Goal: Information Seeking & Learning: Check status

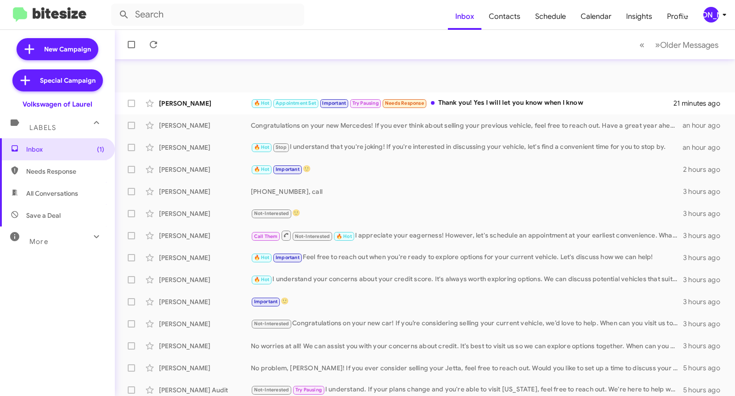
scroll to position [138, 0]
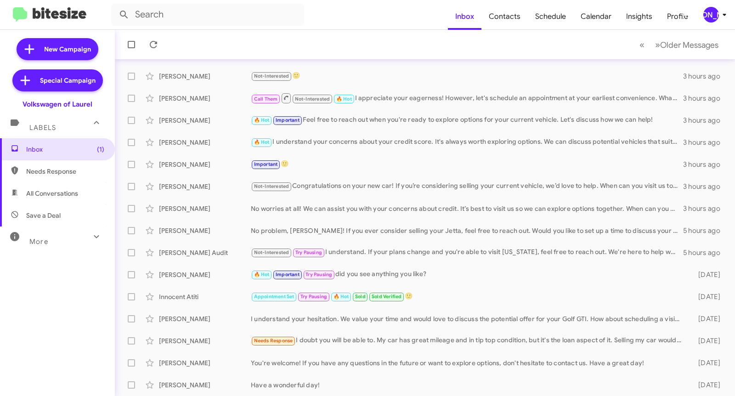
click at [65, 248] on mat-expansion-panel-header "More" at bounding box center [57, 237] width 115 height 22
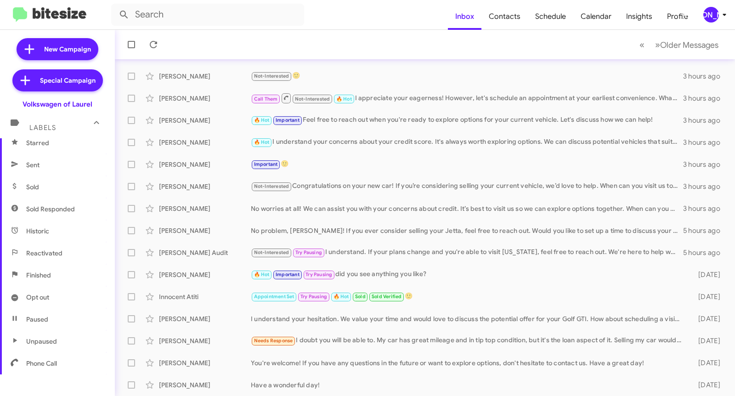
scroll to position [196, 0]
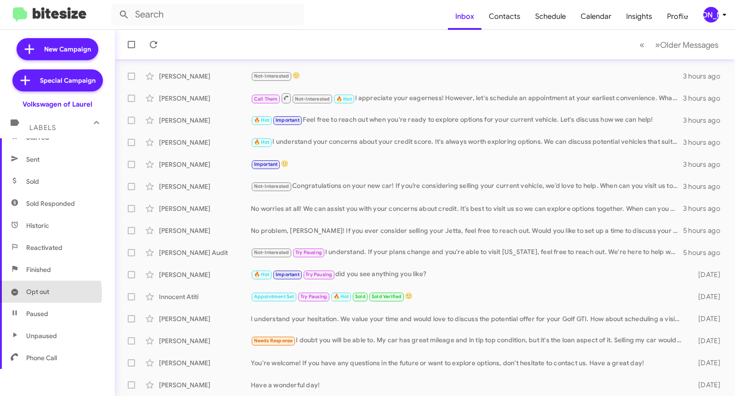
click at [26, 294] on span "Opt out" at bounding box center [37, 291] width 23 height 9
type input "in:opt-out"
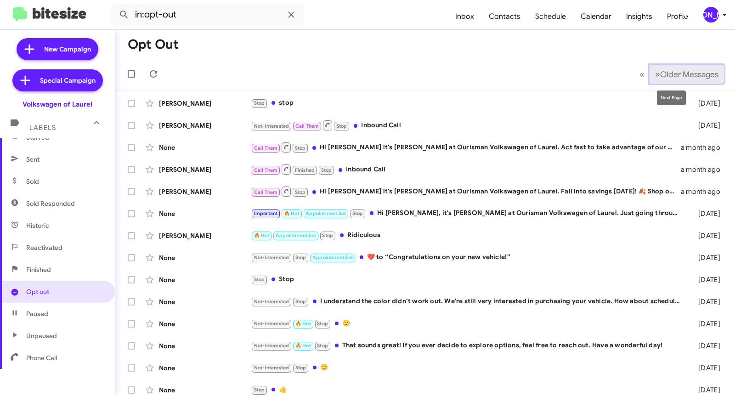
click at [690, 70] on span "Older Messages" at bounding box center [689, 74] width 58 height 10
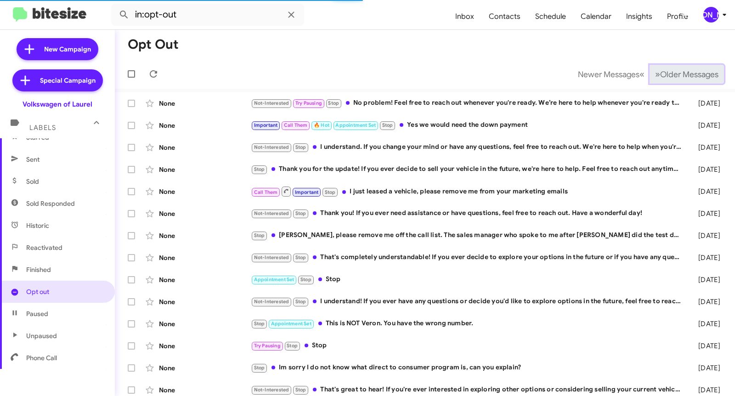
click at [690, 70] on span "Older Messages" at bounding box center [689, 74] width 58 height 10
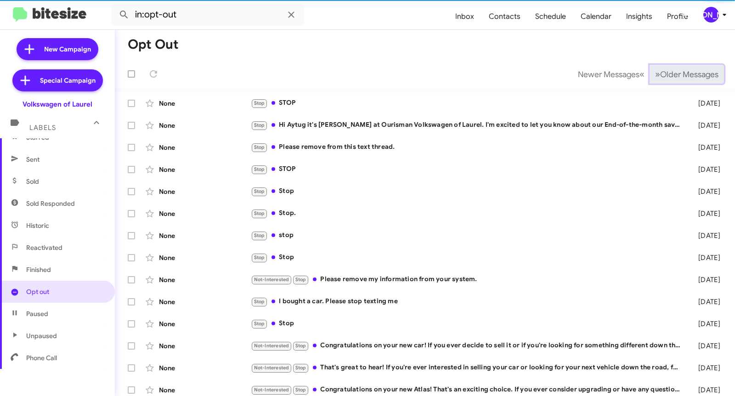
click at [690, 70] on span "Older Messages" at bounding box center [689, 74] width 58 height 10
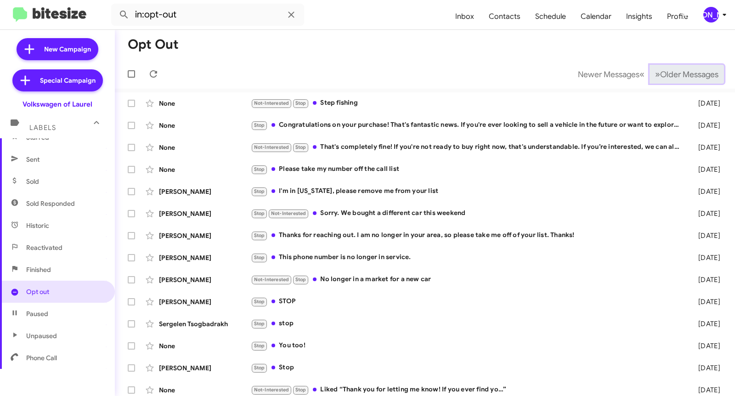
click at [690, 70] on span "Older Messages" at bounding box center [689, 74] width 58 height 10
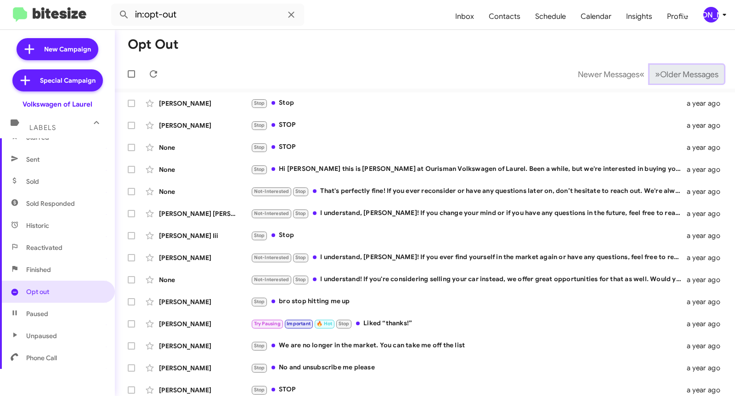
click at [690, 70] on span "Older Messages" at bounding box center [689, 74] width 58 height 10
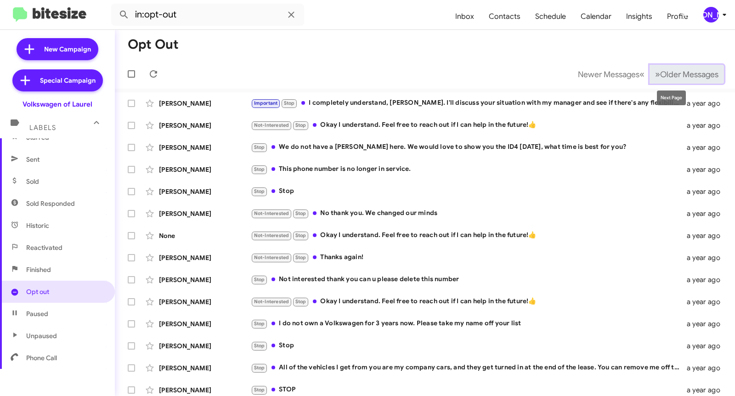
click at [679, 69] on span "Older Messages" at bounding box center [689, 74] width 58 height 10
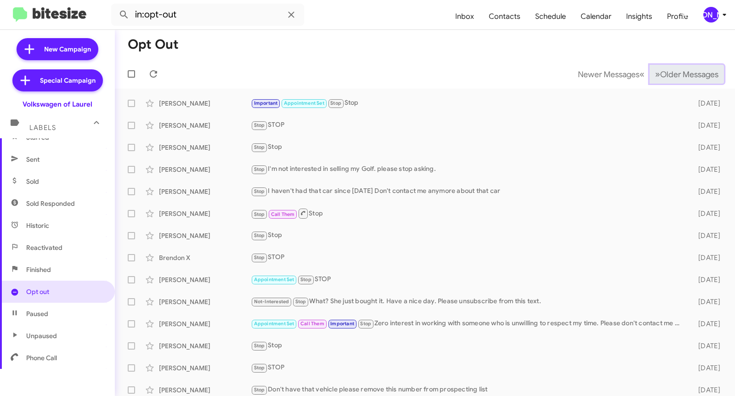
click at [685, 65] on button "» Next Older Messages" at bounding box center [686, 74] width 74 height 19
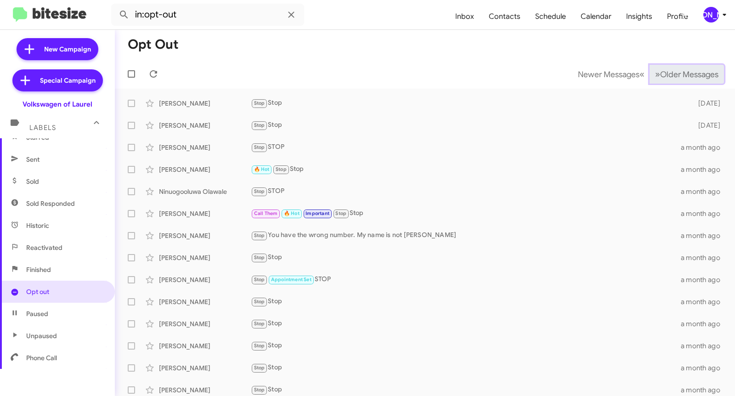
click at [677, 73] on span "Older Messages" at bounding box center [689, 74] width 58 height 10
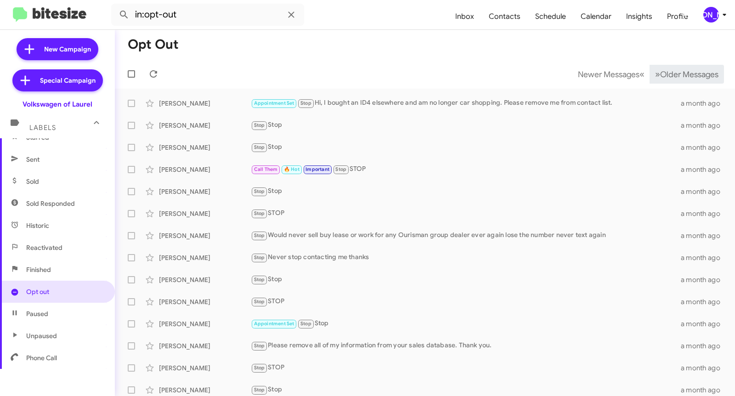
click at [655, 65] on mat-toolbar-row "Newer Messages « Previous » Next Older Messages" at bounding box center [425, 73] width 620 height 29
click at [655, 65] on button "» Next Older Messages" at bounding box center [686, 74] width 74 height 19
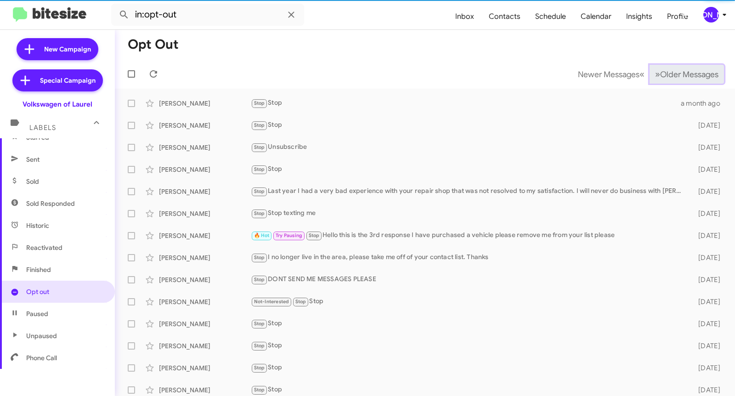
click at [655, 65] on button "» Next Older Messages" at bounding box center [686, 74] width 74 height 19
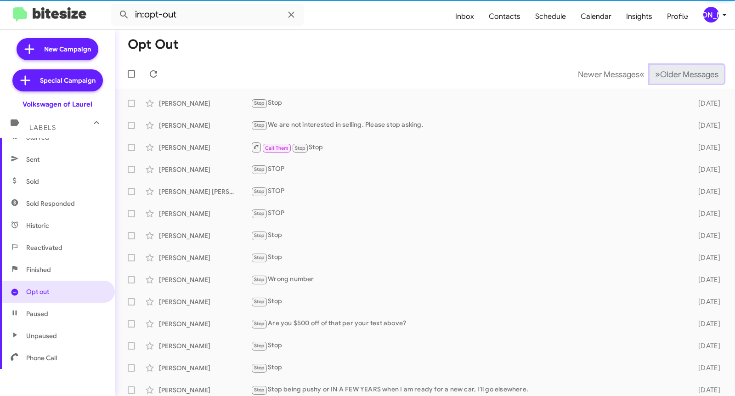
click at [655, 65] on button "» Next Older Messages" at bounding box center [686, 74] width 74 height 19
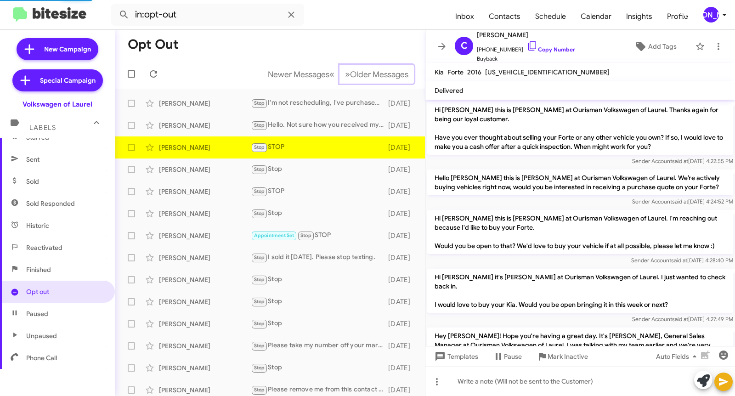
scroll to position [102, 0]
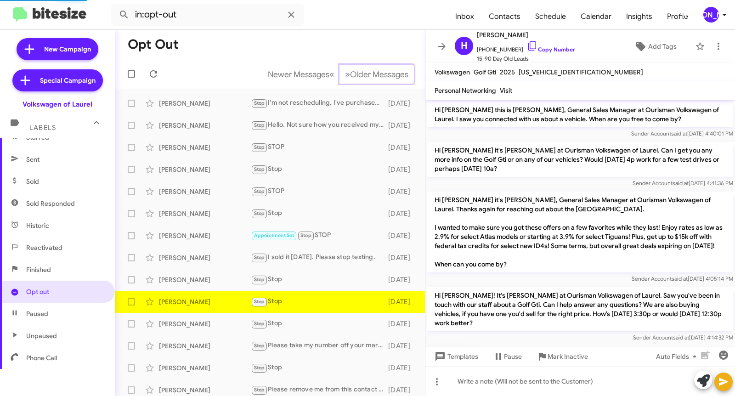
scroll to position [51, 0]
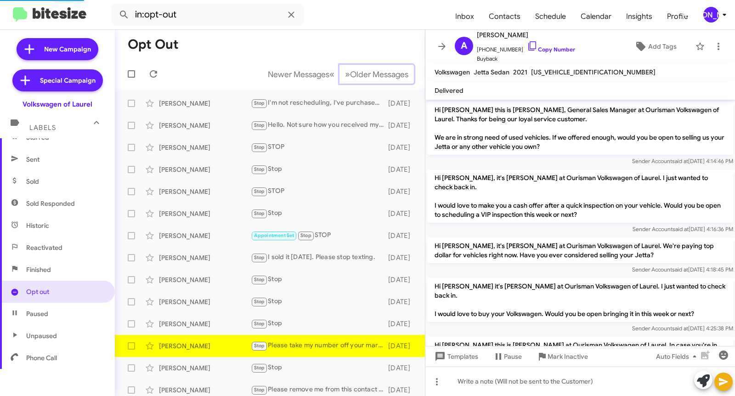
scroll to position [56, 0]
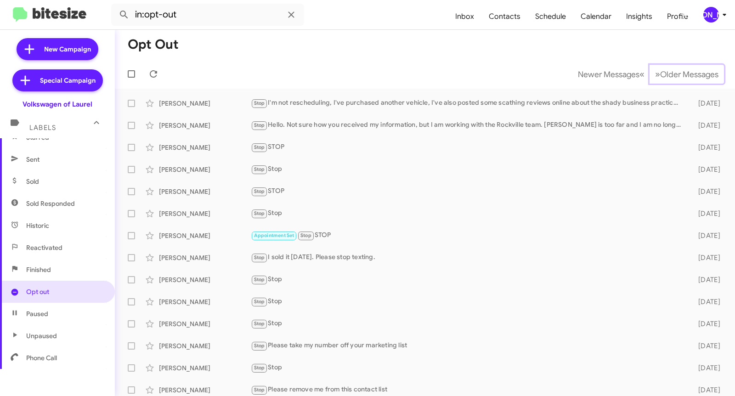
scroll to position [6, 0]
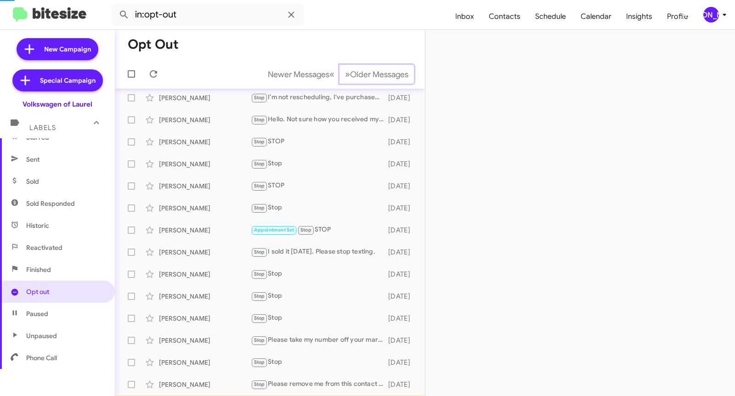
scroll to position [28, 0]
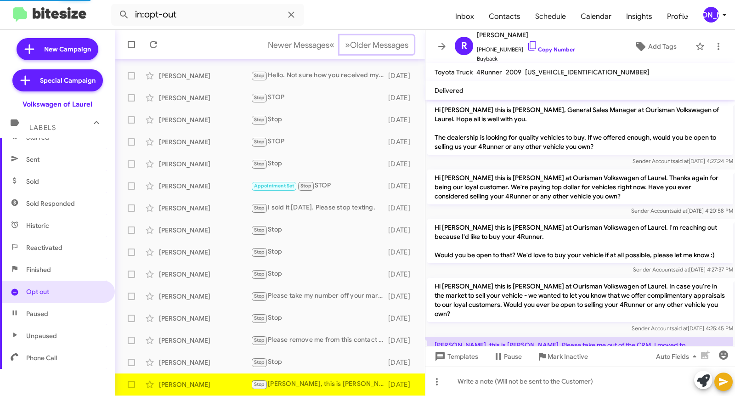
scroll to position [41, 0]
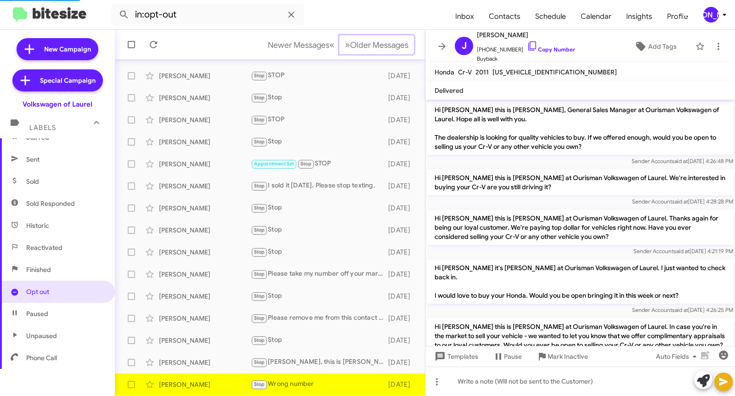
scroll to position [74, 0]
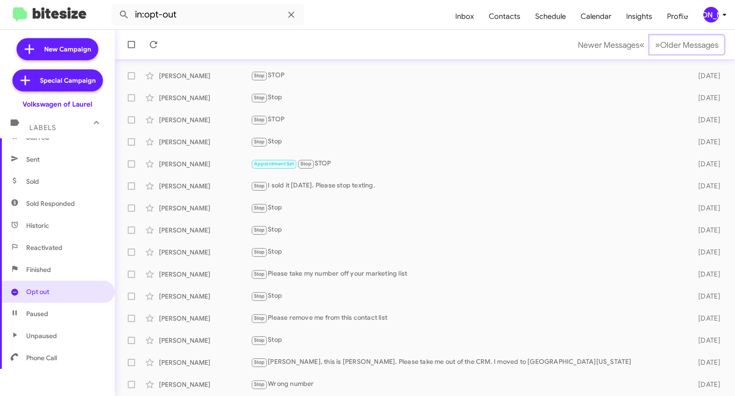
scroll to position [94, 0]
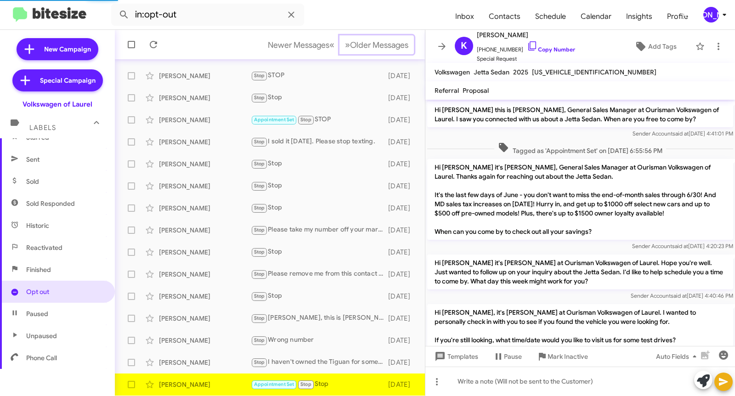
scroll to position [177, 0]
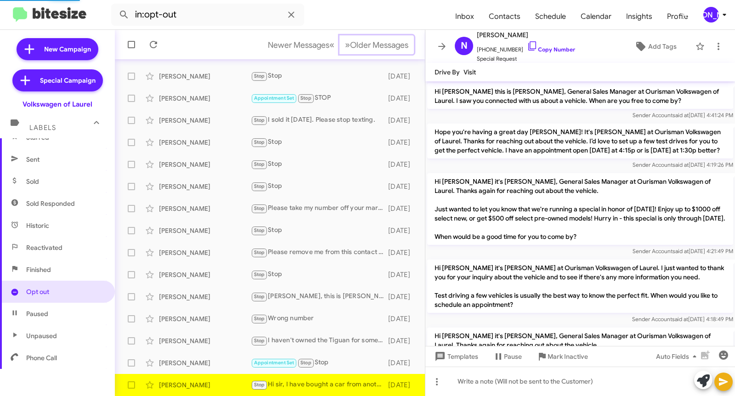
scroll to position [148, 0]
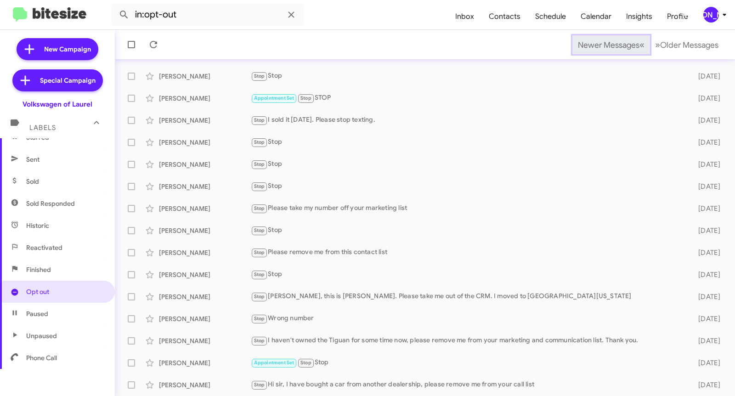
click at [589, 44] on span "Newer Messages" at bounding box center [609, 45] width 62 height 10
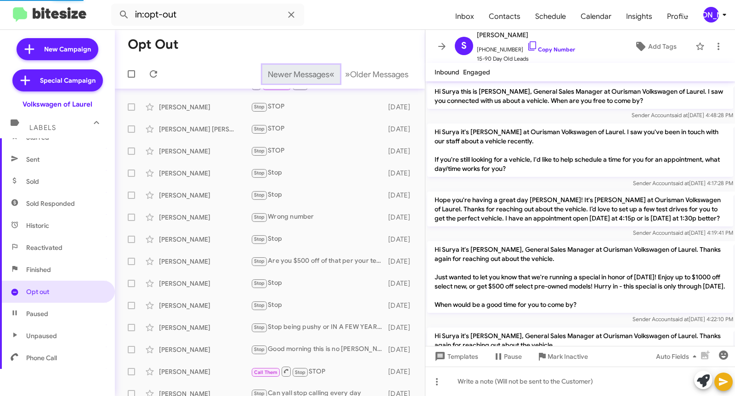
scroll to position [219, 0]
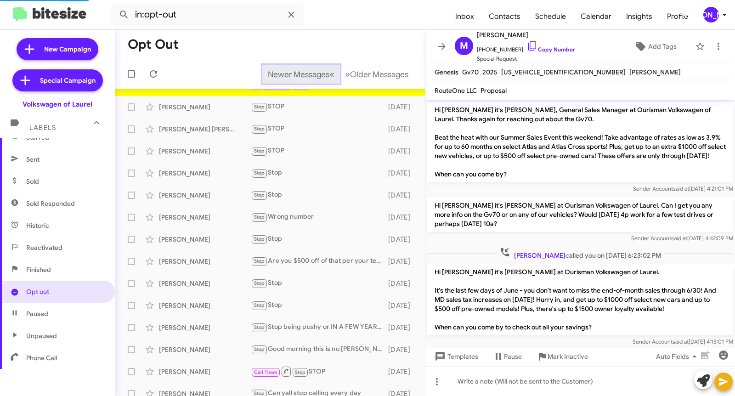
scroll to position [479, 0]
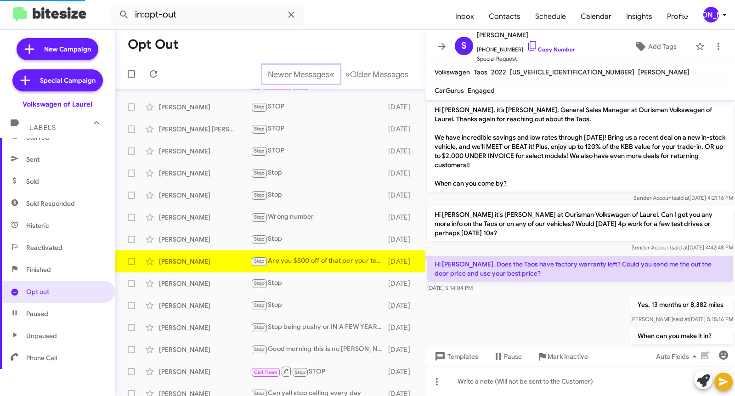
scroll to position [238, 0]
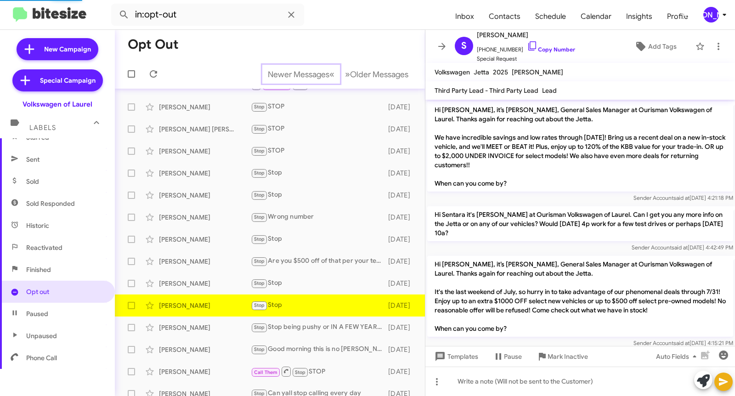
scroll to position [53, 0]
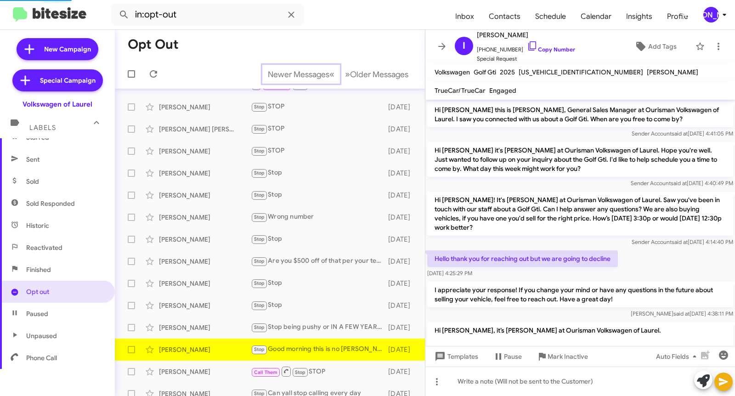
scroll to position [224, 0]
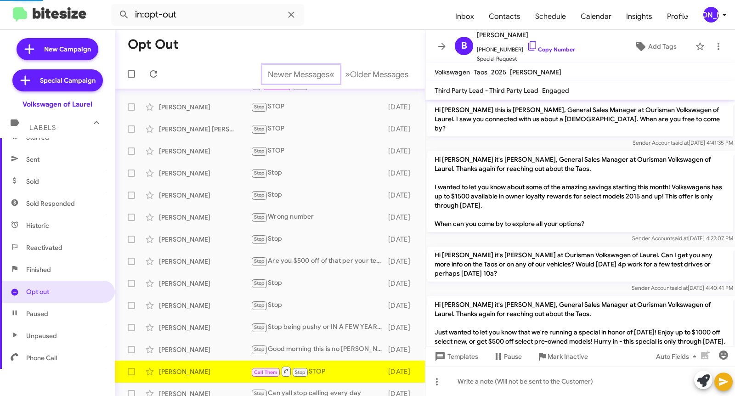
scroll to position [843, 0]
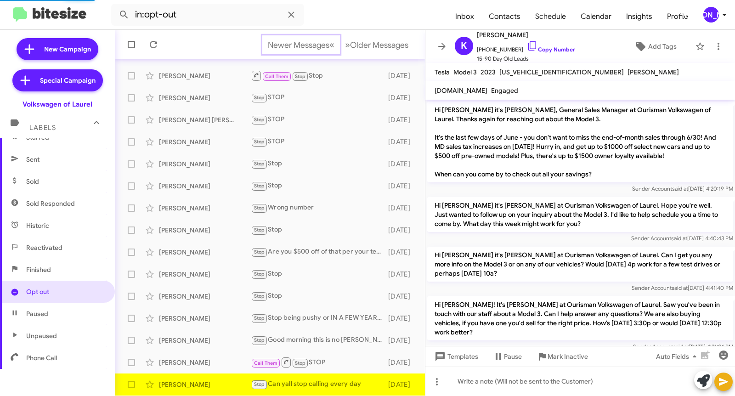
scroll to position [297, 0]
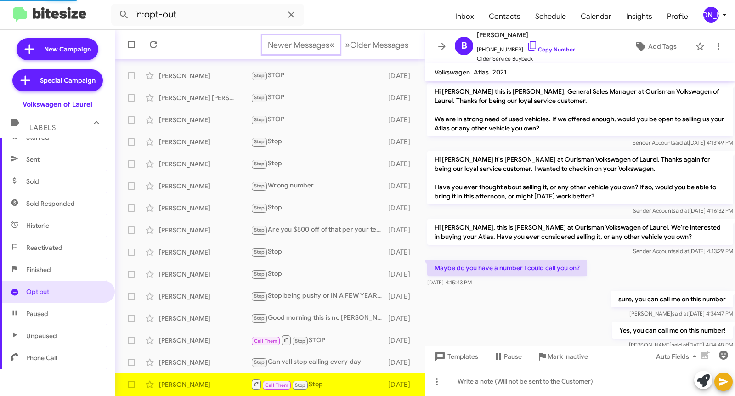
scroll to position [73, 0]
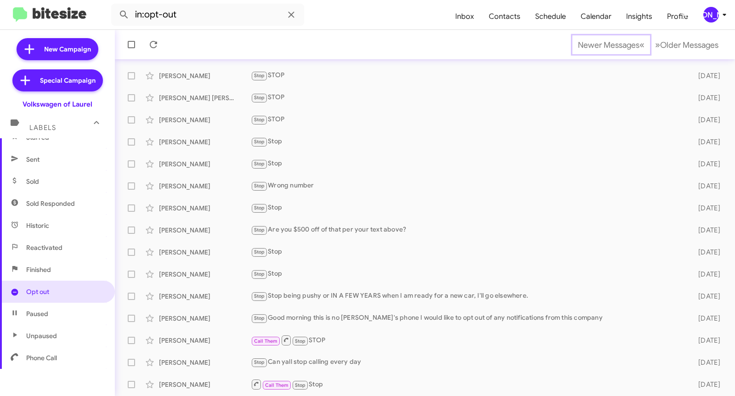
scroll to position [116, 0]
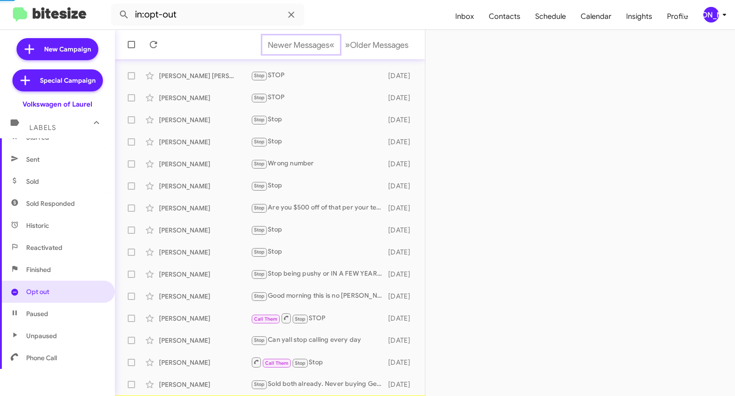
scroll to position [138, 0]
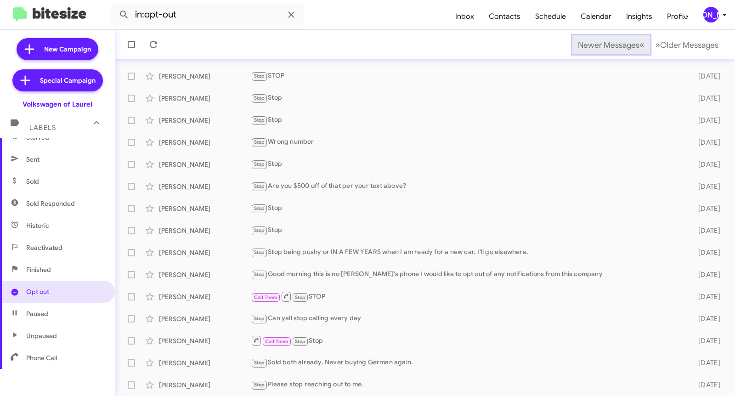
click at [589, 44] on span "Newer Messages" at bounding box center [609, 45] width 62 height 10
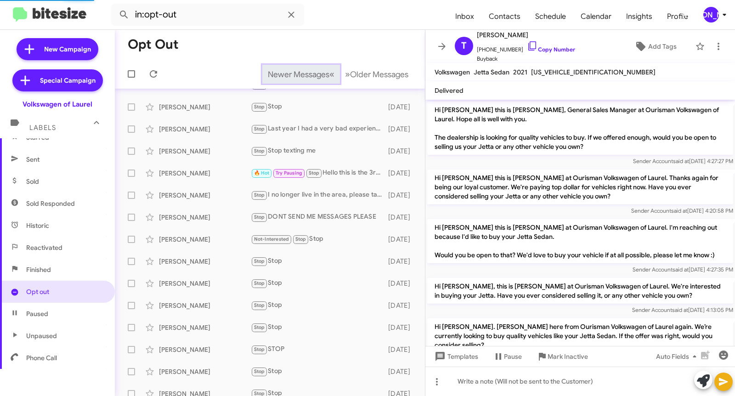
scroll to position [74, 0]
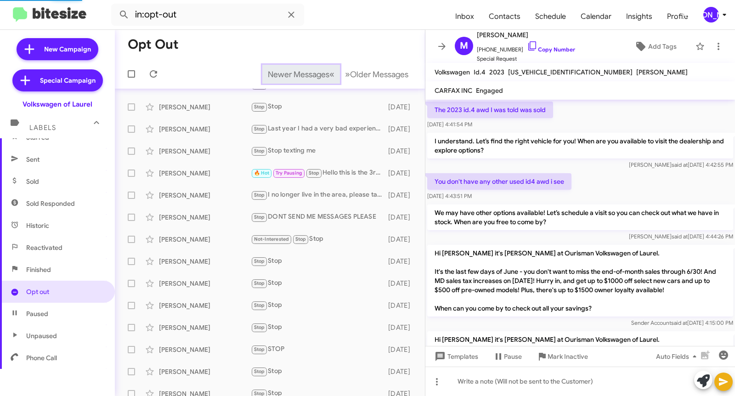
scroll to position [911, 0]
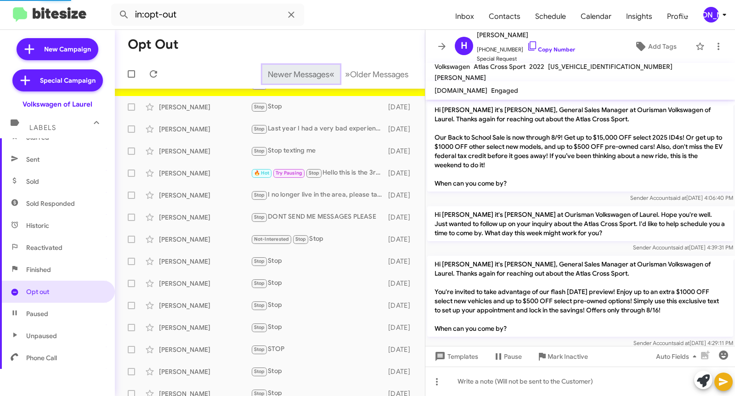
scroll to position [53, 0]
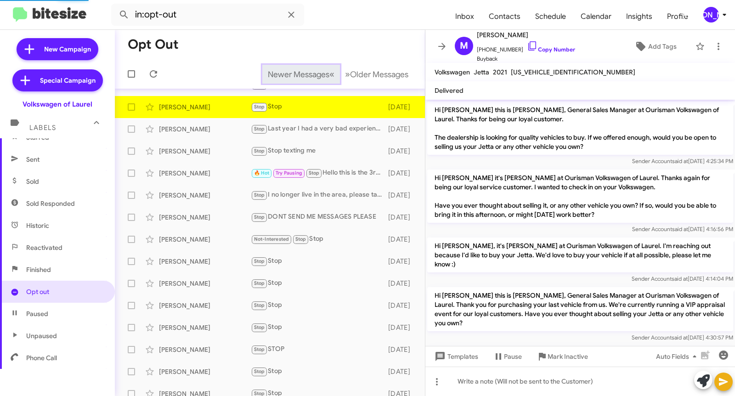
scroll to position [84, 0]
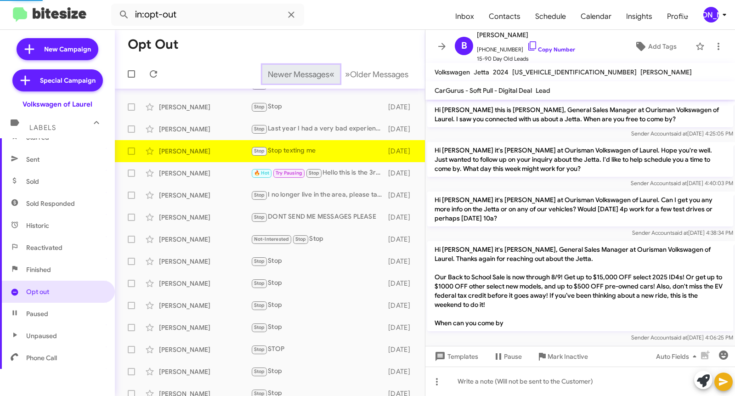
scroll to position [93, 0]
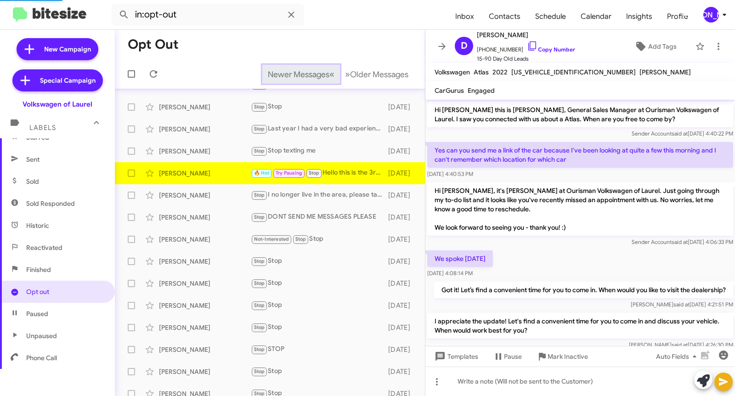
scroll to position [544, 0]
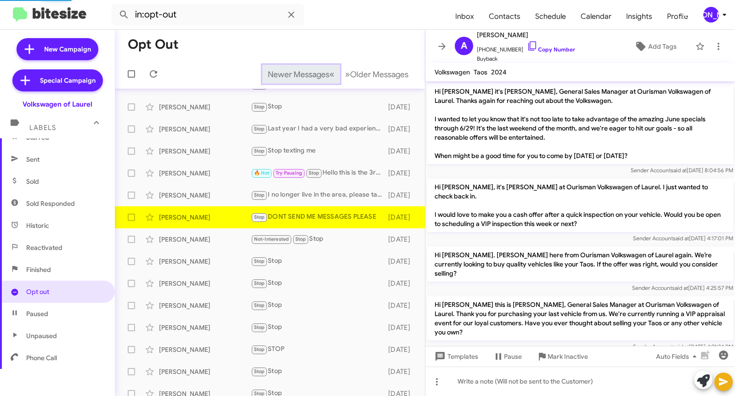
scroll to position [145, 0]
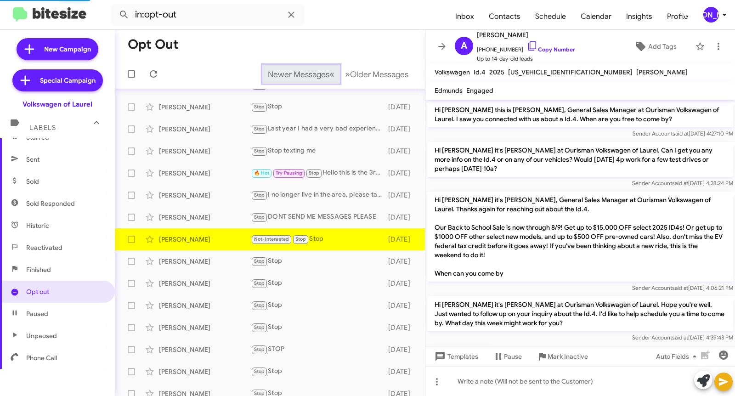
scroll to position [95, 0]
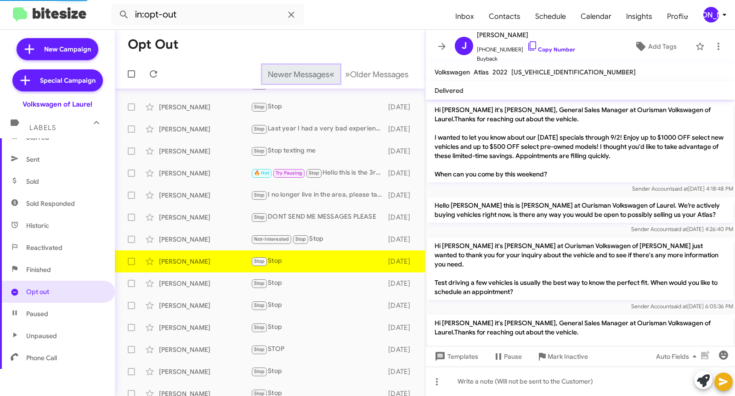
scroll to position [316, 0]
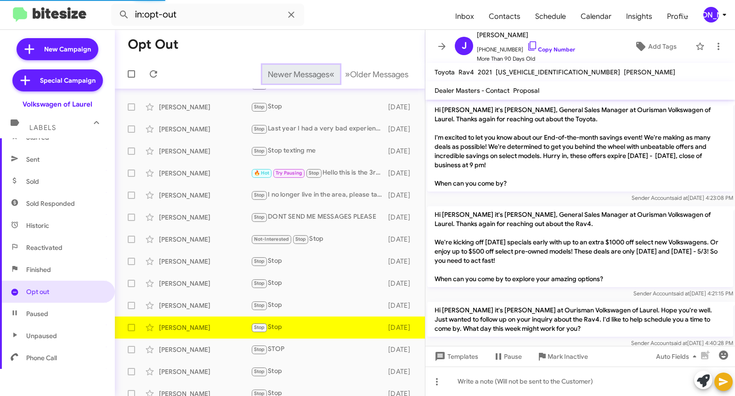
scroll to position [1416, 0]
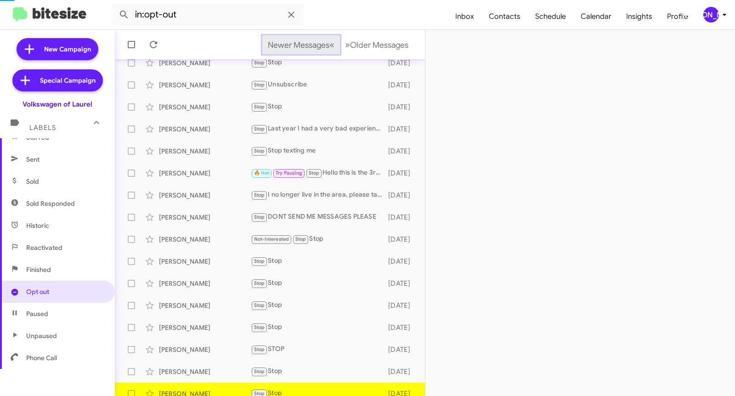
scroll to position [72, 0]
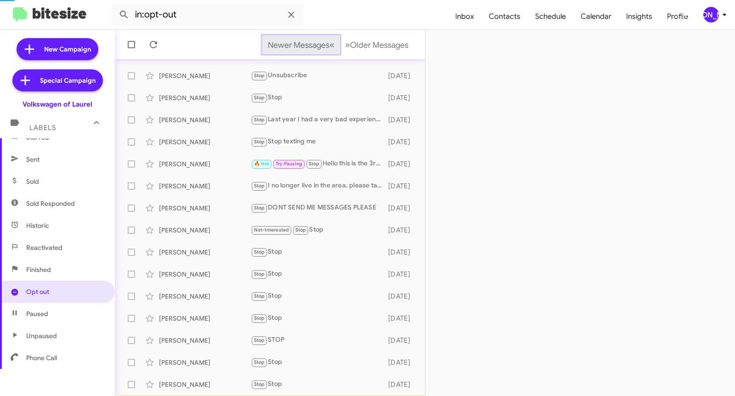
scroll to position [94, 0]
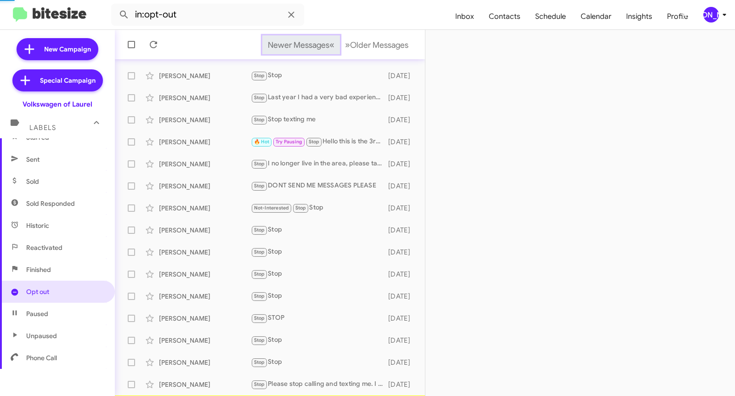
scroll to position [116, 0]
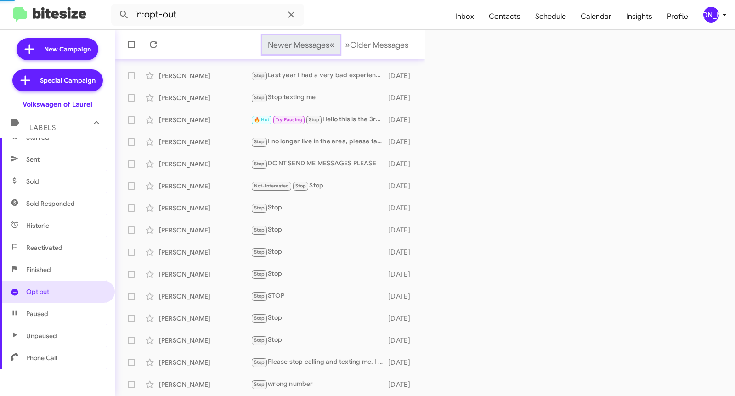
scroll to position [138, 0]
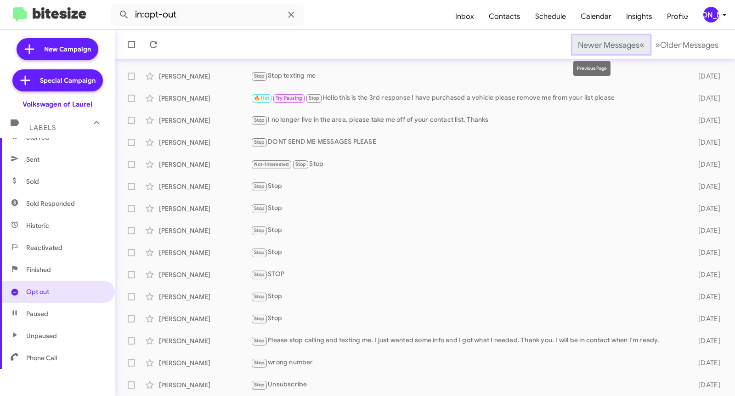
click at [589, 44] on span "Newer Messages" at bounding box center [609, 45] width 62 height 10
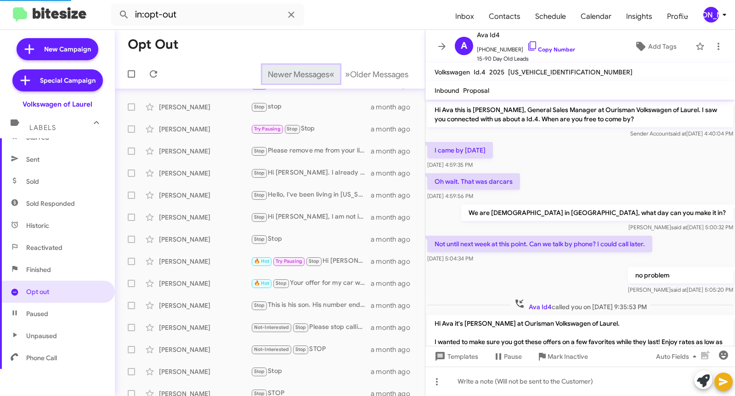
scroll to position [317, 0]
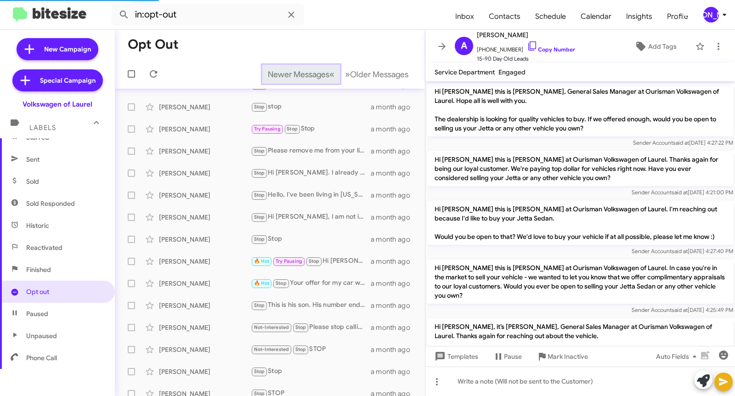
scroll to position [698, 0]
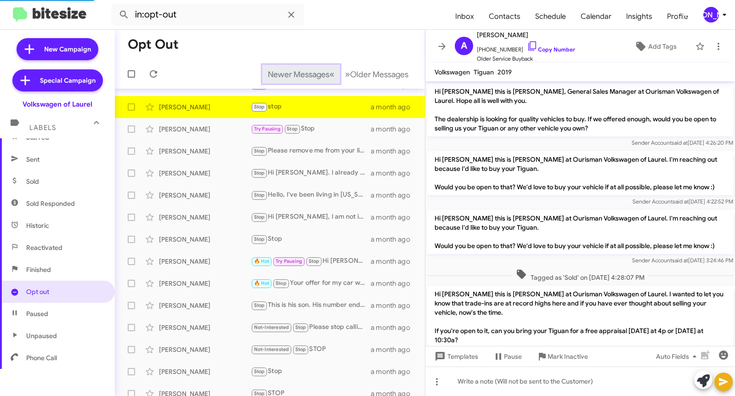
scroll to position [79, 0]
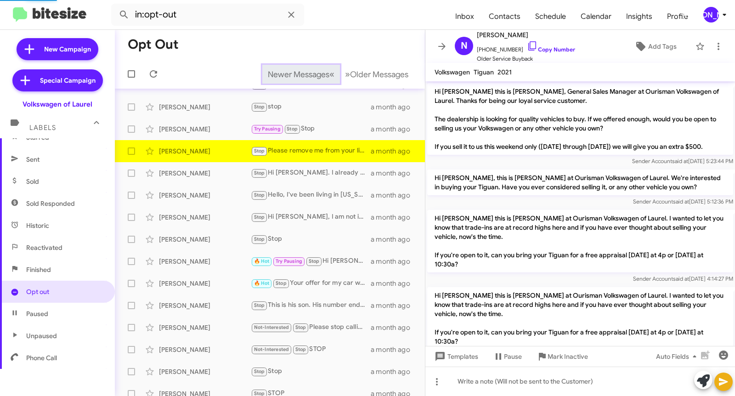
scroll to position [69, 0]
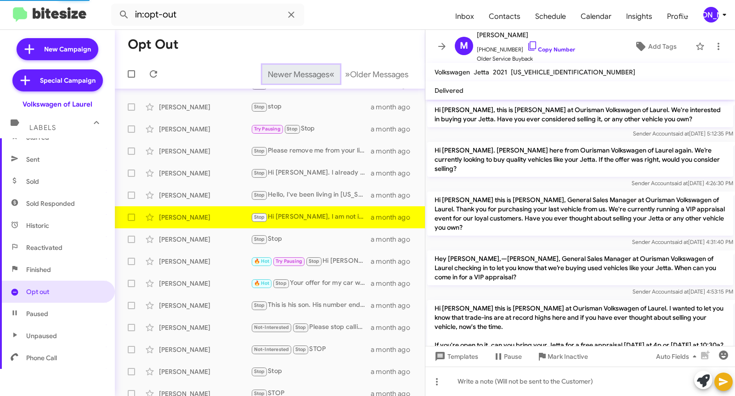
scroll to position [74, 0]
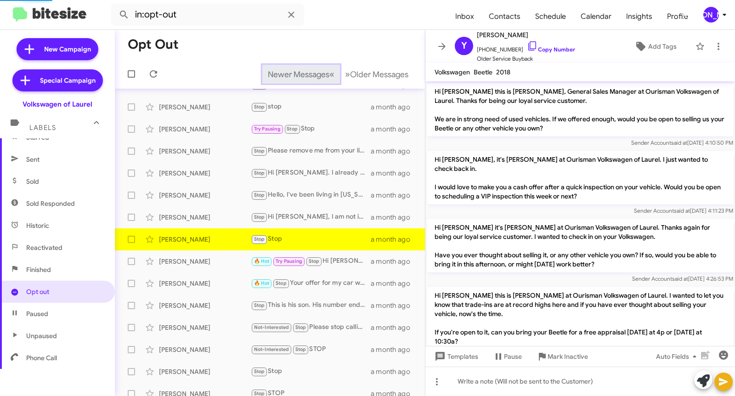
scroll to position [60, 0]
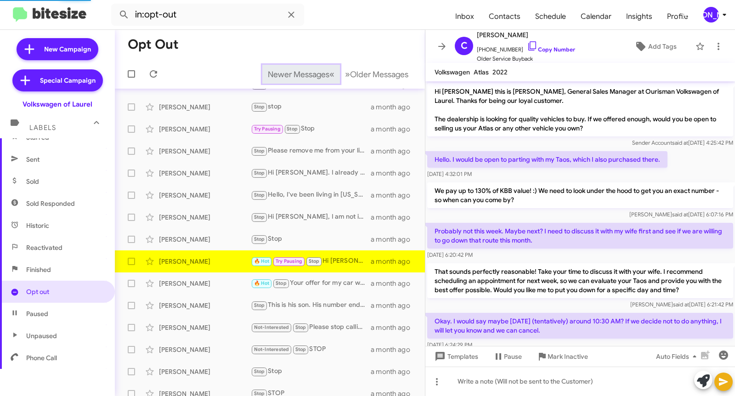
scroll to position [279, 0]
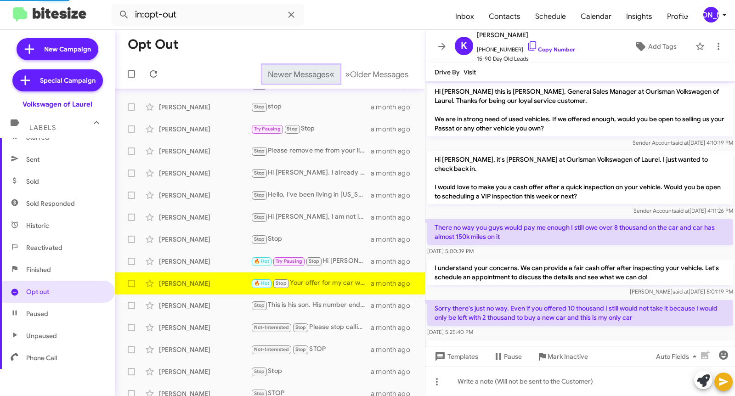
scroll to position [386, 0]
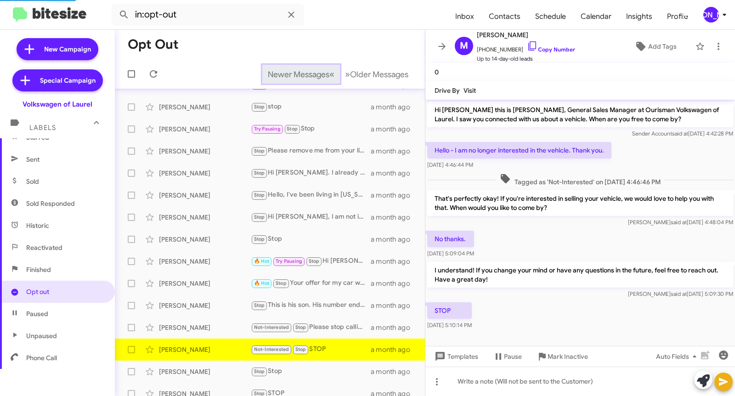
scroll to position [3, 0]
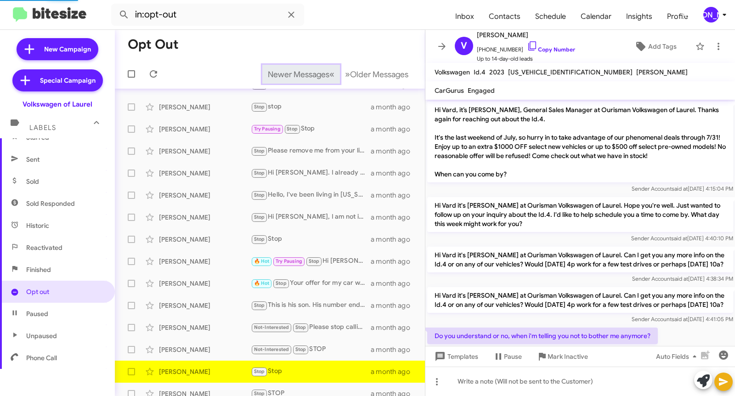
scroll to position [160, 0]
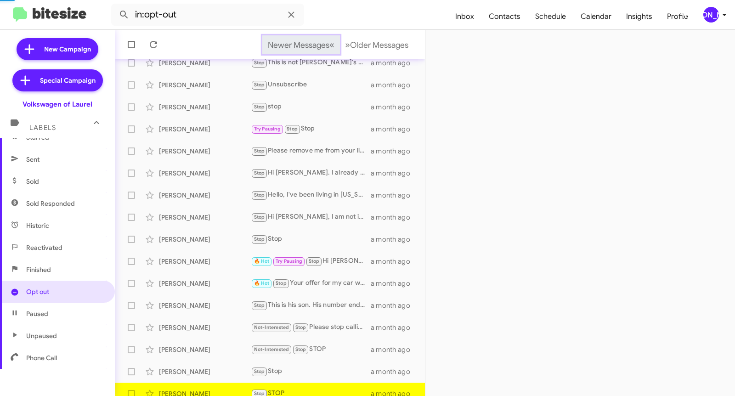
scroll to position [72, 0]
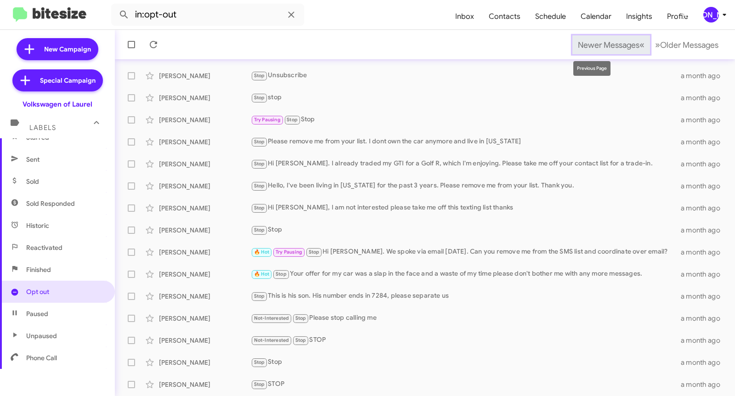
scroll to position [94, 0]
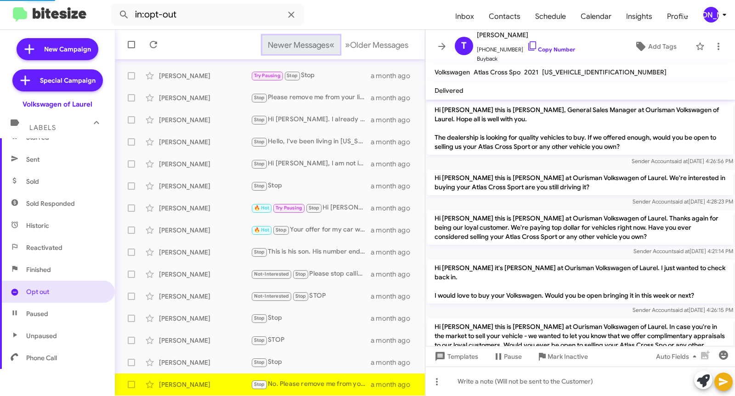
scroll to position [136, 0]
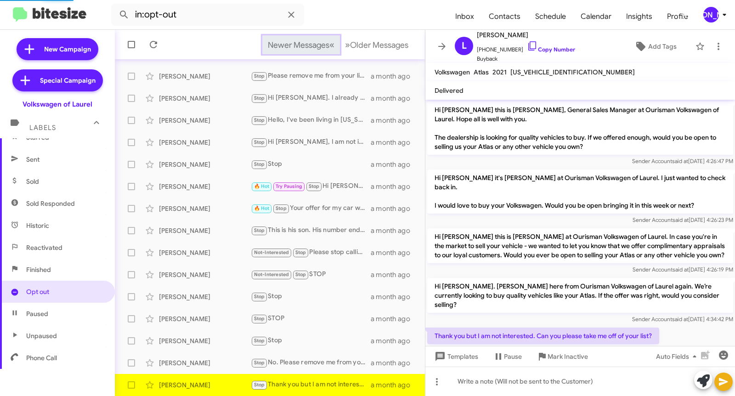
scroll to position [32, 0]
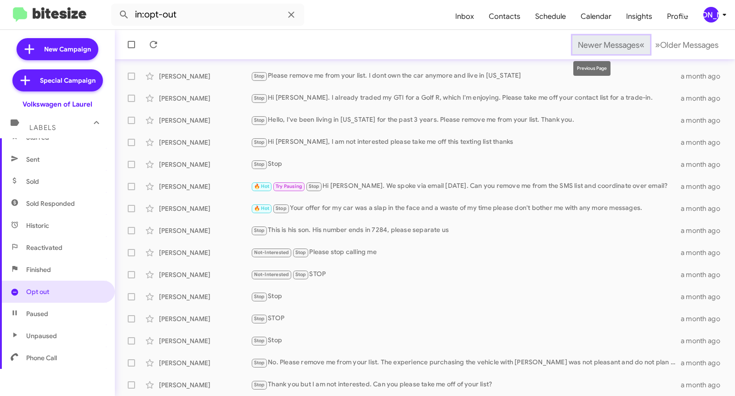
click at [589, 44] on span "Newer Messages" at bounding box center [609, 45] width 62 height 10
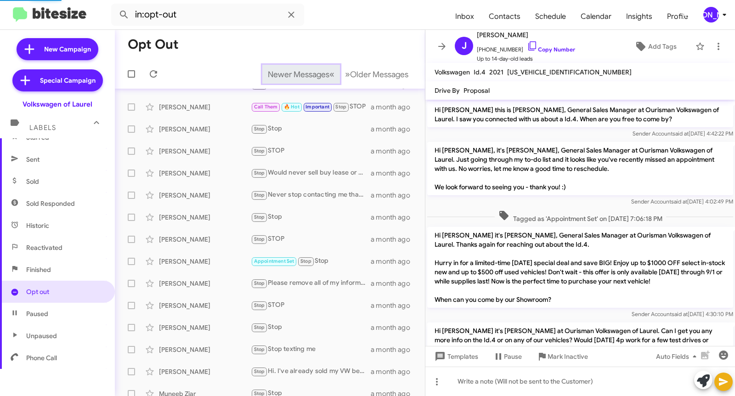
scroll to position [88, 0]
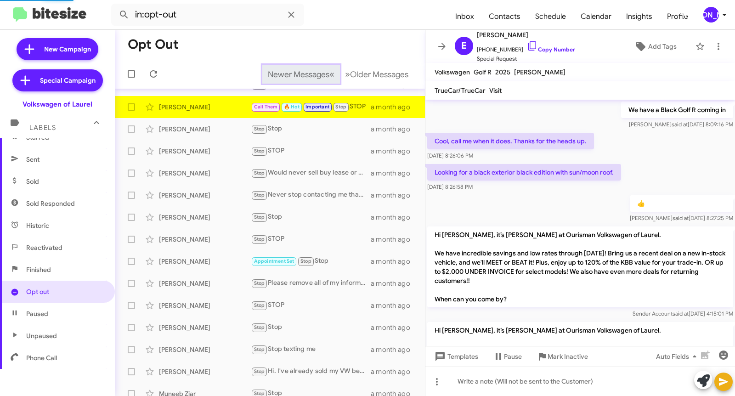
scroll to position [948, 0]
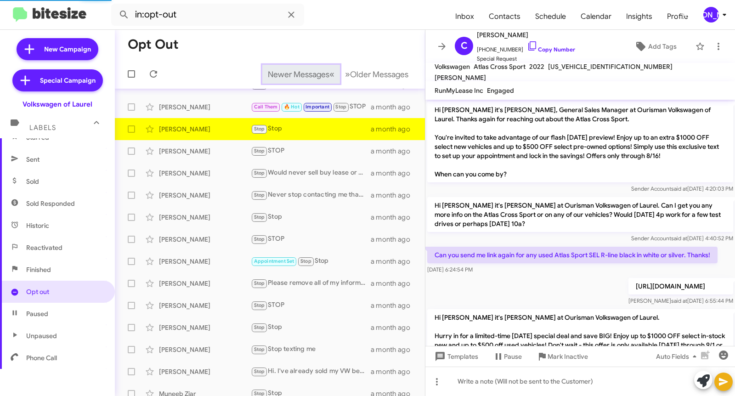
scroll to position [129, 0]
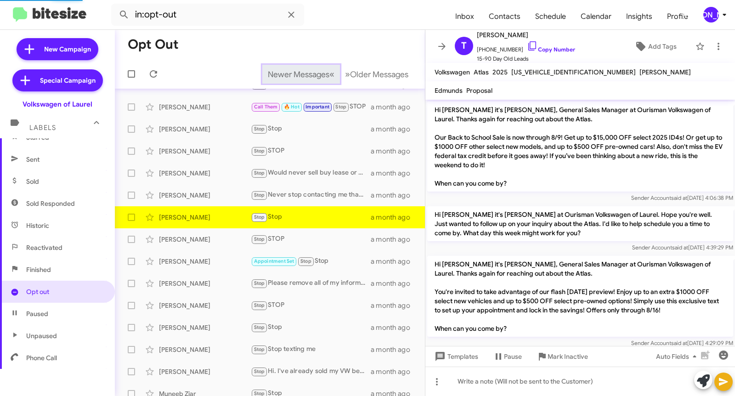
scroll to position [237, 0]
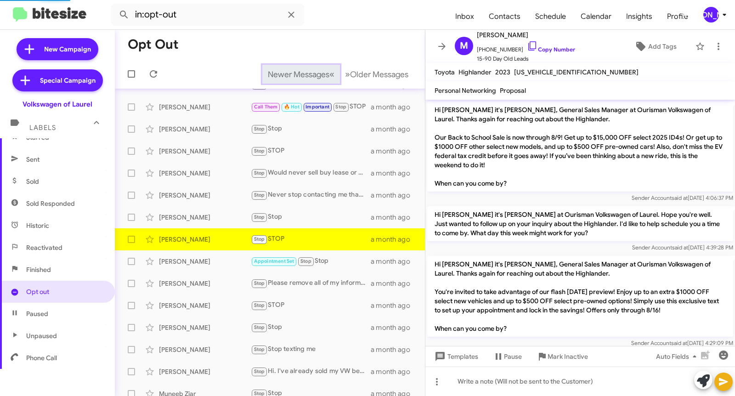
scroll to position [237, 0]
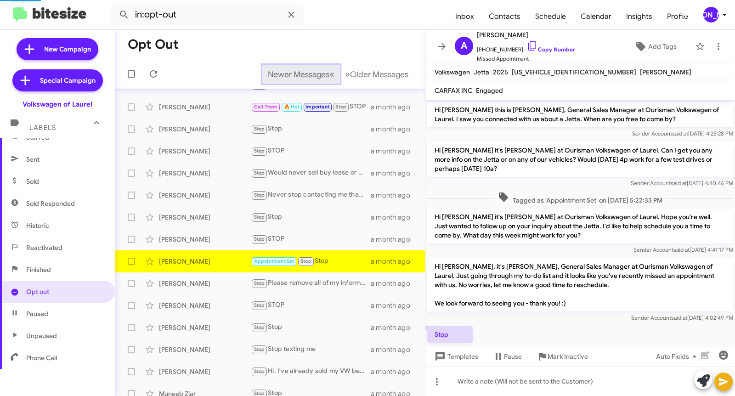
scroll to position [24, 0]
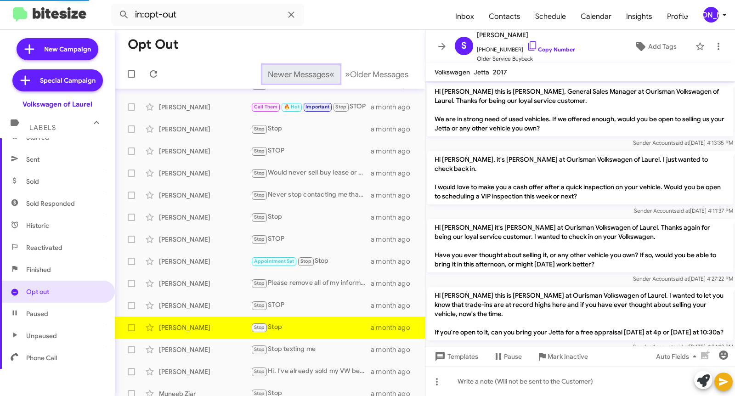
scroll to position [139, 0]
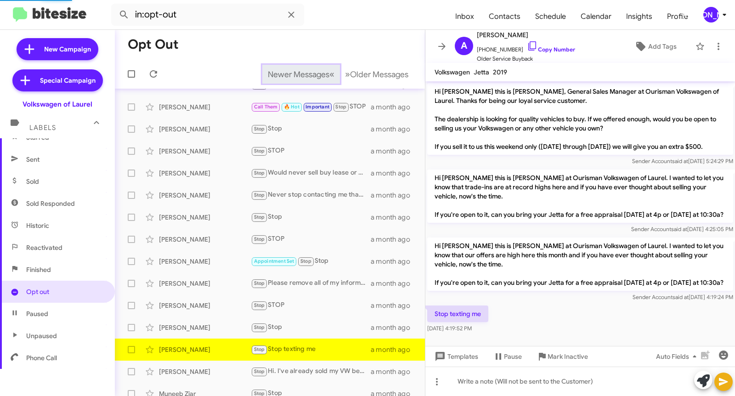
scroll to position [17, 0]
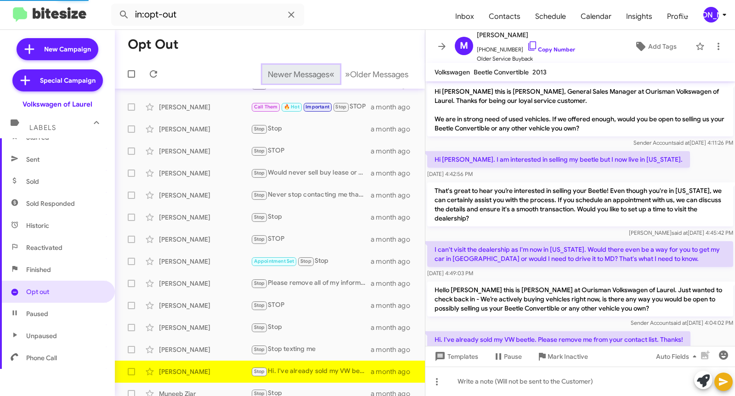
scroll to position [28, 0]
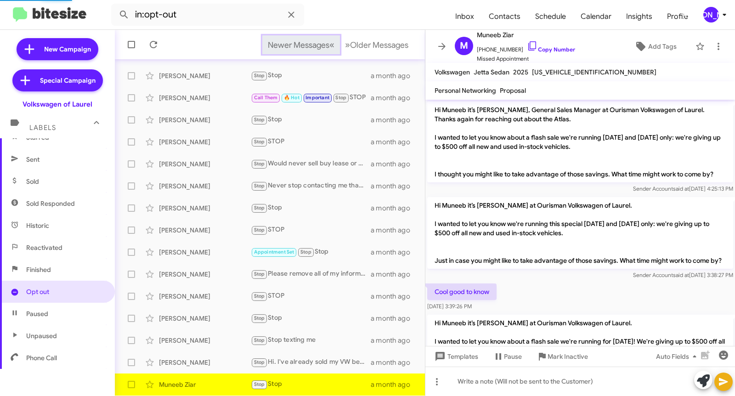
scroll to position [615, 0]
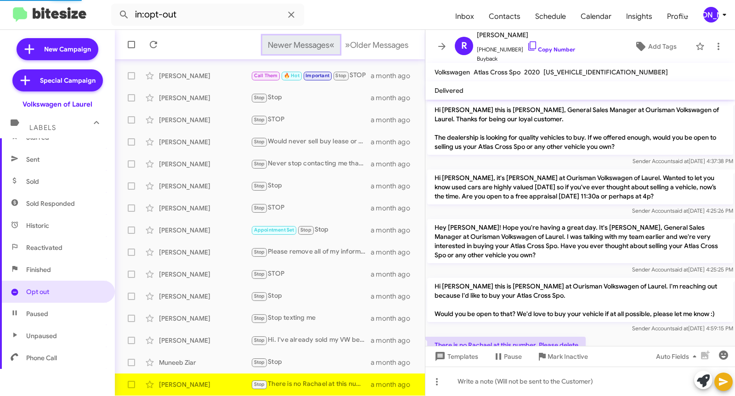
scroll to position [41, 0]
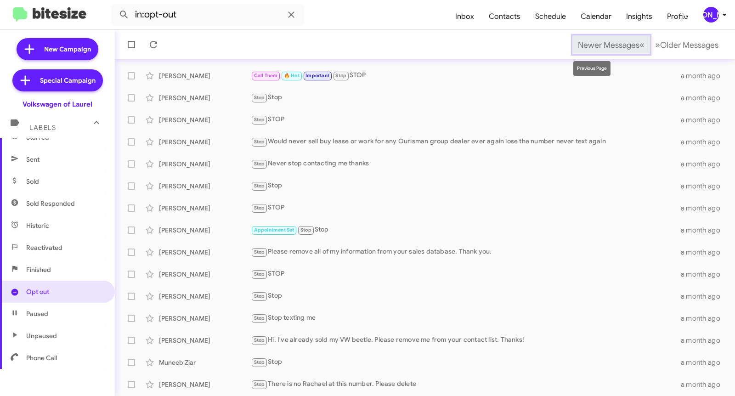
scroll to position [116, 0]
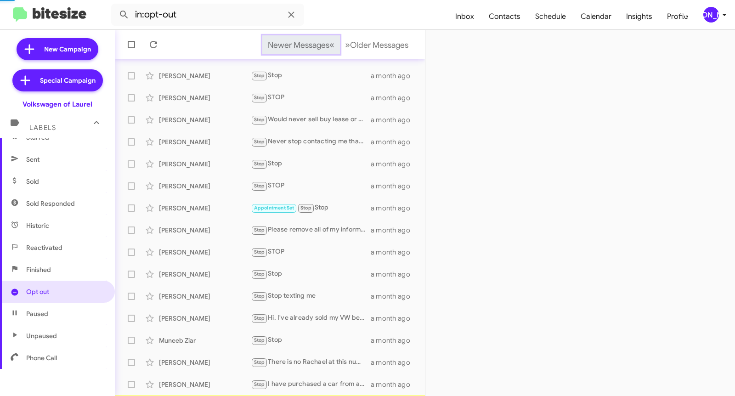
scroll to position [138, 0]
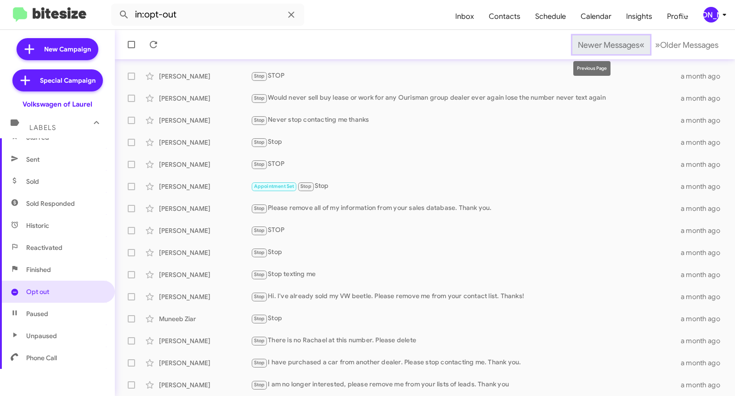
click at [589, 44] on span "Newer Messages" at bounding box center [609, 45] width 62 height 10
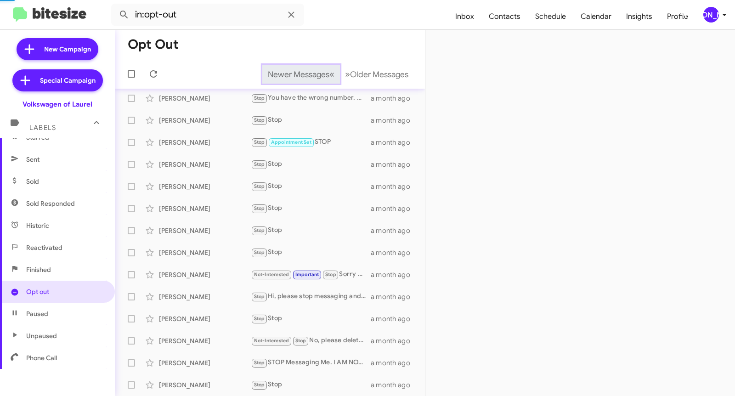
scroll to position [62, 0]
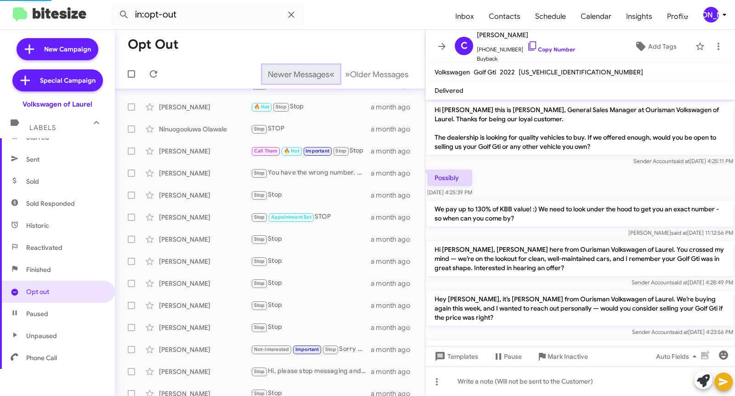
scroll to position [151, 0]
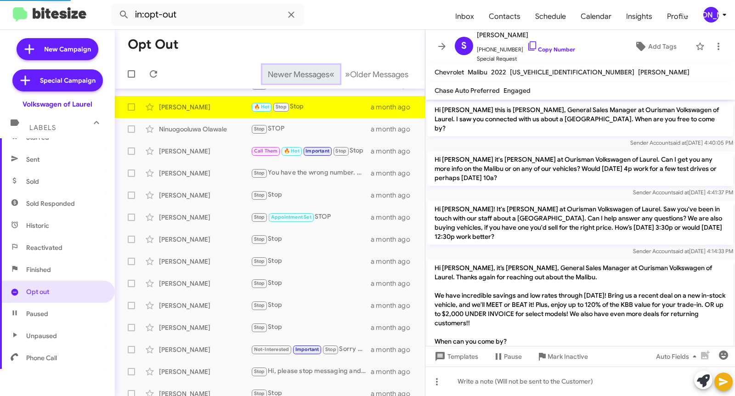
scroll to position [756, 0]
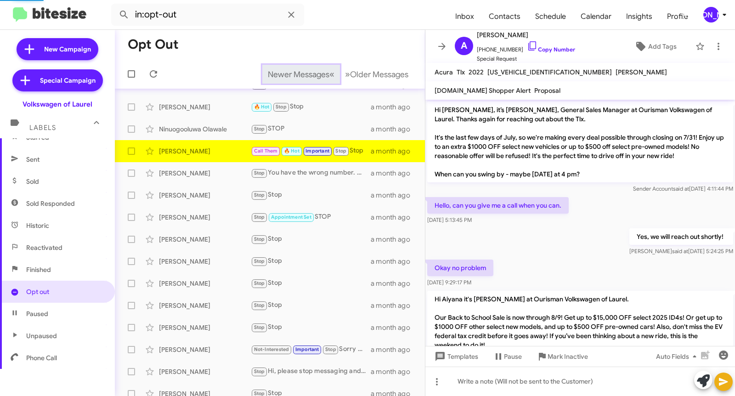
scroll to position [701, 0]
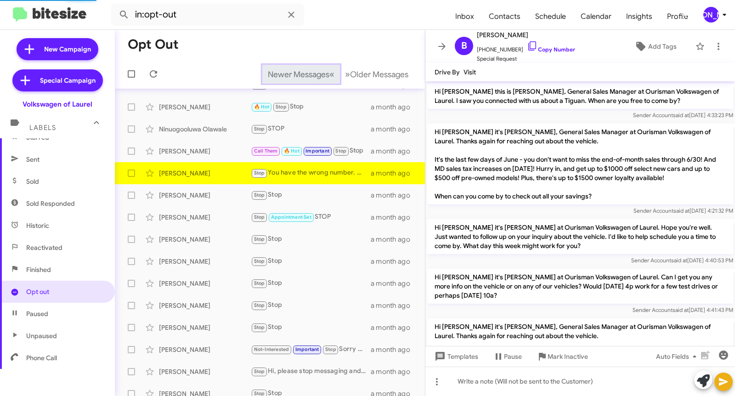
scroll to position [1132, 0]
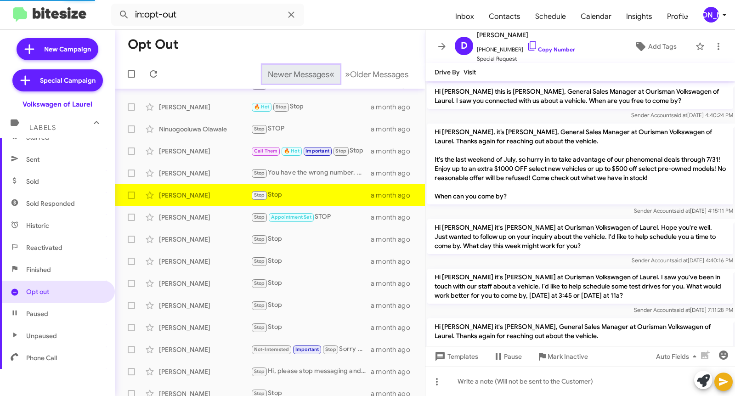
scroll to position [555, 0]
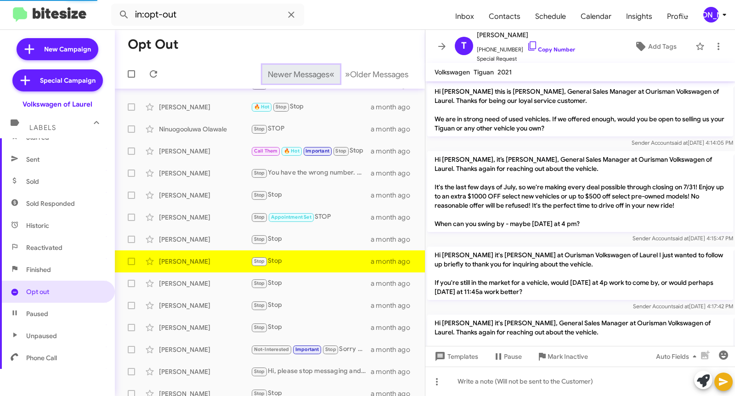
scroll to position [230, 0]
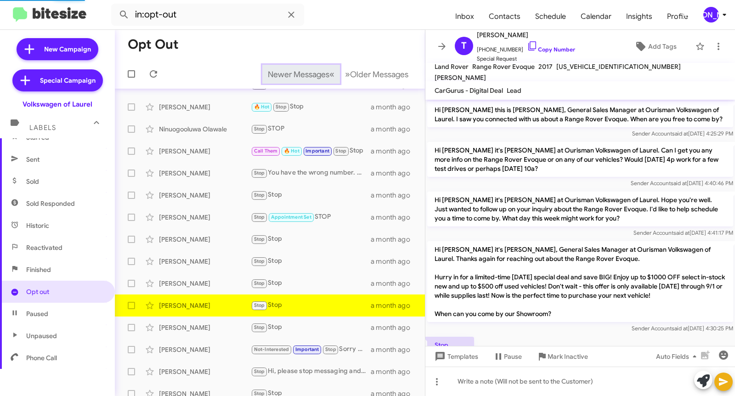
scroll to position [41, 0]
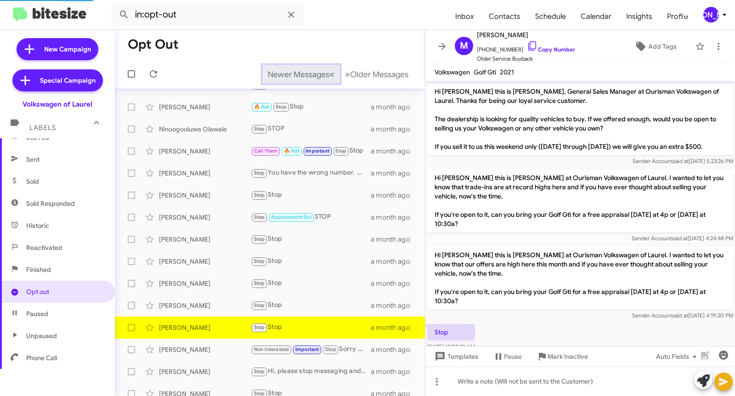
scroll to position [17, 0]
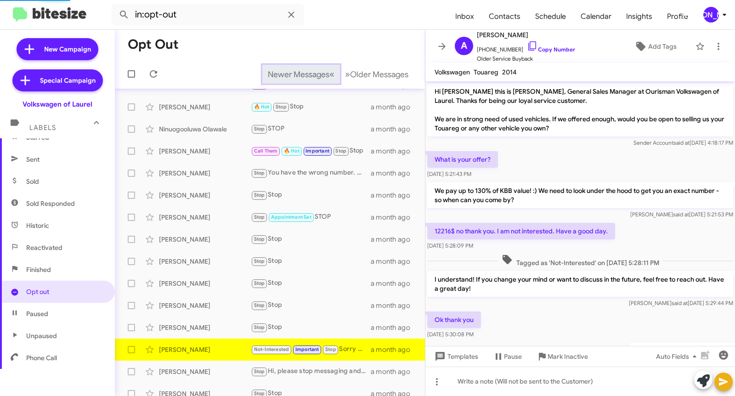
scroll to position [112, 0]
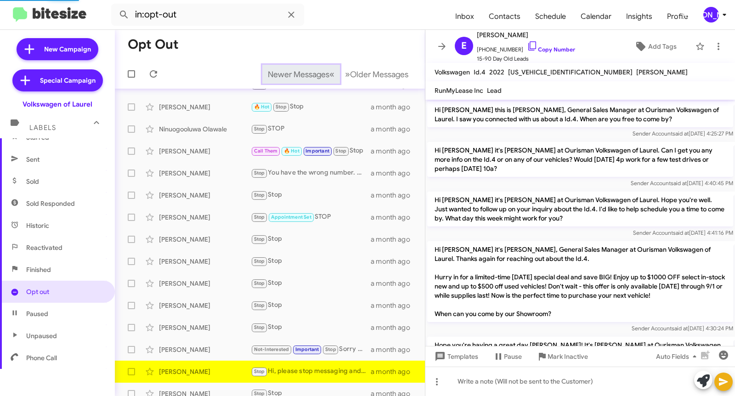
scroll to position [102, 0]
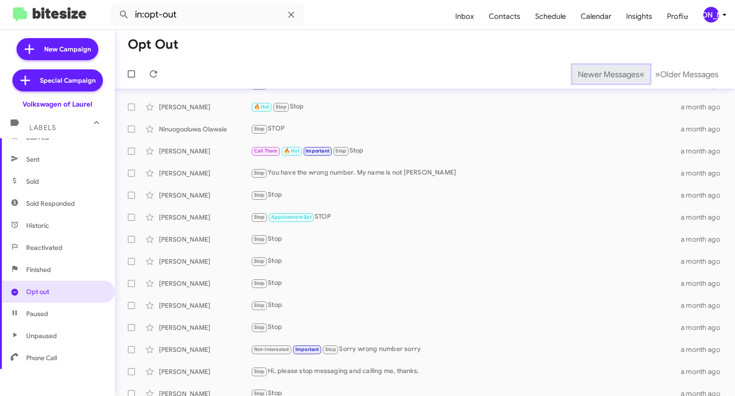
scroll to position [72, 0]
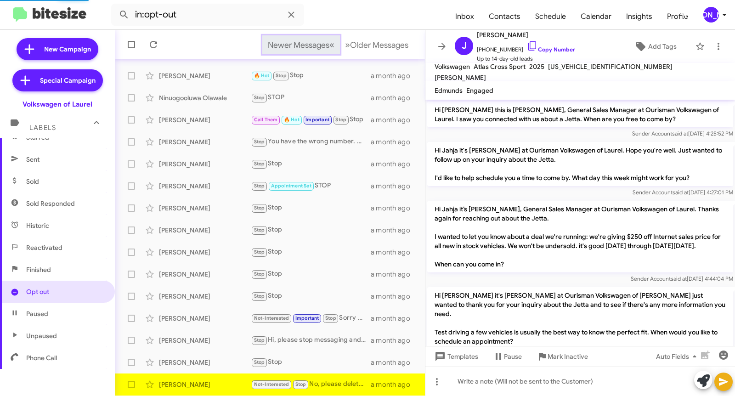
scroll to position [898, 0]
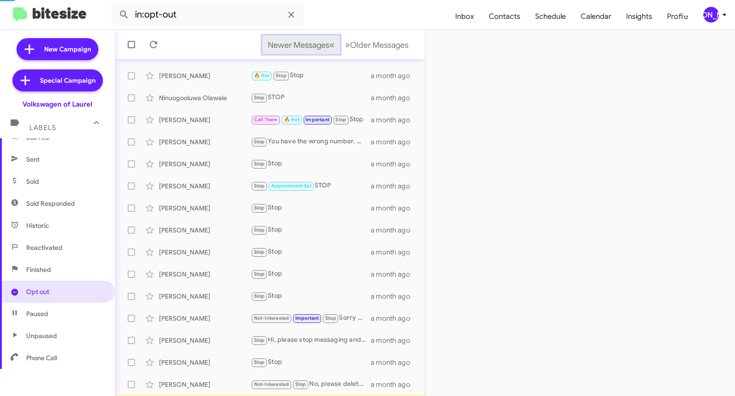
scroll to position [116, 0]
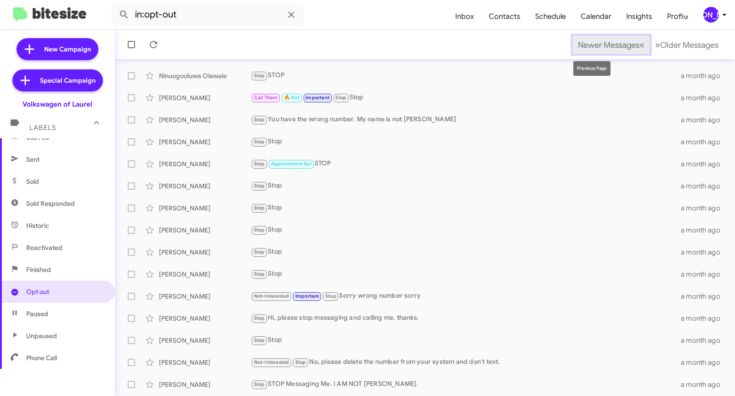
scroll to position [138, 0]
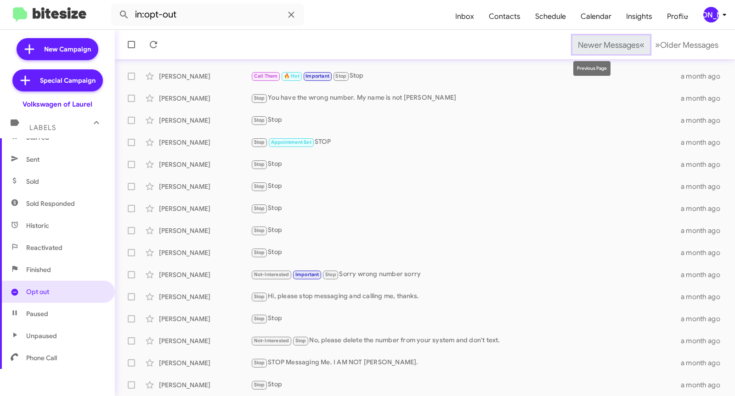
click at [589, 44] on span "Newer Messages" at bounding box center [609, 45] width 62 height 10
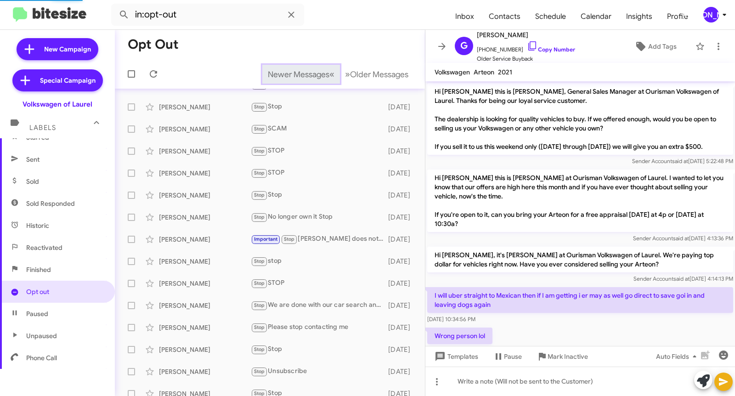
scroll to position [23, 0]
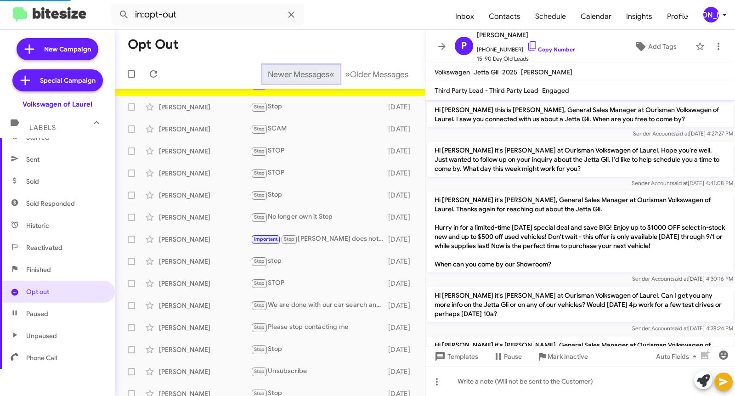
scroll to position [377, 0]
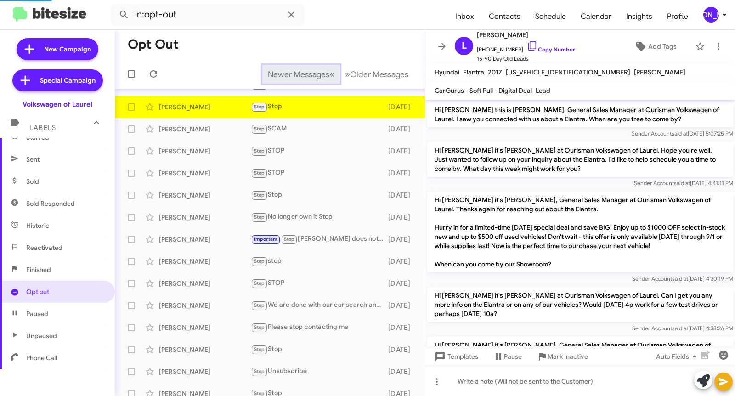
scroll to position [377, 0]
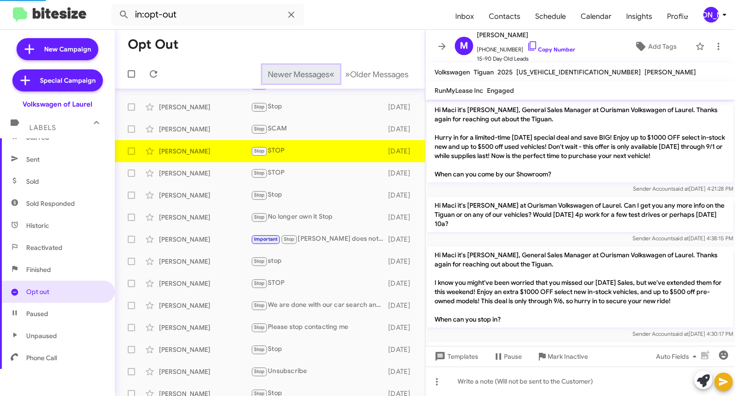
scroll to position [283, 0]
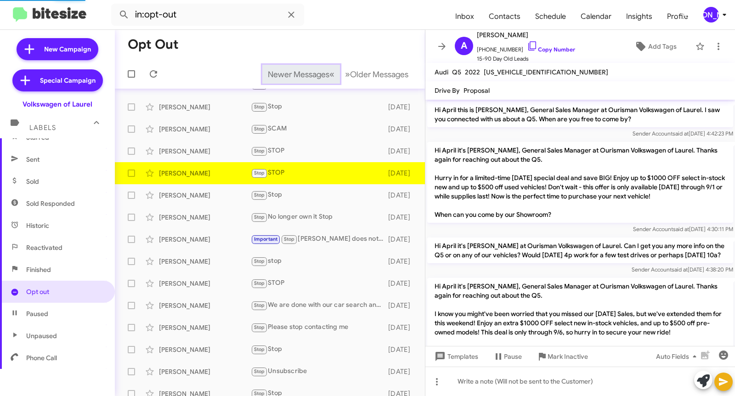
scroll to position [325, 0]
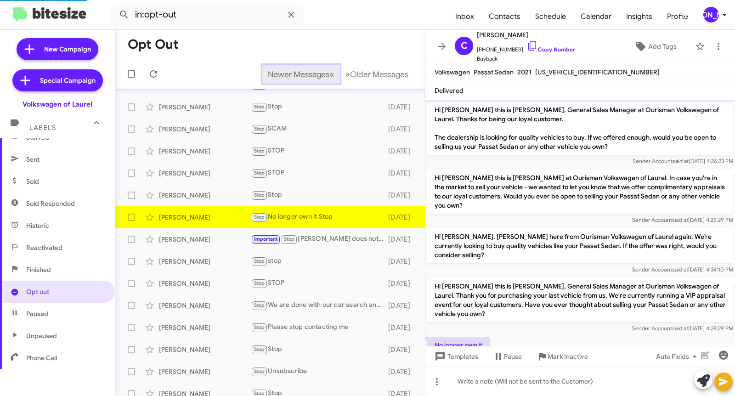
scroll to position [41, 0]
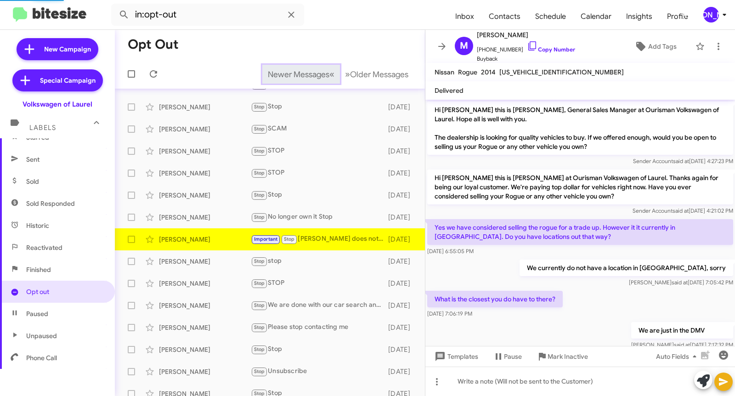
scroll to position [328, 0]
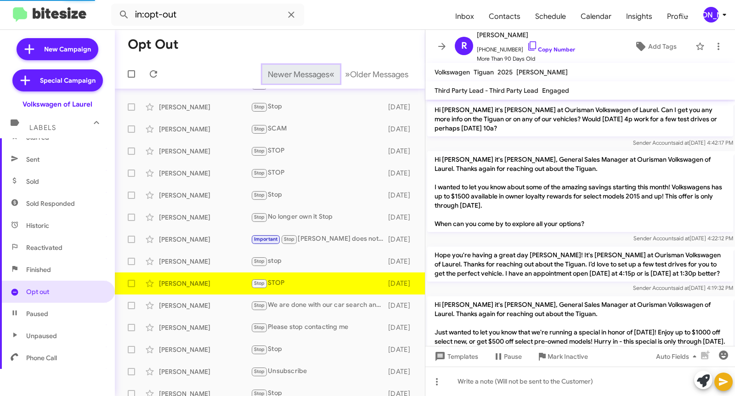
scroll to position [1407, 0]
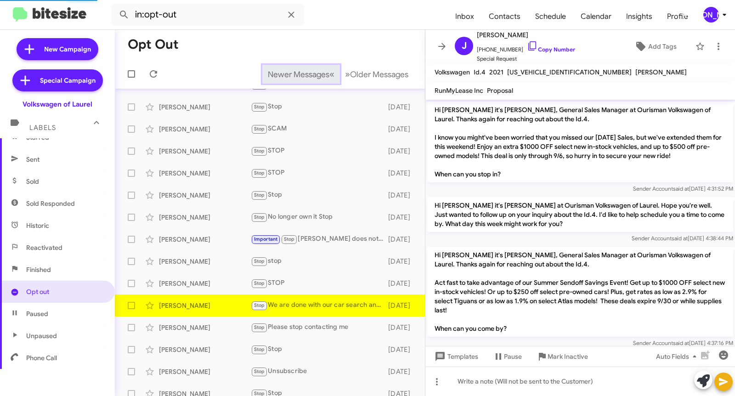
scroll to position [62, 0]
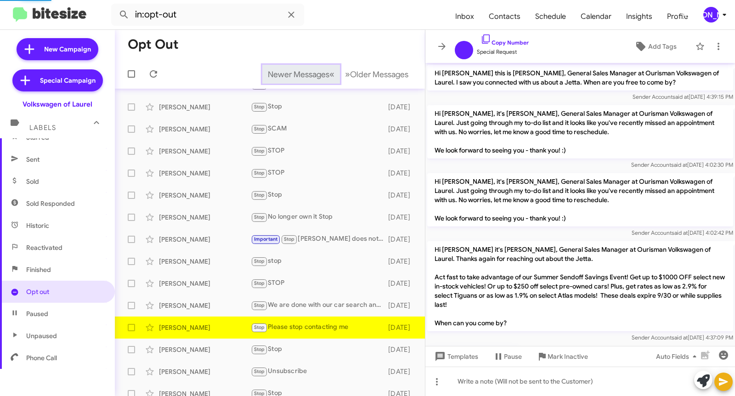
scroll to position [41, 0]
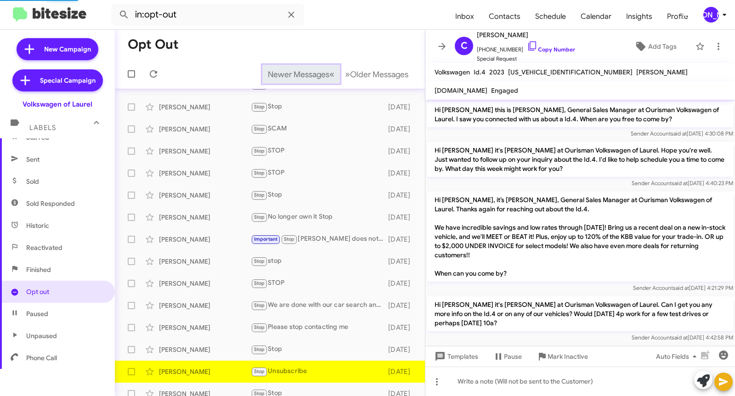
scroll to position [964, 0]
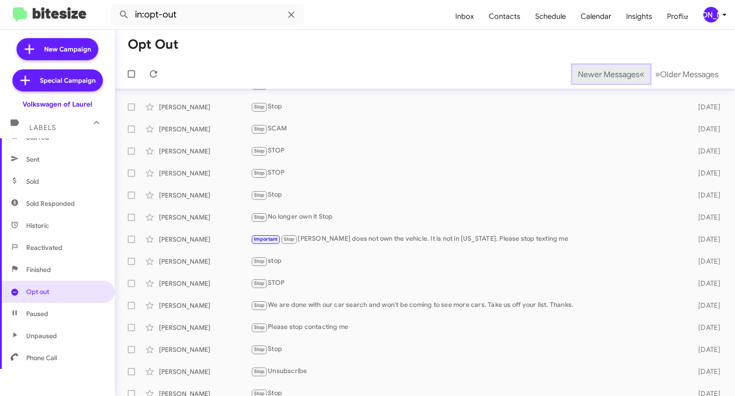
scroll to position [72, 0]
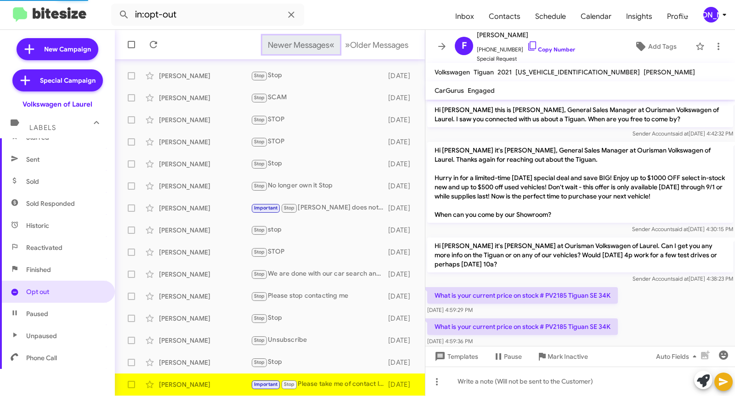
scroll to position [432, 0]
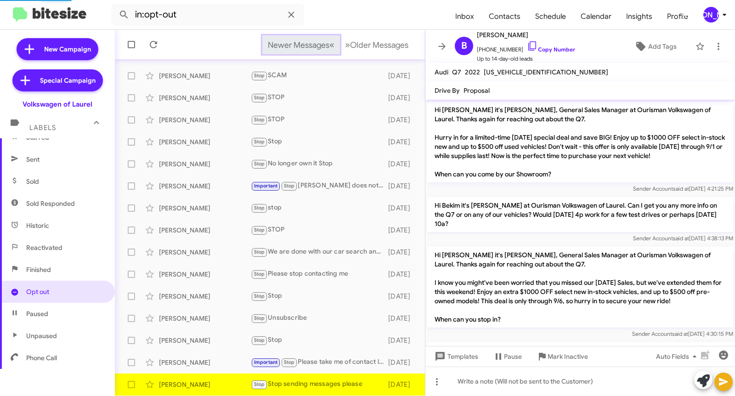
scroll to position [106, 0]
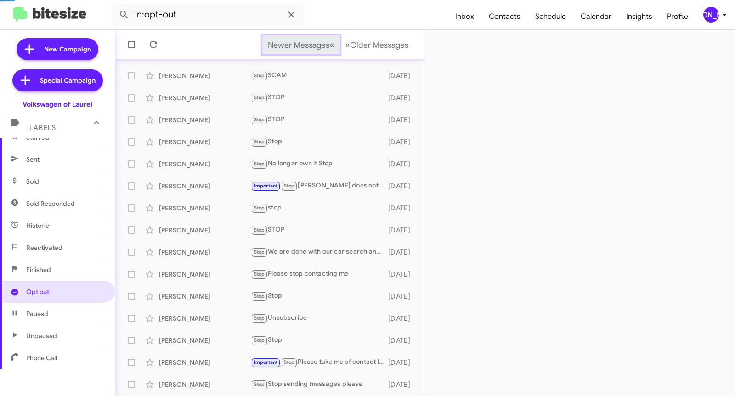
scroll to position [138, 0]
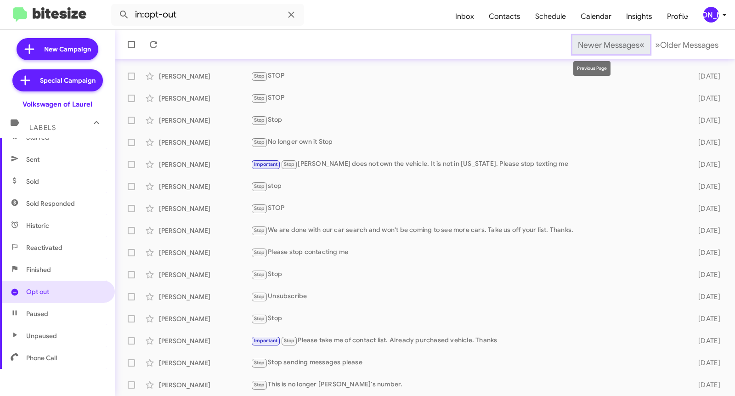
click at [589, 44] on span "Newer Messages" at bounding box center [609, 45] width 62 height 10
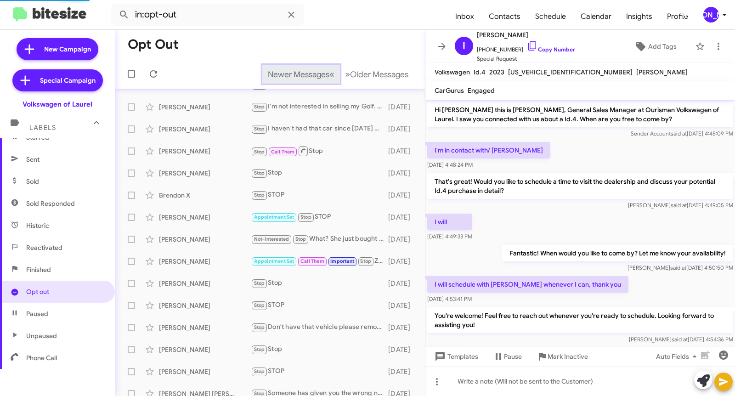
scroll to position [253, 0]
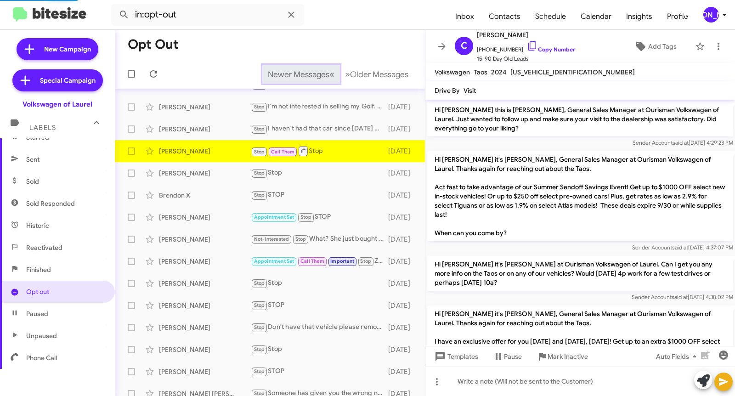
scroll to position [168, 0]
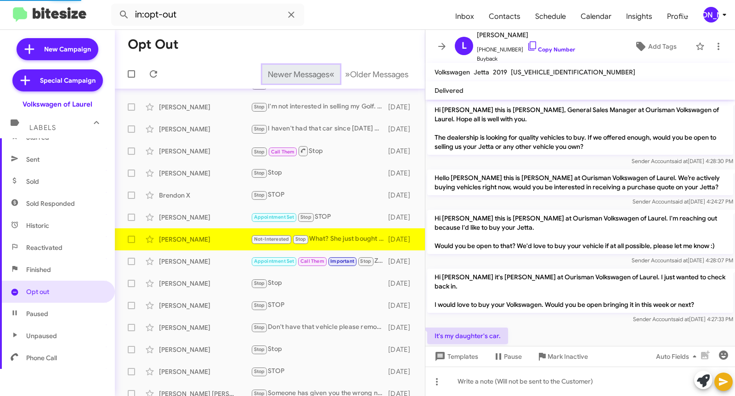
scroll to position [360, 0]
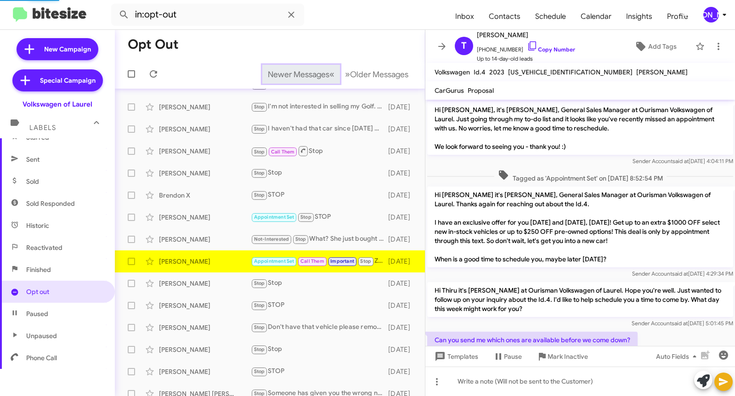
scroll to position [351, 0]
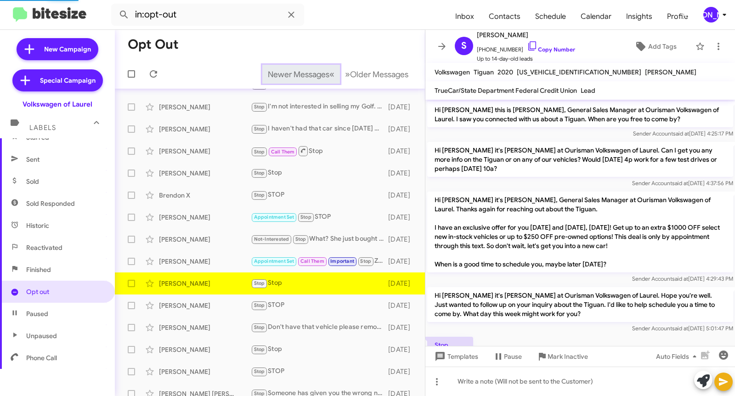
scroll to position [32, 0]
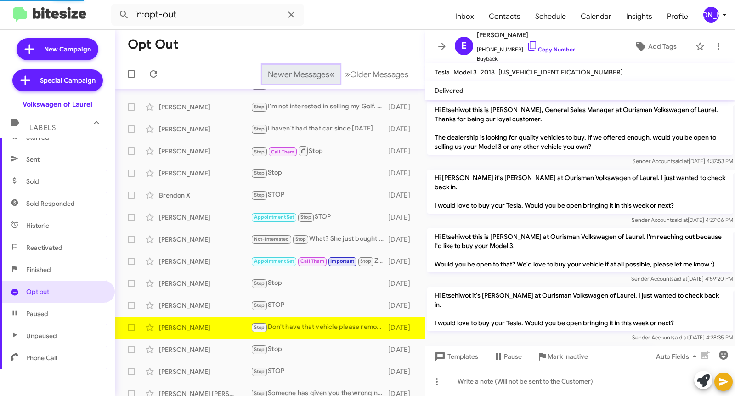
scroll to position [51, 0]
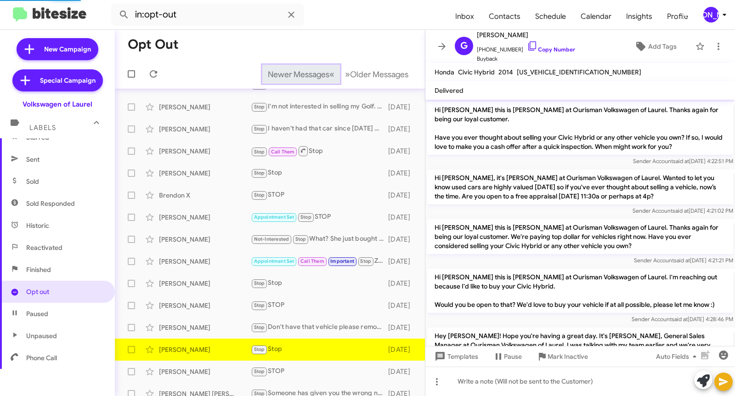
scroll to position [215, 0]
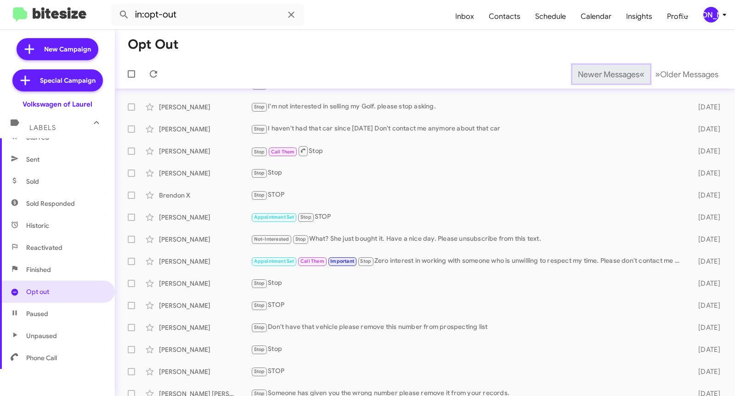
scroll to position [72, 0]
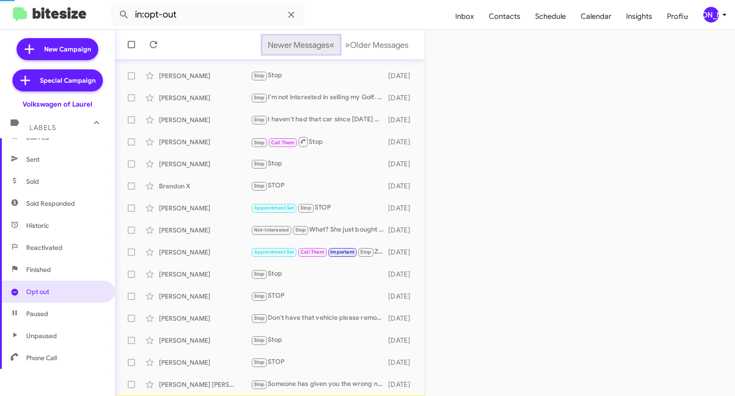
scroll to position [94, 0]
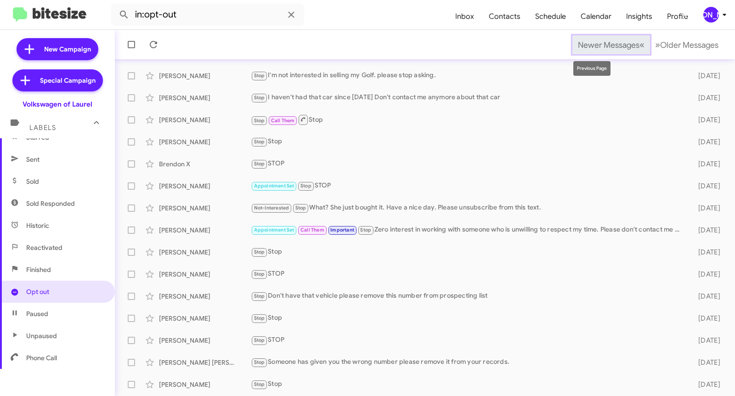
scroll to position [116, 0]
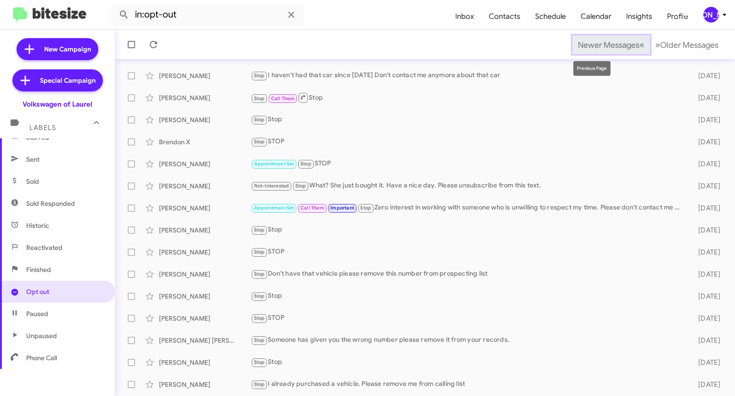
scroll to position [138, 0]
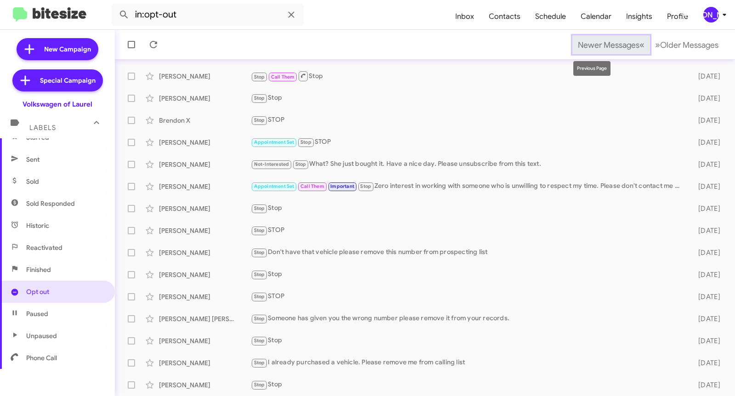
click at [589, 44] on span "Newer Messages" at bounding box center [609, 45] width 62 height 10
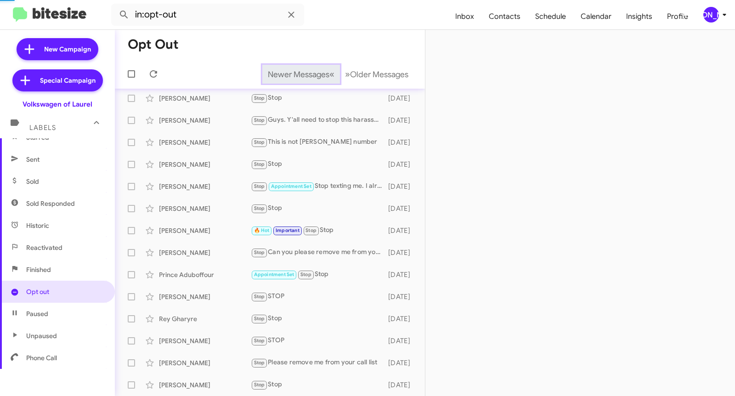
scroll to position [62, 0]
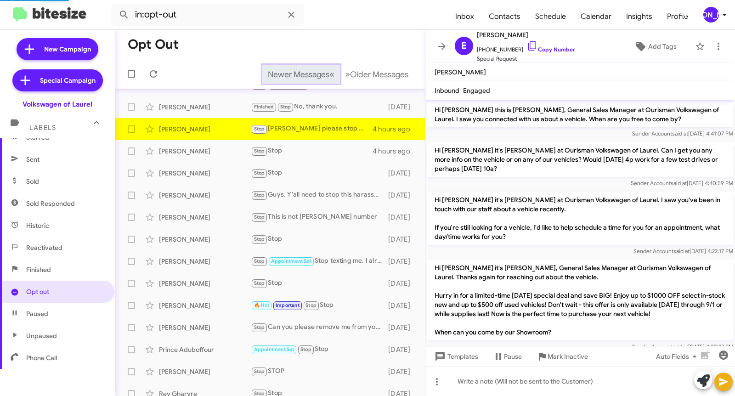
scroll to position [637, 0]
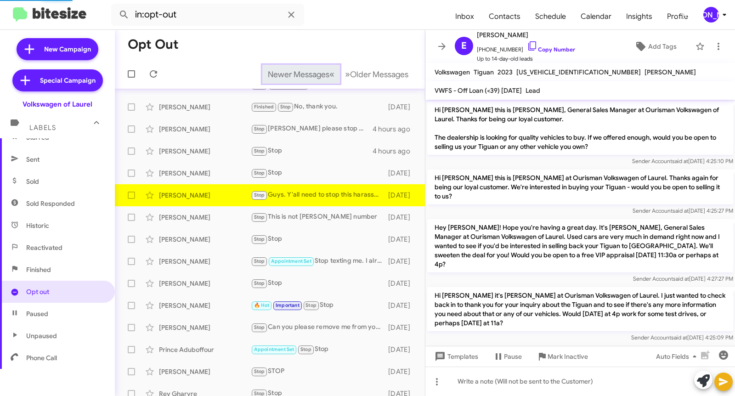
scroll to position [261, 0]
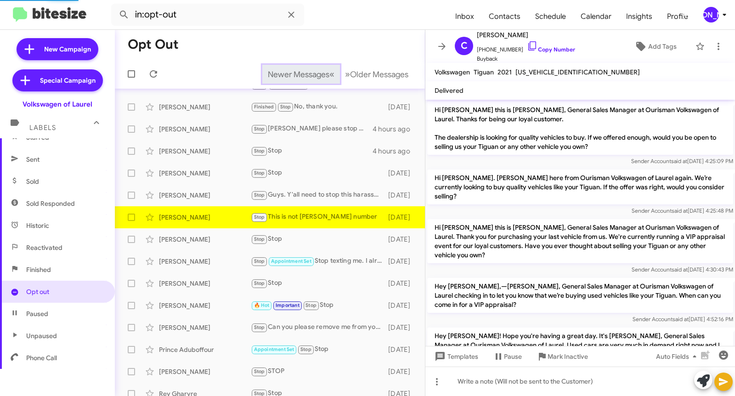
scroll to position [145, 0]
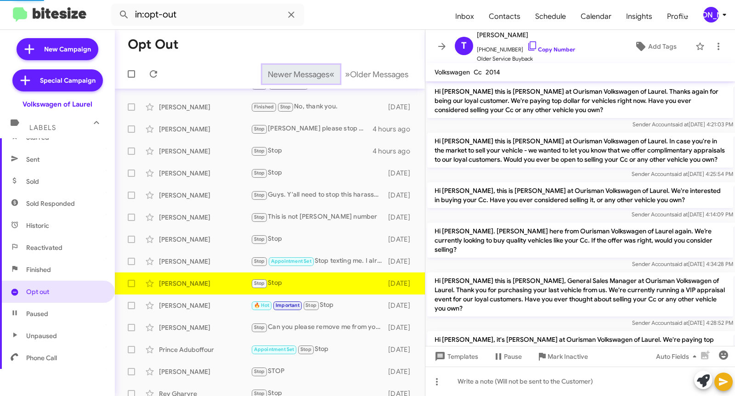
scroll to position [81, 0]
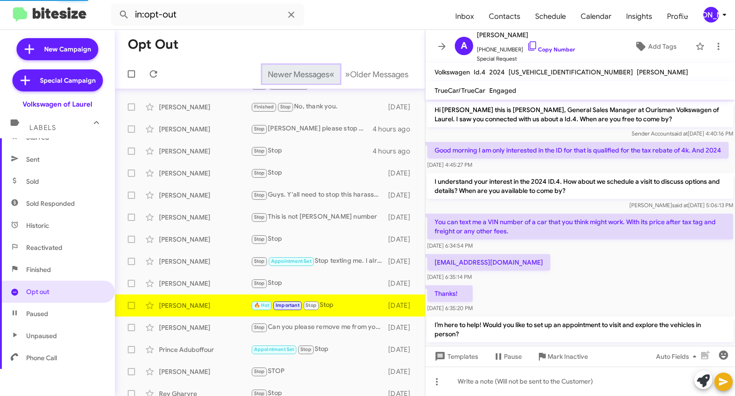
scroll to position [612, 0]
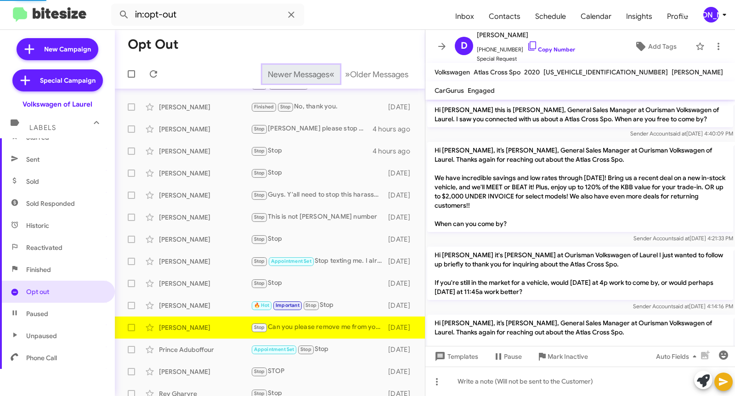
scroll to position [1202, 0]
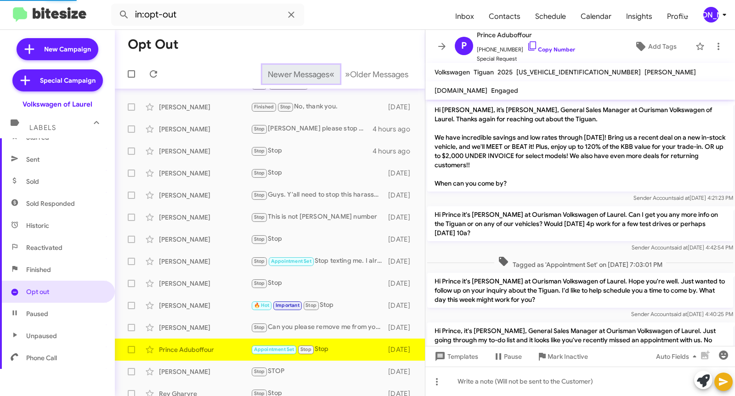
scroll to position [1054, 0]
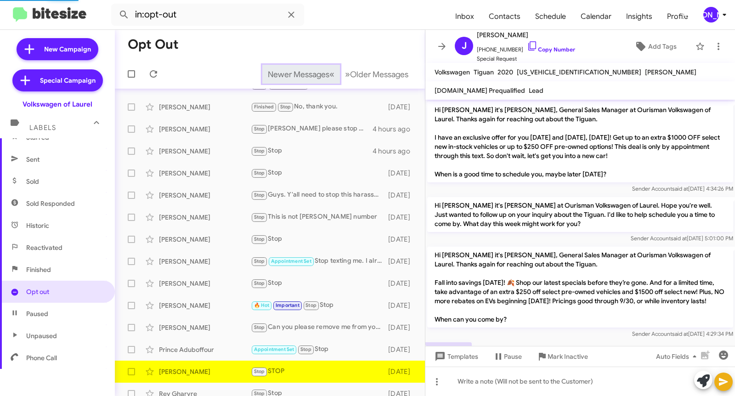
scroll to position [44, 0]
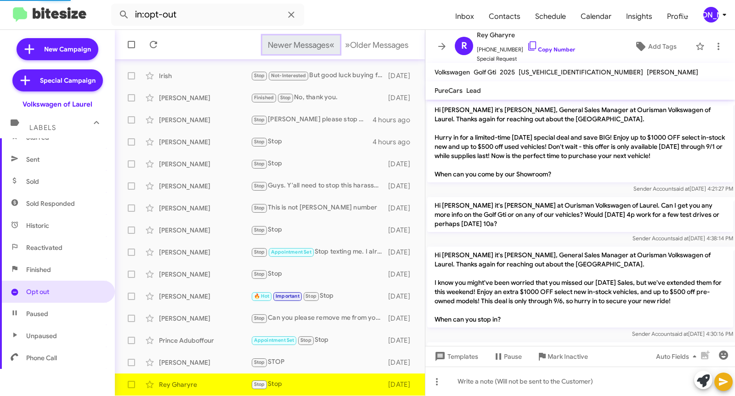
scroll to position [488, 0]
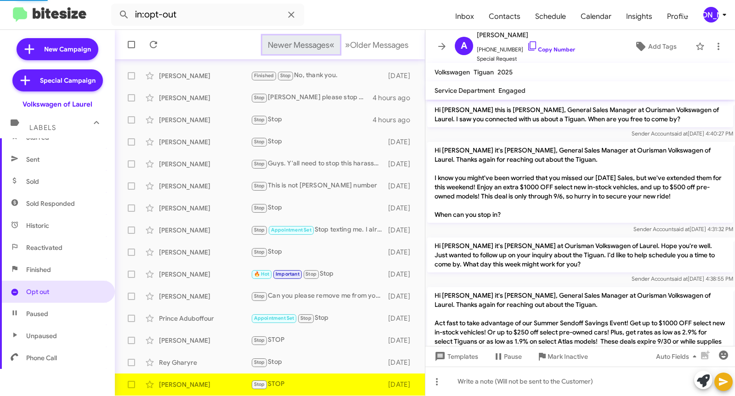
scroll to position [405, 0]
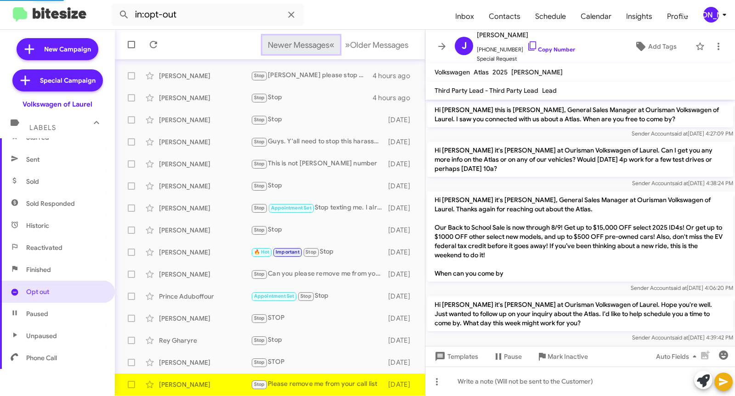
scroll to position [857, 0]
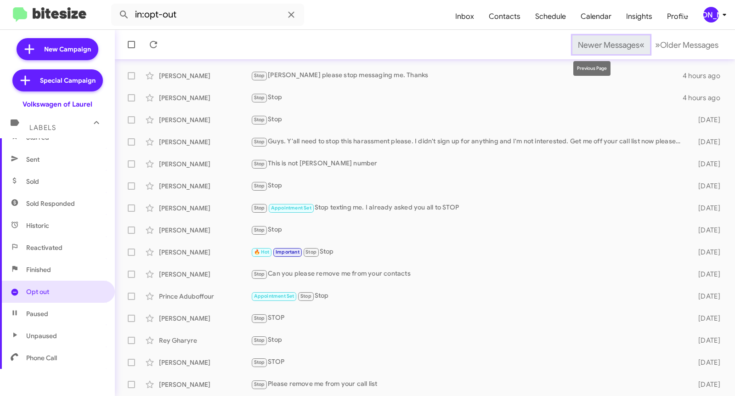
scroll to position [138, 0]
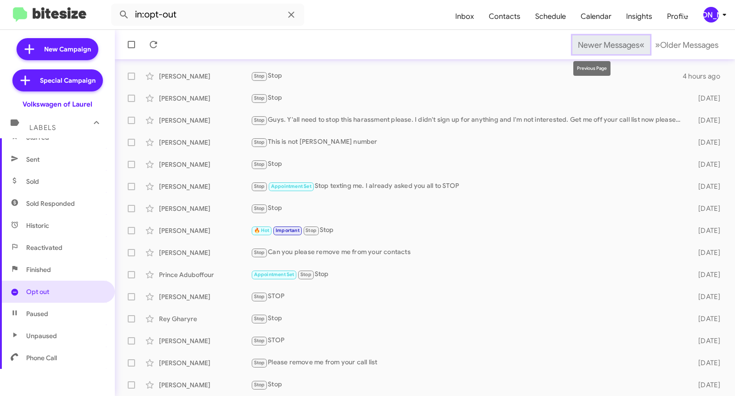
click at [589, 44] on span "Newer Messages" at bounding box center [609, 45] width 62 height 10
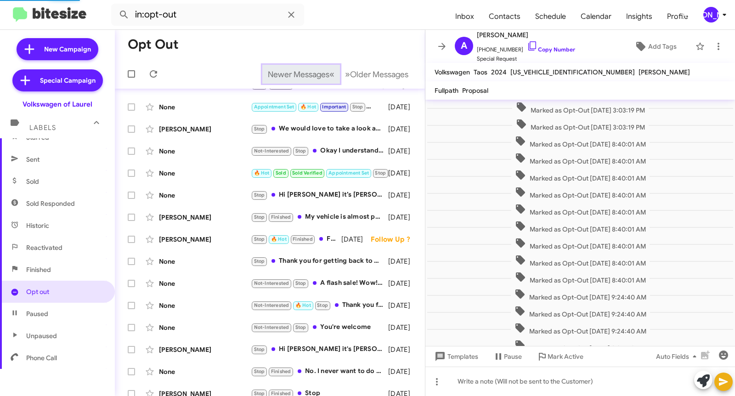
scroll to position [149, 0]
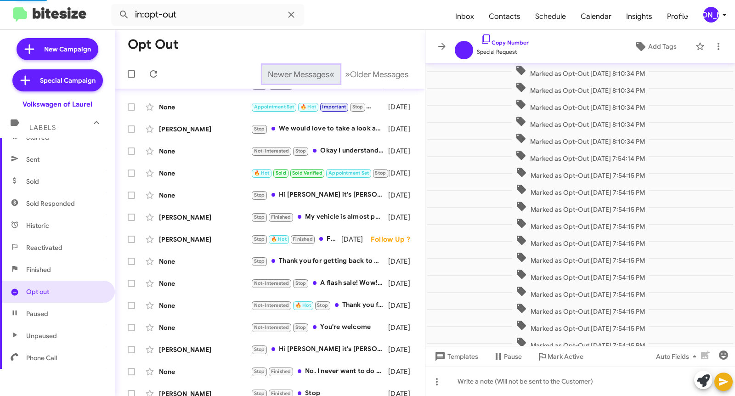
scroll to position [112, 0]
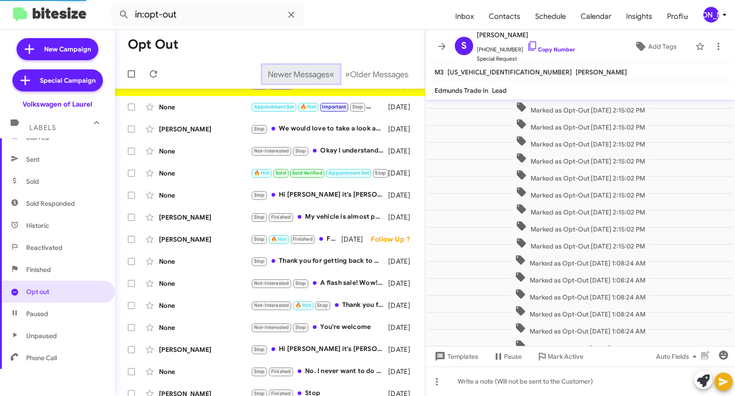
scroll to position [149, 0]
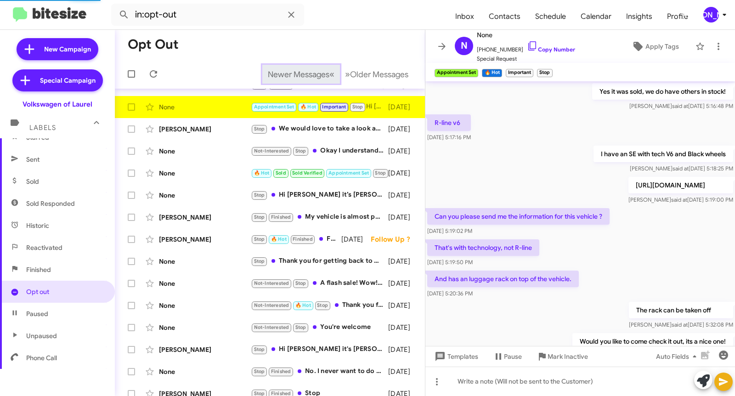
scroll to position [892, 0]
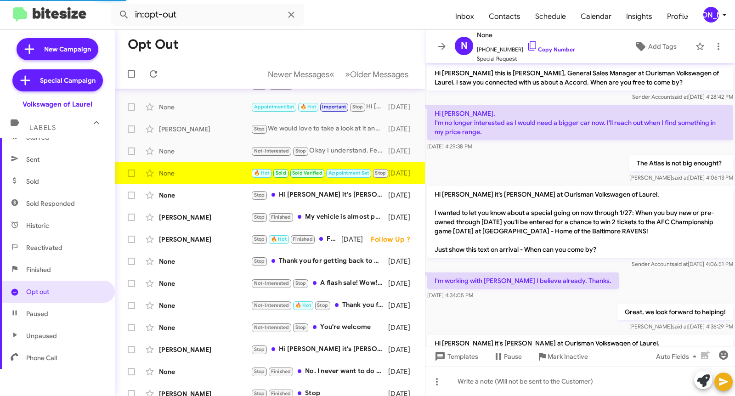
scroll to position [547, 0]
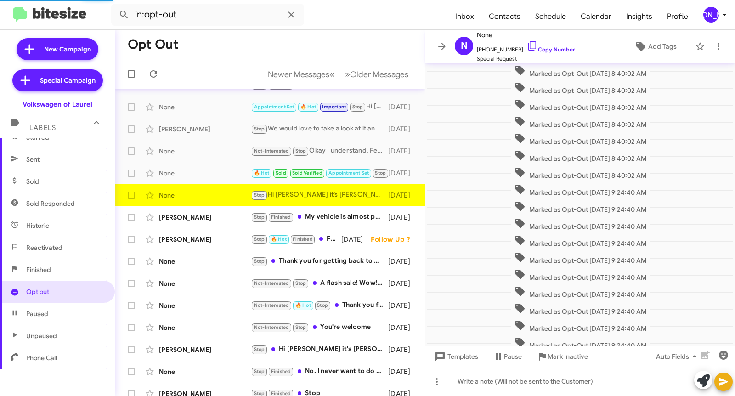
scroll to position [112, 0]
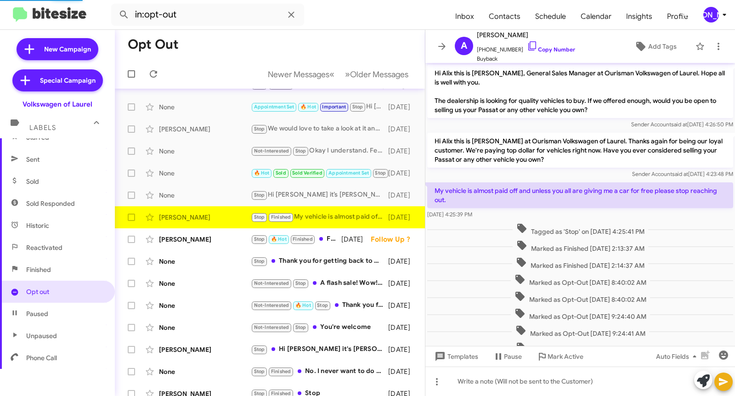
scroll to position [218, 0]
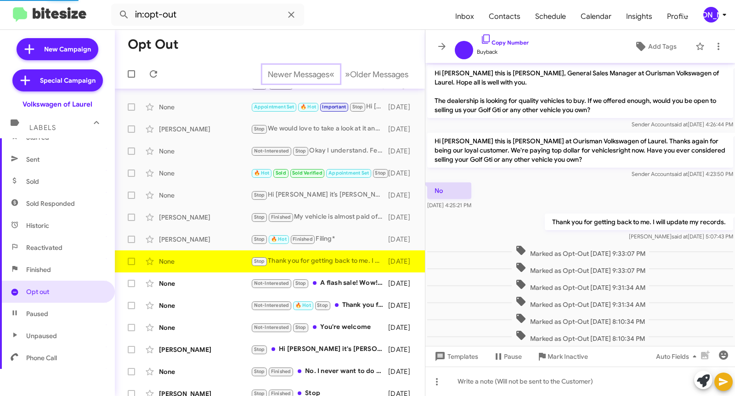
scroll to position [104, 0]
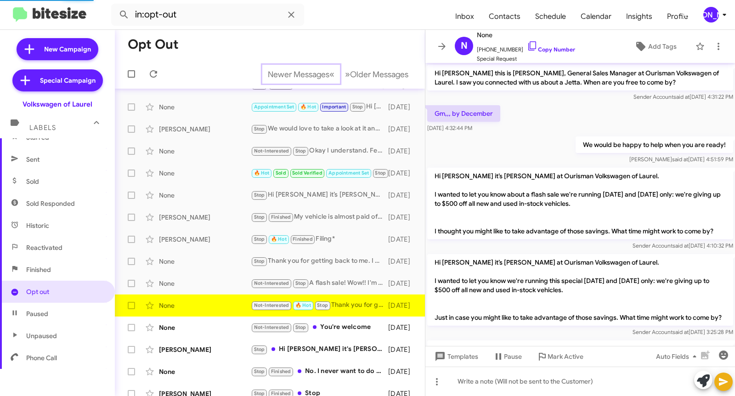
scroll to position [376, 0]
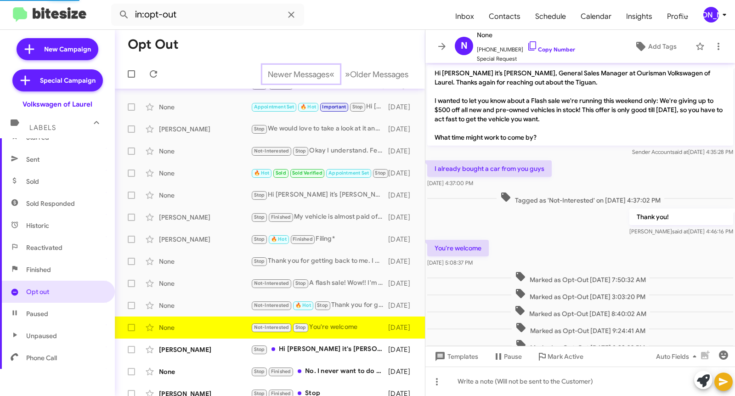
scroll to position [34, 0]
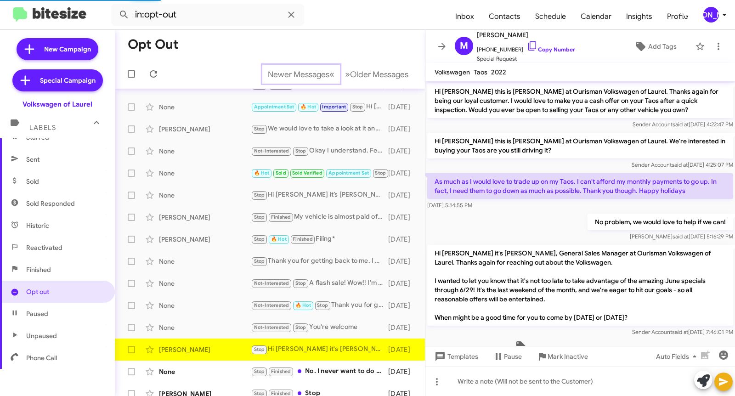
scroll to position [84, 0]
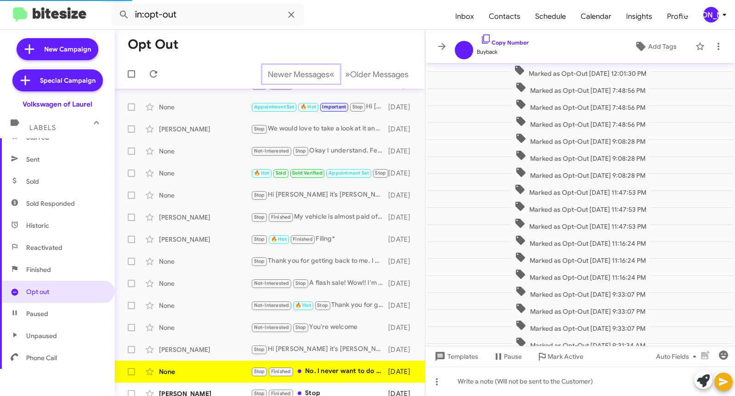
scroll to position [112, 0]
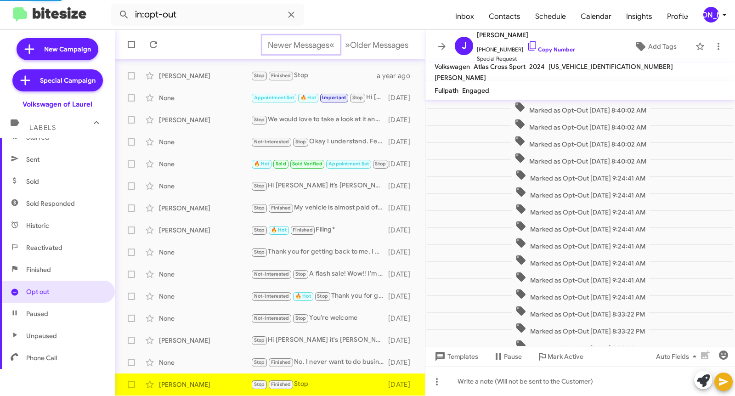
scroll to position [112, 0]
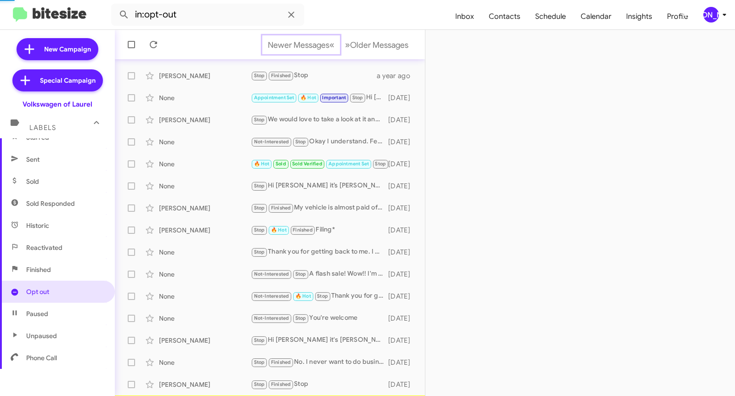
scroll to position [94, 0]
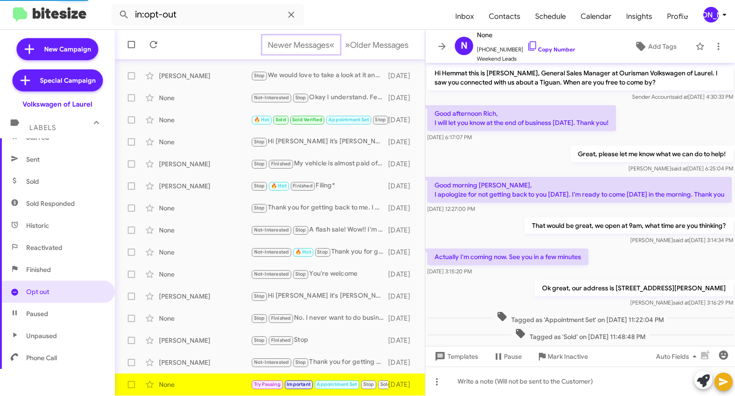
scroll to position [68, 0]
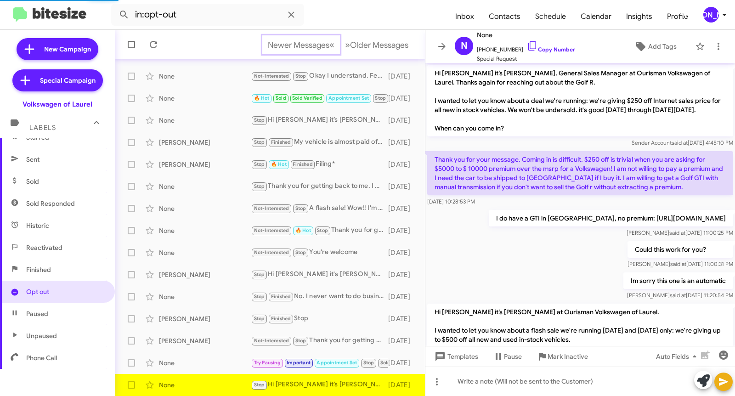
scroll to position [467, 0]
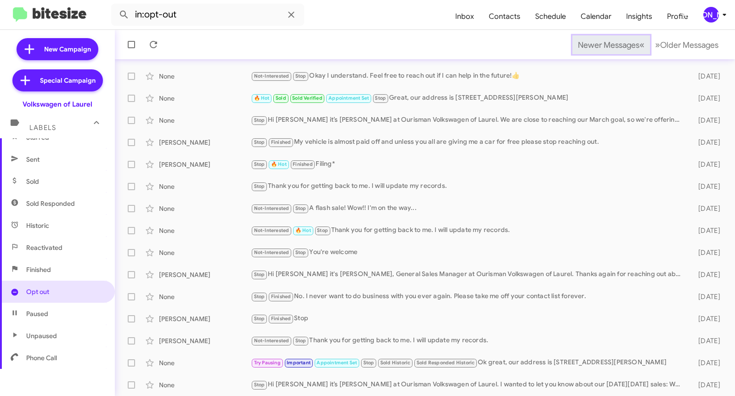
click at [589, 44] on span "Newer Messages" at bounding box center [609, 45] width 62 height 10
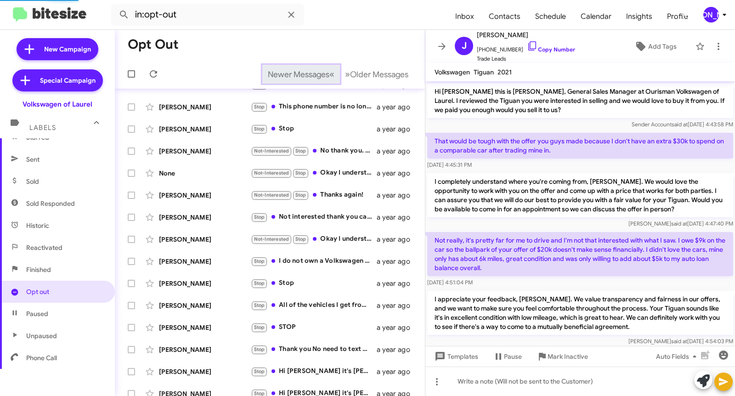
scroll to position [216, 0]
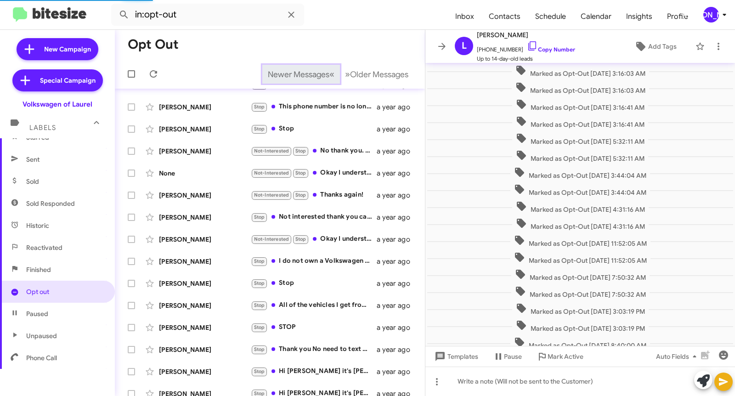
scroll to position [112, 0]
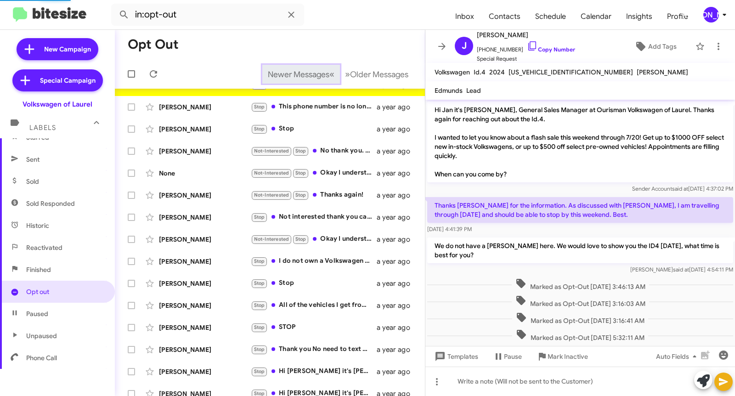
scroll to position [118, 0]
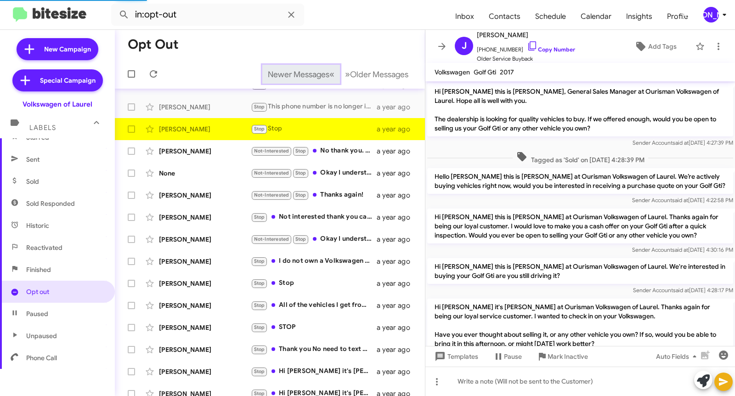
scroll to position [105, 0]
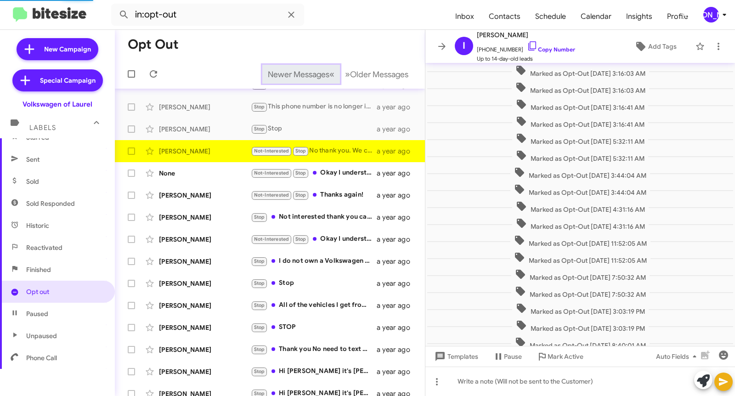
scroll to position [112, 0]
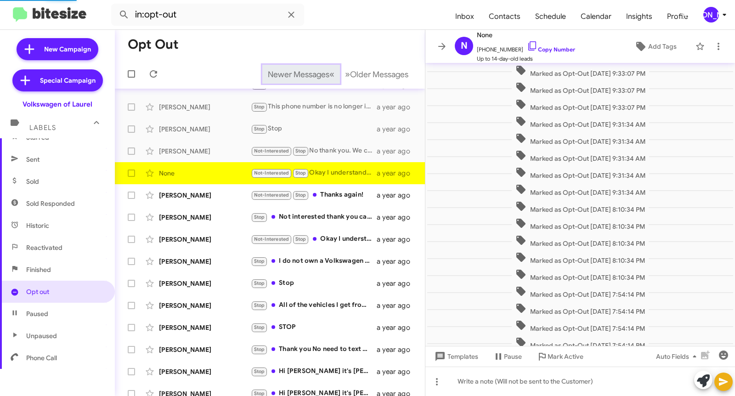
scroll to position [112, 0]
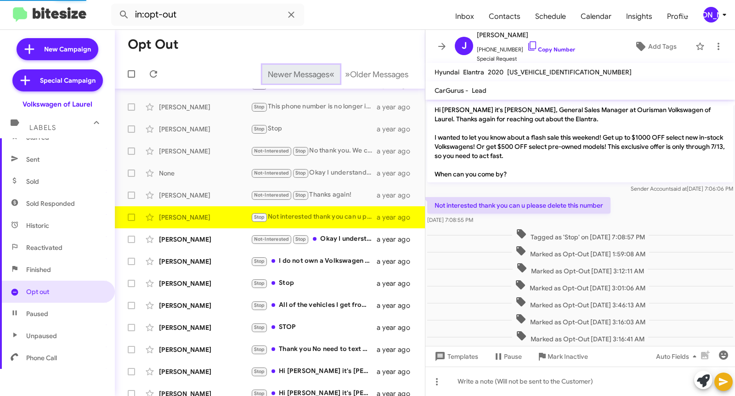
scroll to position [182, 0]
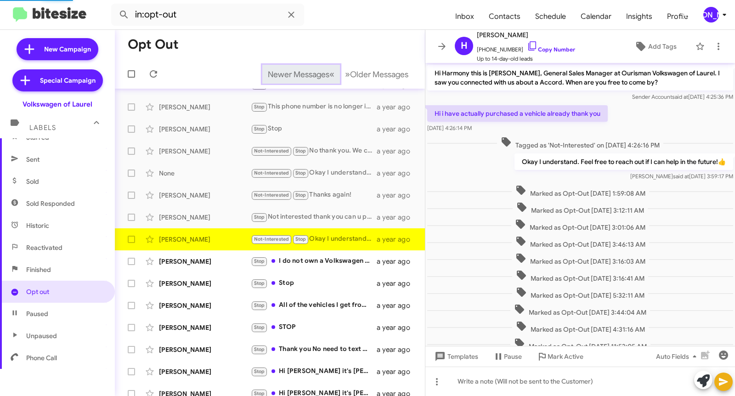
scroll to position [123, 0]
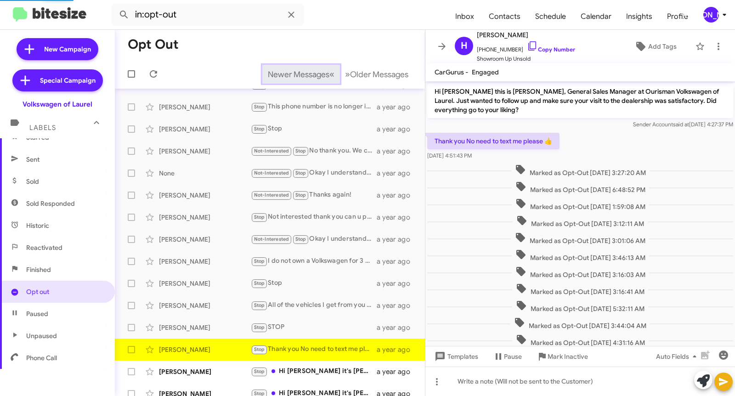
scroll to position [118, 0]
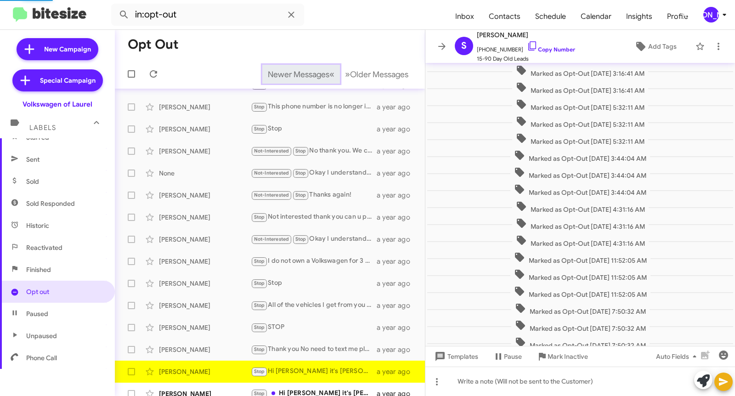
scroll to position [112, 0]
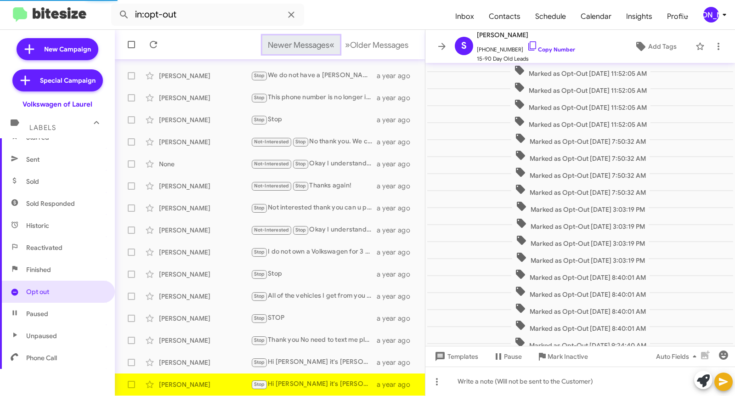
scroll to position [112, 0]
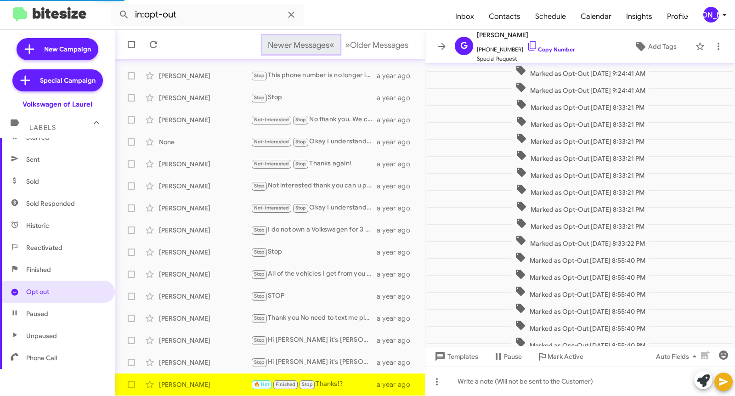
scroll to position [112, 0]
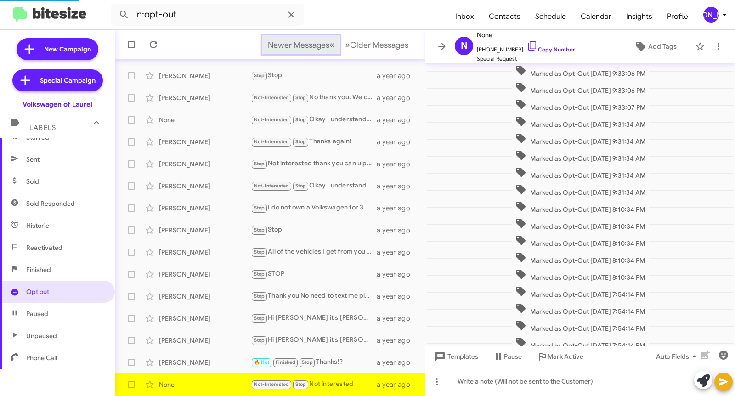
scroll to position [112, 0]
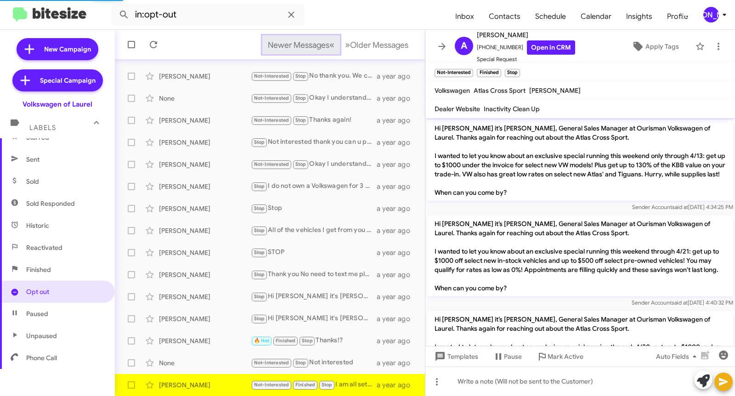
scroll to position [506, 0]
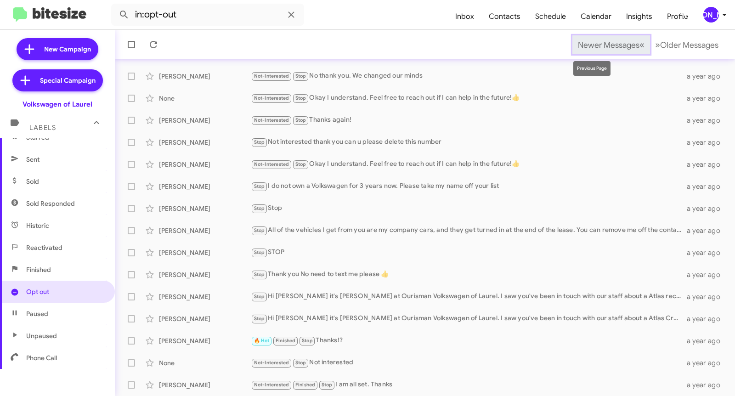
click at [589, 44] on span "Newer Messages" at bounding box center [609, 45] width 62 height 10
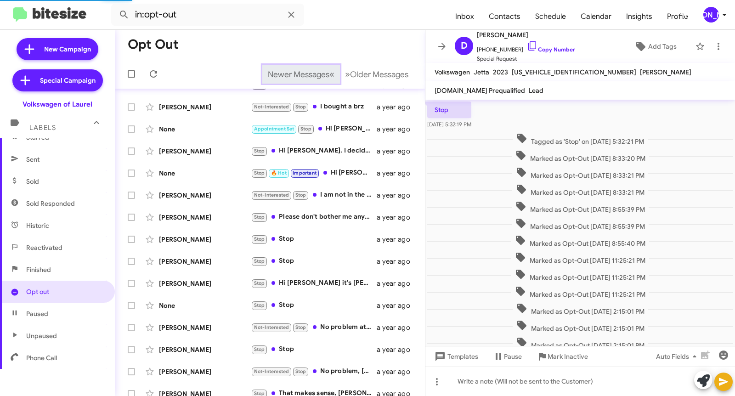
scroll to position [163, 0]
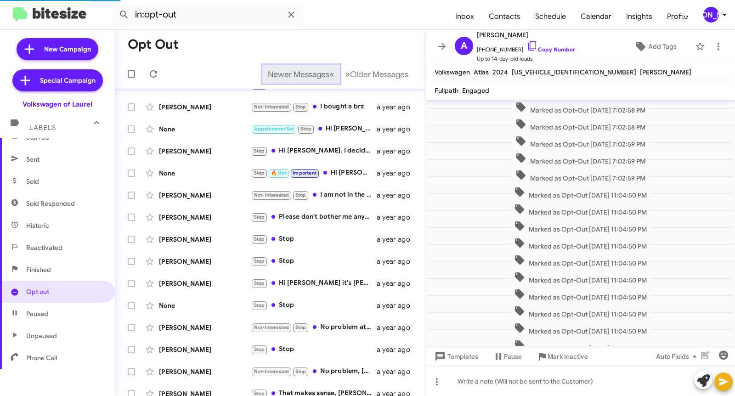
scroll to position [149, 0]
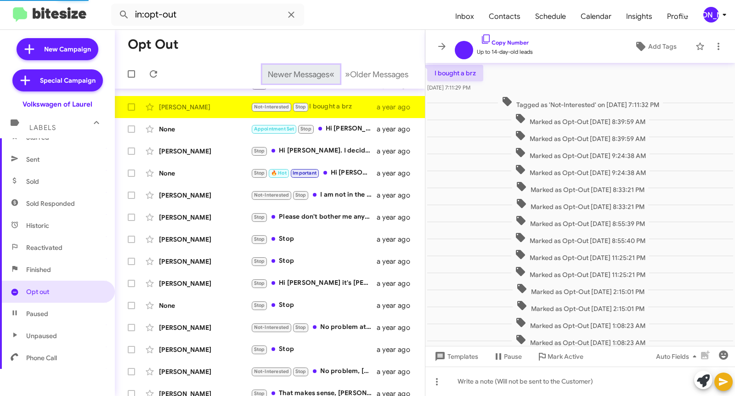
scroll to position [126, 0]
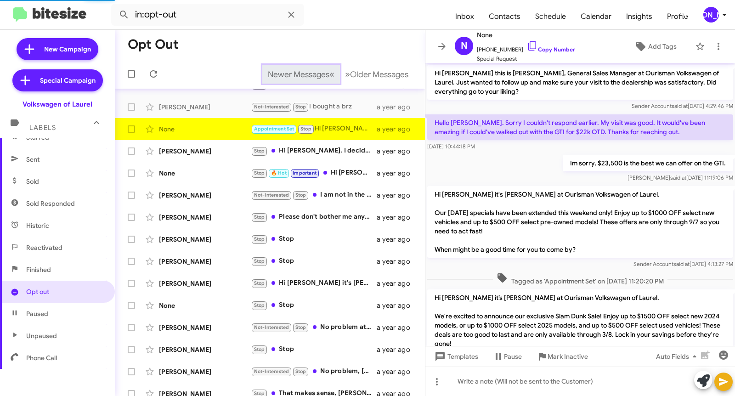
scroll to position [212, 0]
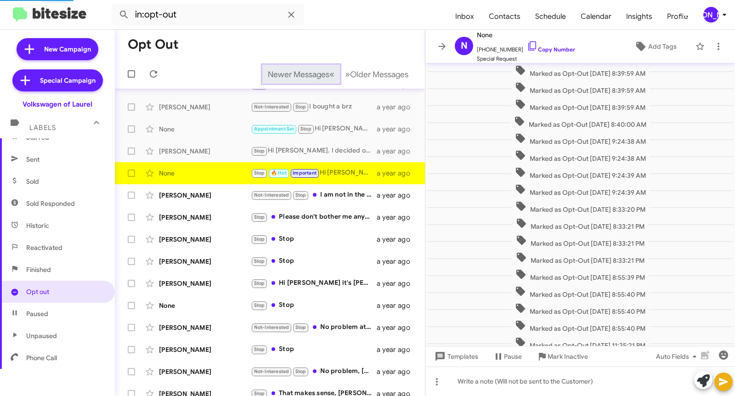
scroll to position [112, 0]
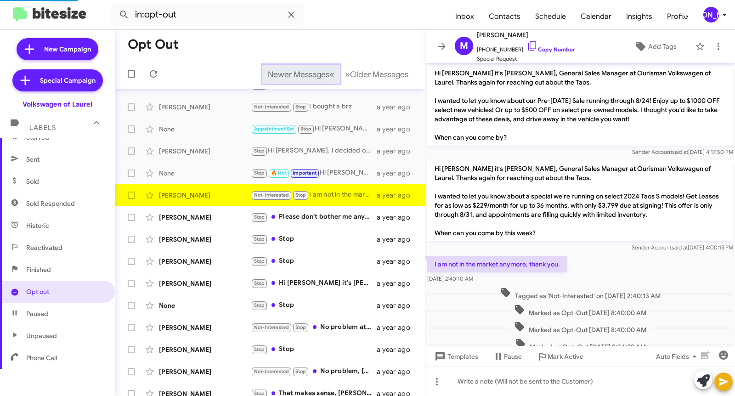
scroll to position [133, 0]
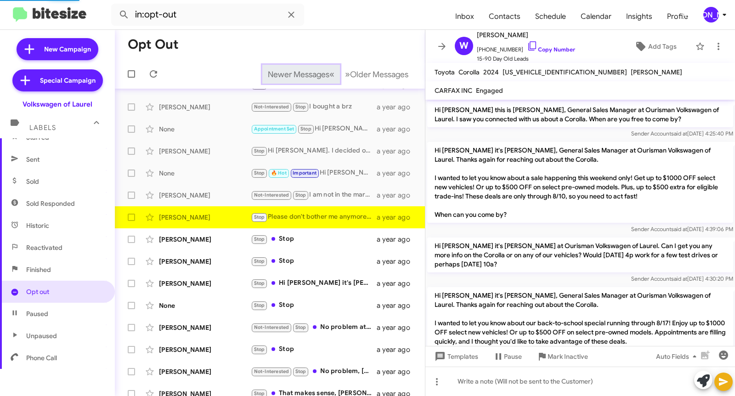
scroll to position [275, 0]
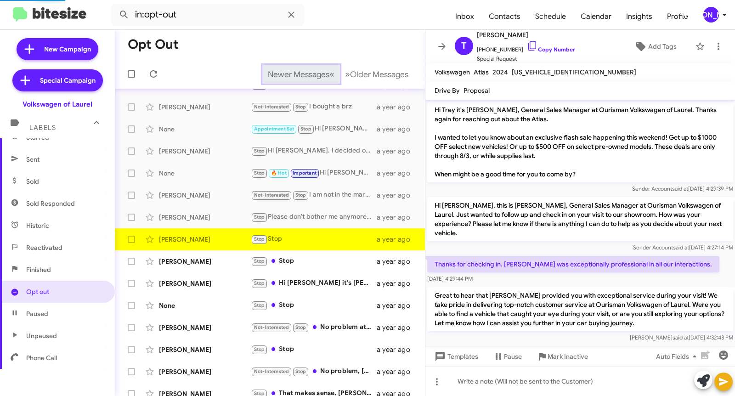
scroll to position [433, 0]
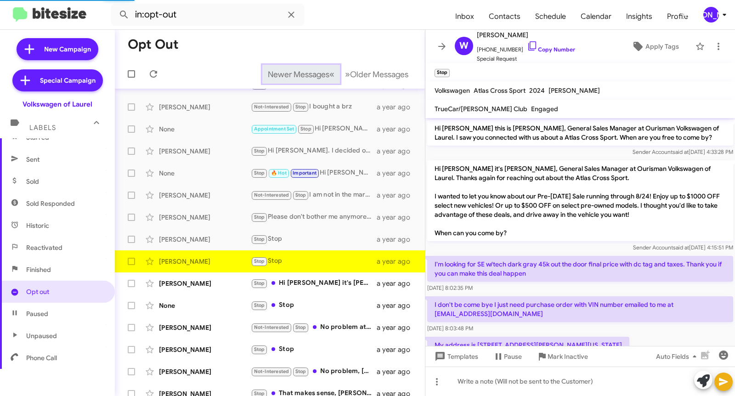
scroll to position [341, 0]
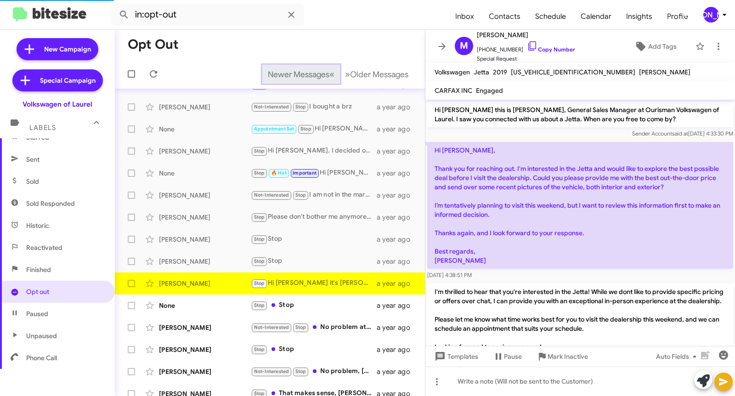
scroll to position [379, 0]
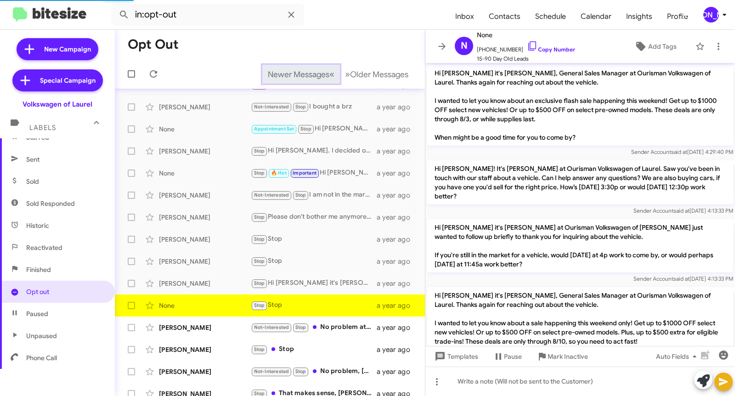
scroll to position [263, 0]
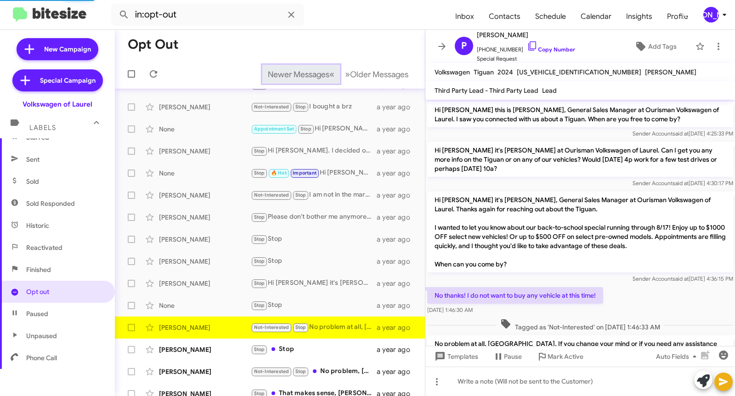
scroll to position [279, 0]
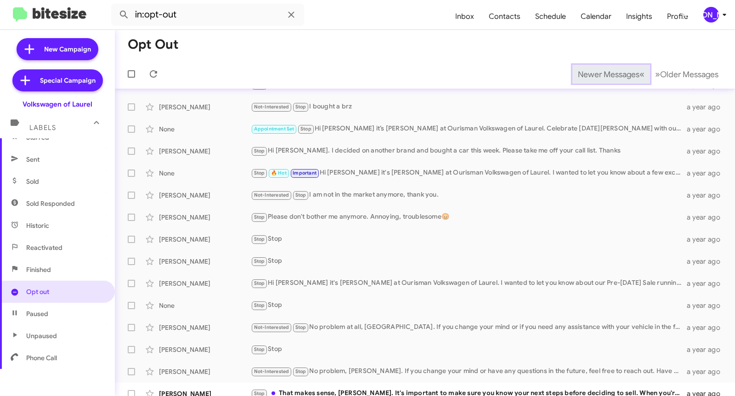
scroll to position [72, 0]
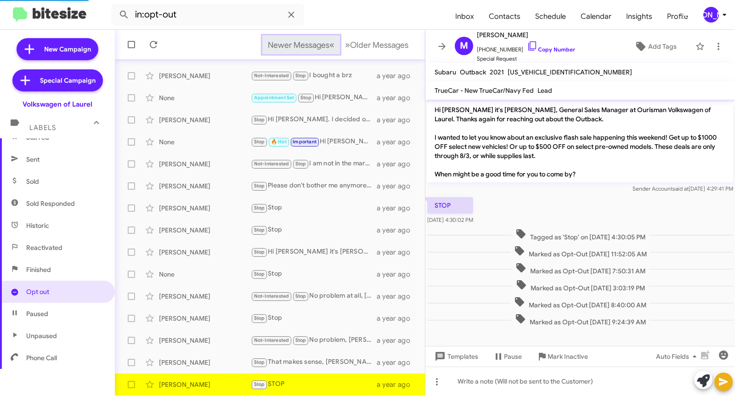
scroll to position [4, 0]
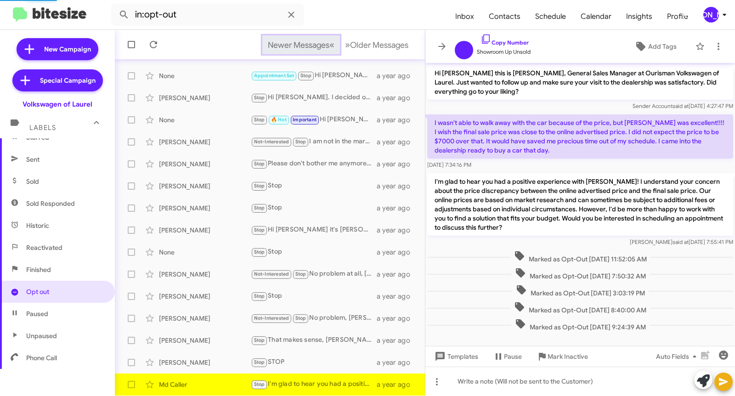
scroll to position [8, 0]
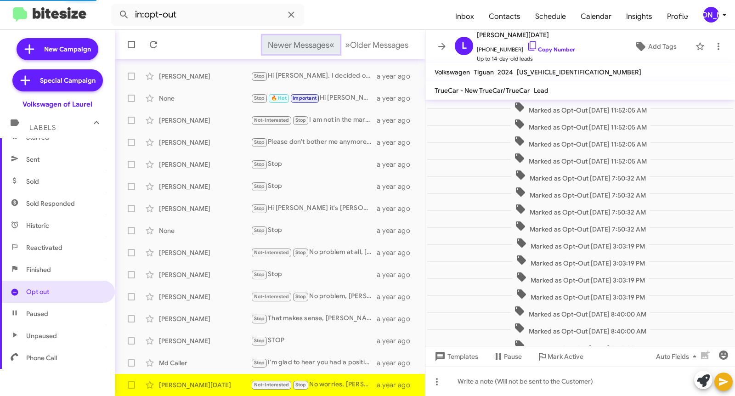
scroll to position [149, 0]
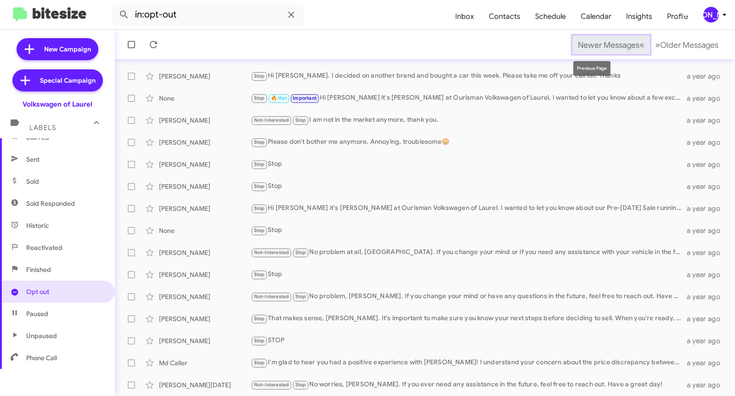
click at [589, 44] on span "Newer Messages" at bounding box center [609, 45] width 62 height 10
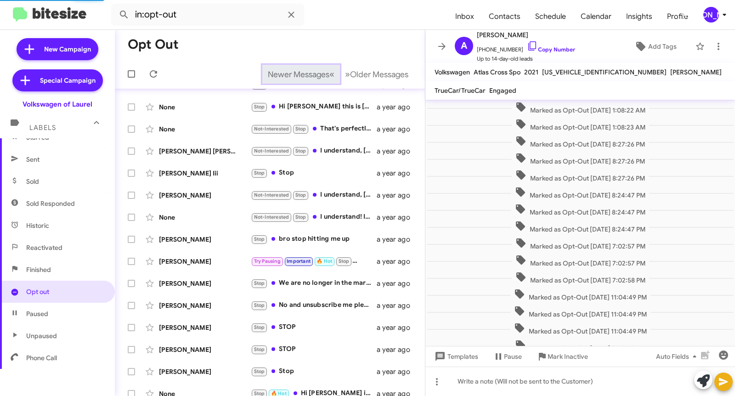
scroll to position [149, 0]
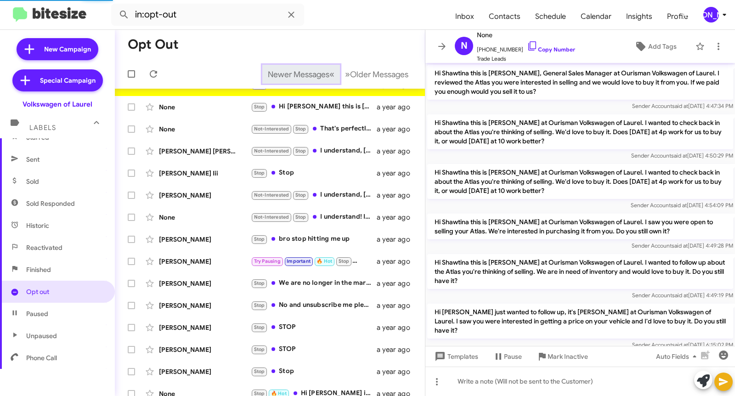
scroll to position [73, 0]
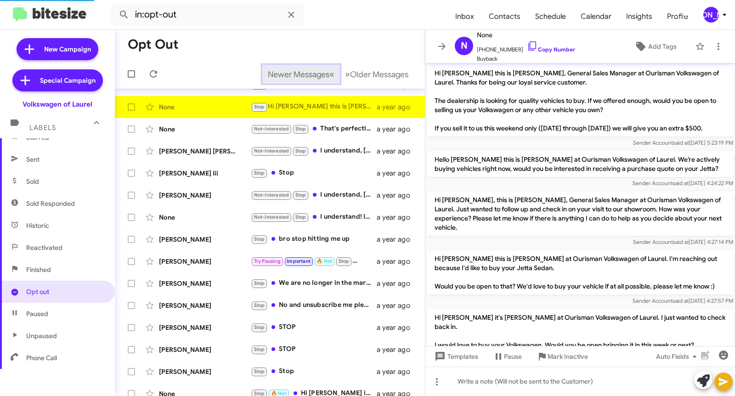
scroll to position [433, 0]
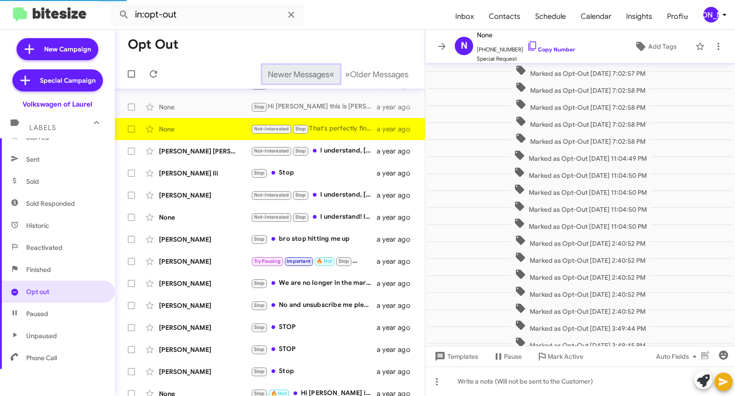
scroll to position [112, 0]
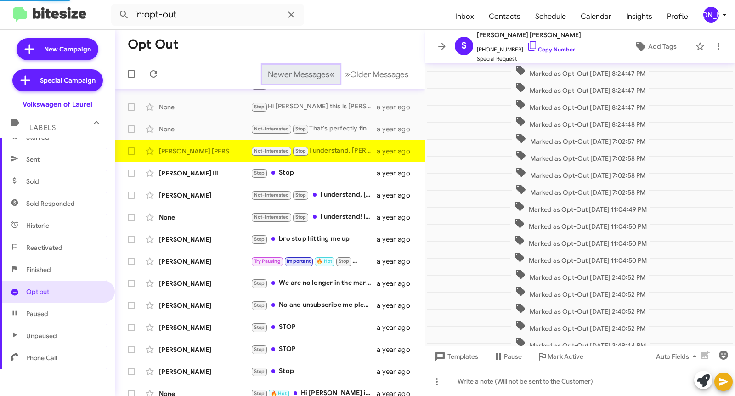
scroll to position [112, 0]
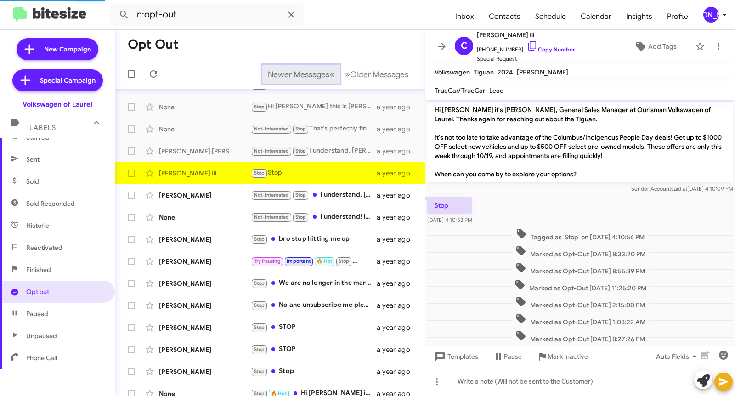
scroll to position [122, 0]
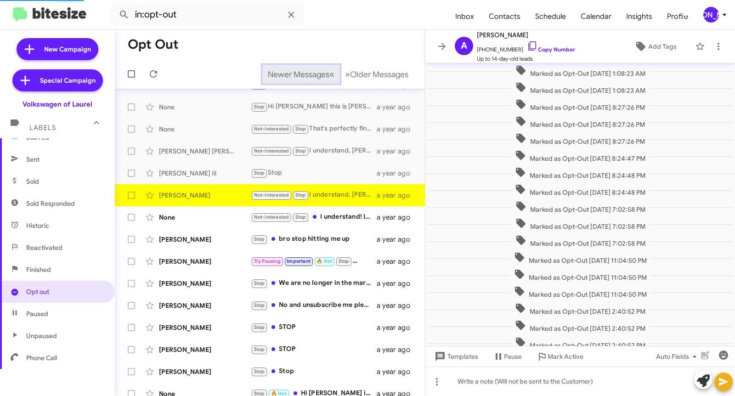
scroll to position [112, 0]
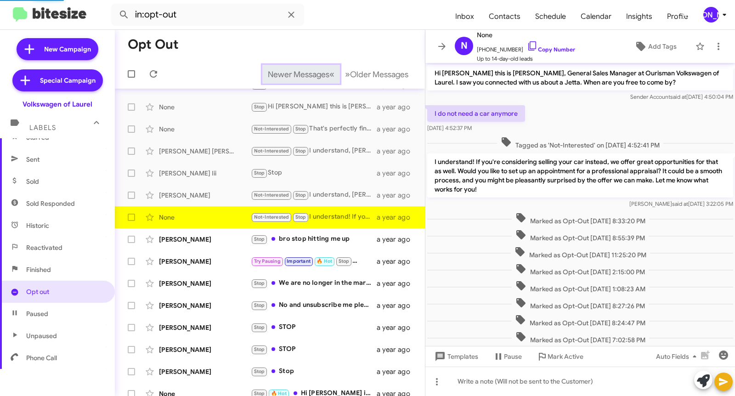
scroll to position [92, 0]
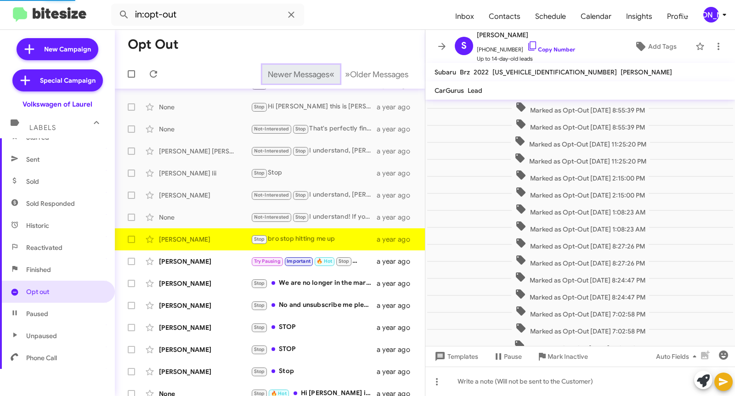
scroll to position [149, 0]
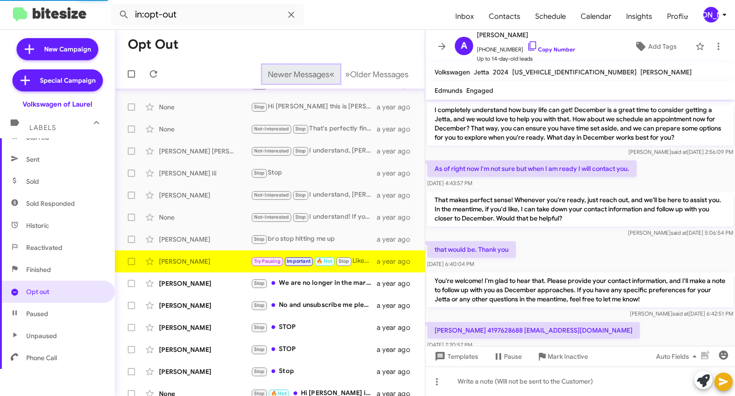
scroll to position [342, 0]
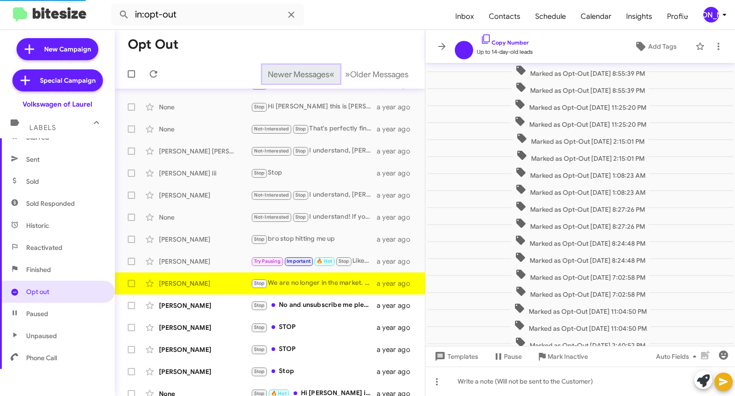
scroll to position [112, 0]
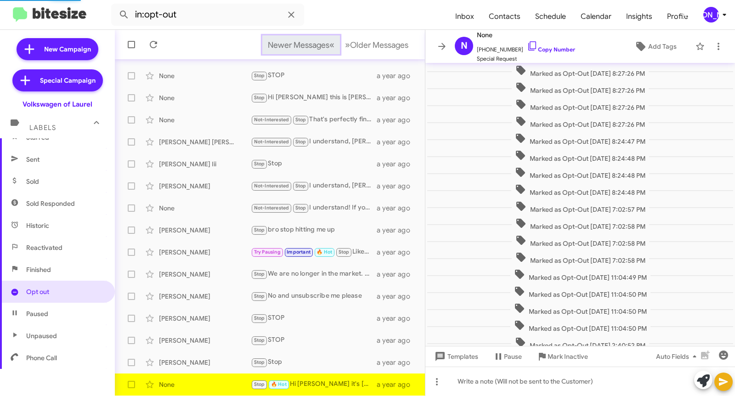
scroll to position [112, 0]
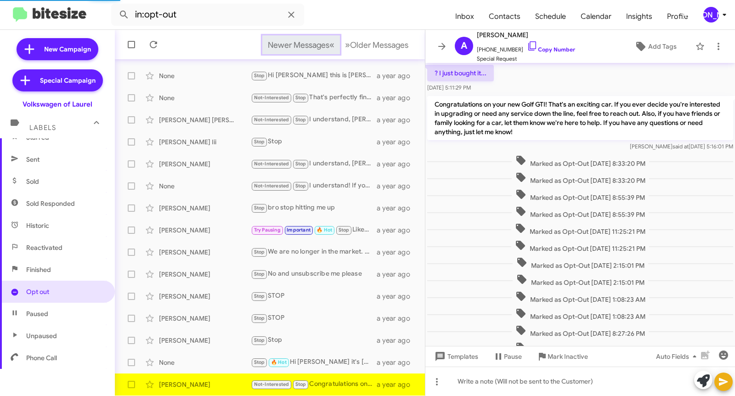
scroll to position [167, 0]
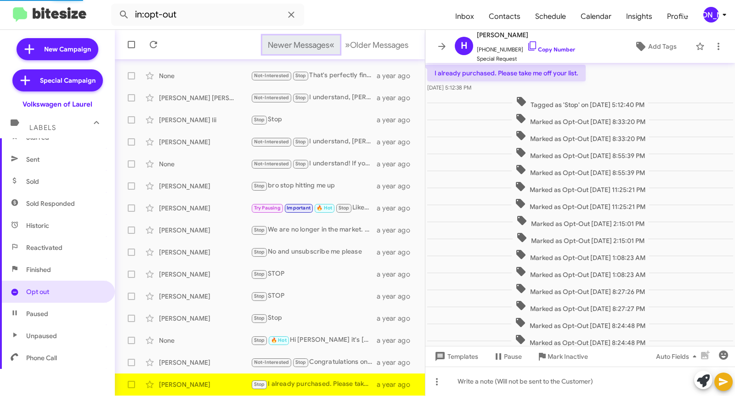
scroll to position [126, 0]
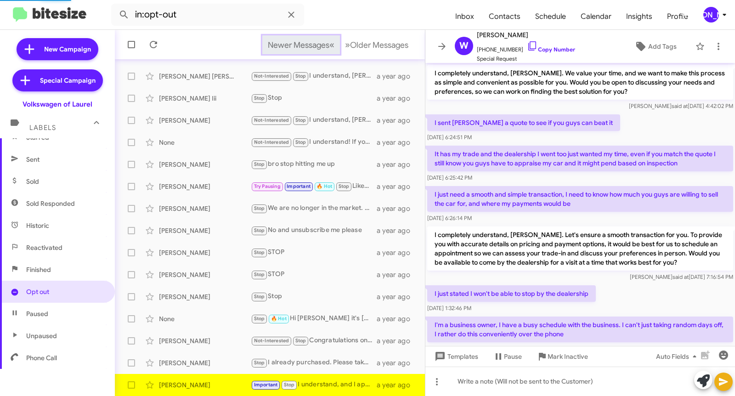
scroll to position [332, 0]
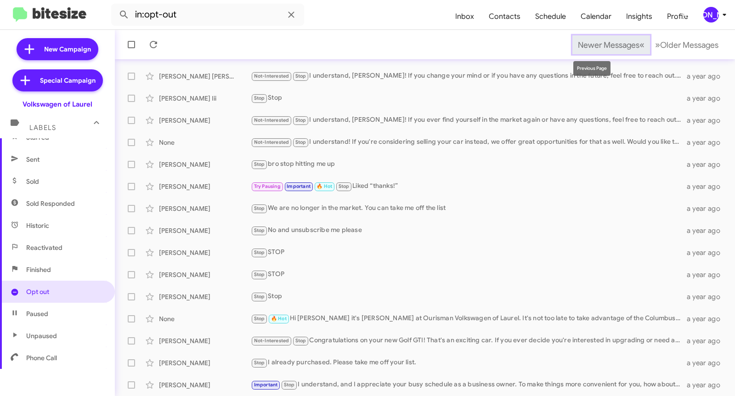
click at [589, 44] on span "Newer Messages" at bounding box center [609, 45] width 62 height 10
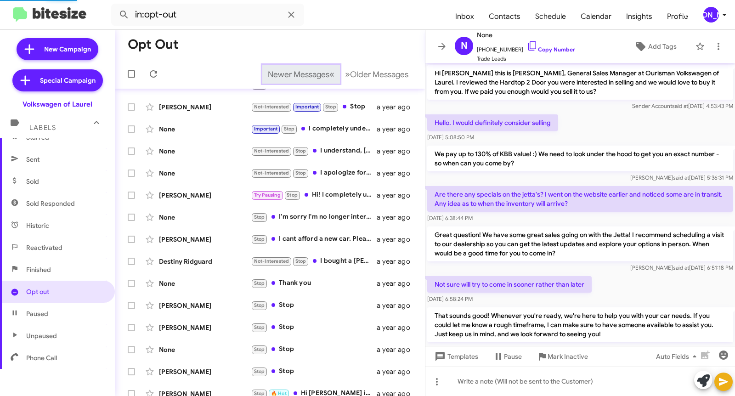
scroll to position [223, 0]
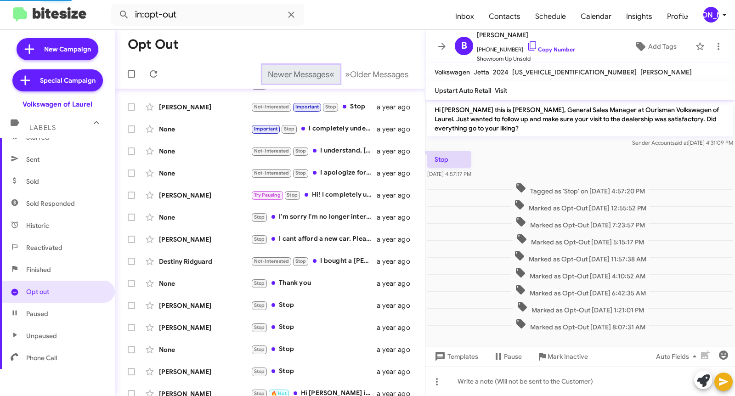
scroll to position [17, 0]
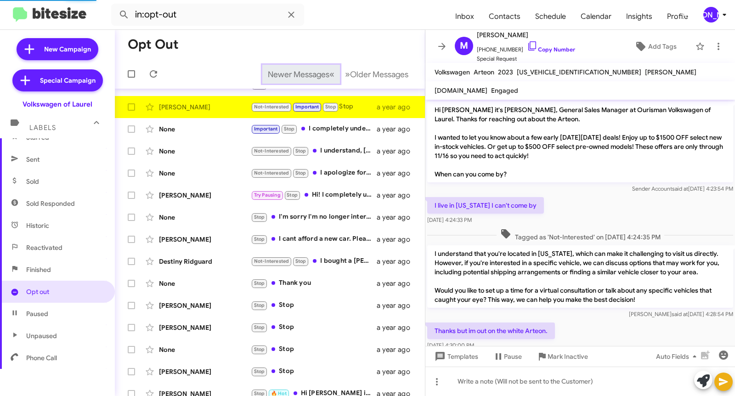
scroll to position [320, 0]
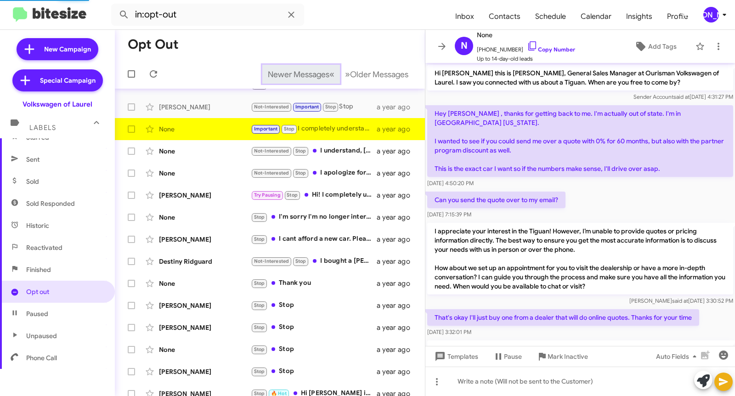
scroll to position [234, 0]
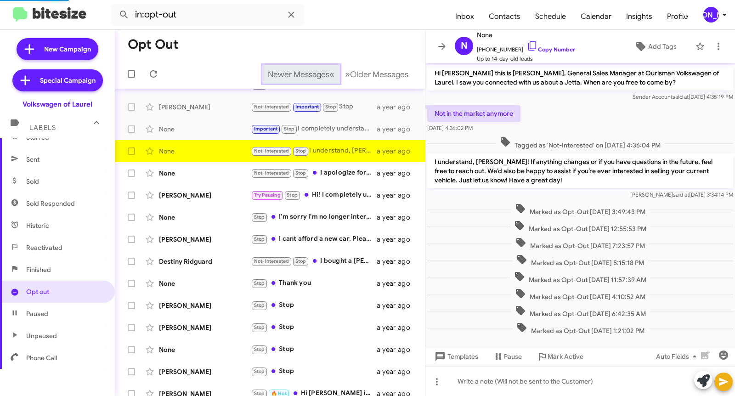
scroll to position [23, 0]
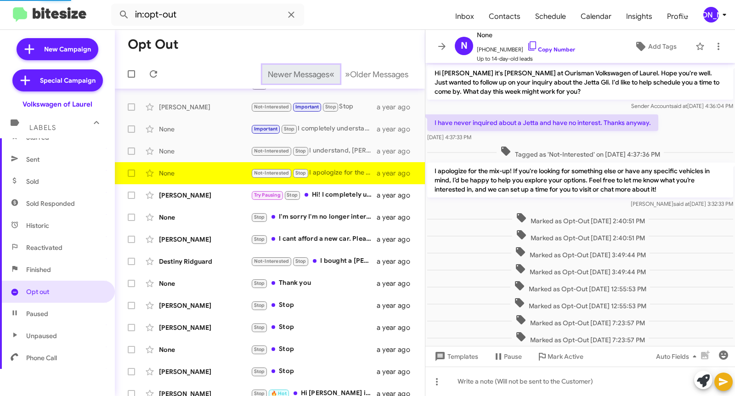
scroll to position [190, 0]
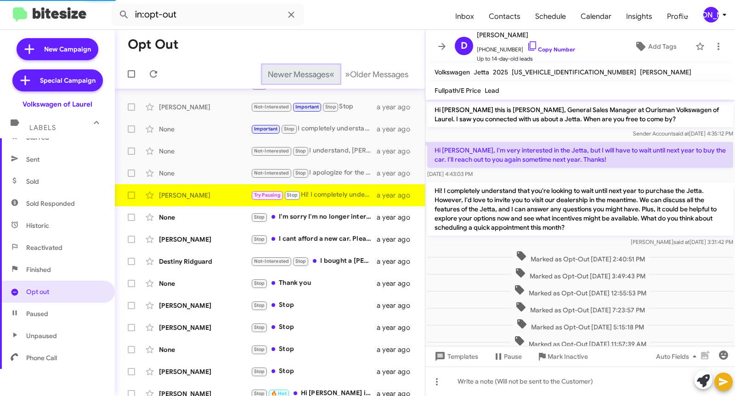
scroll to position [87, 0]
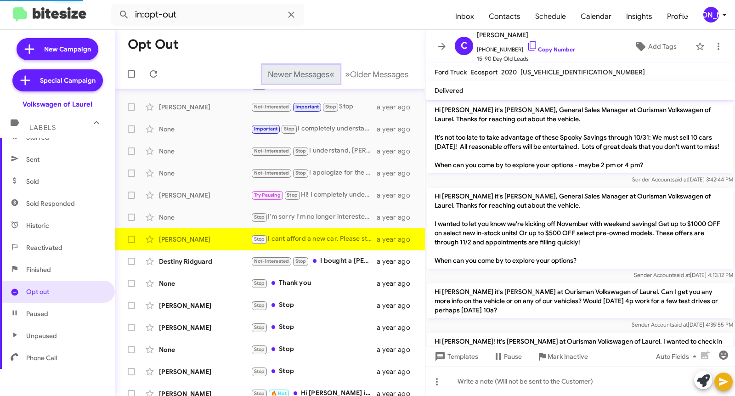
scroll to position [107, 0]
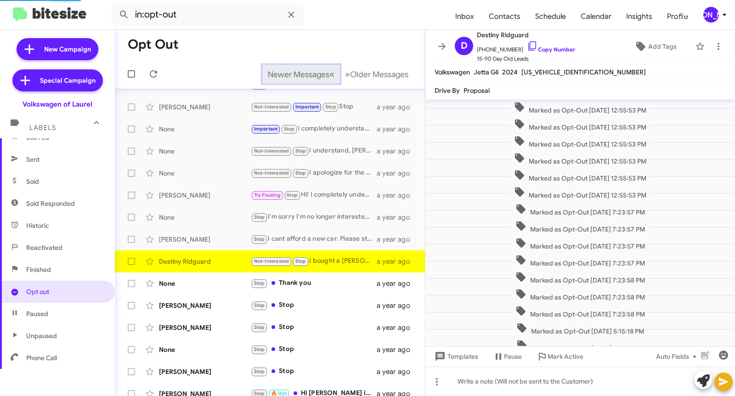
scroll to position [149, 0]
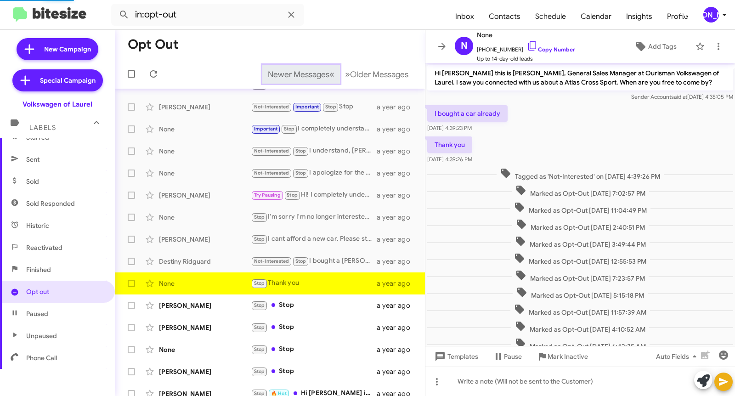
scroll to position [53, 0]
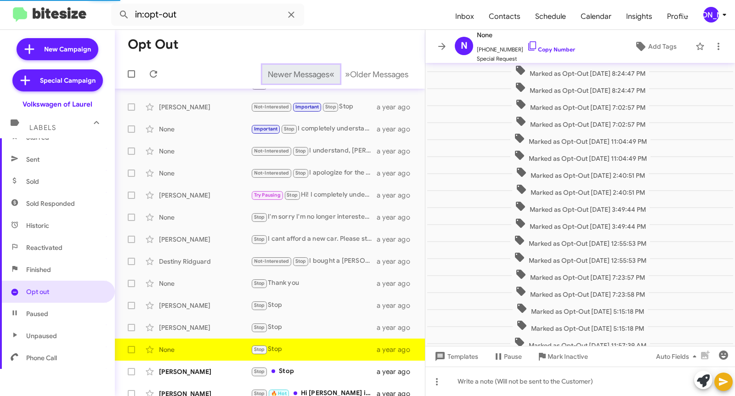
scroll to position [112, 0]
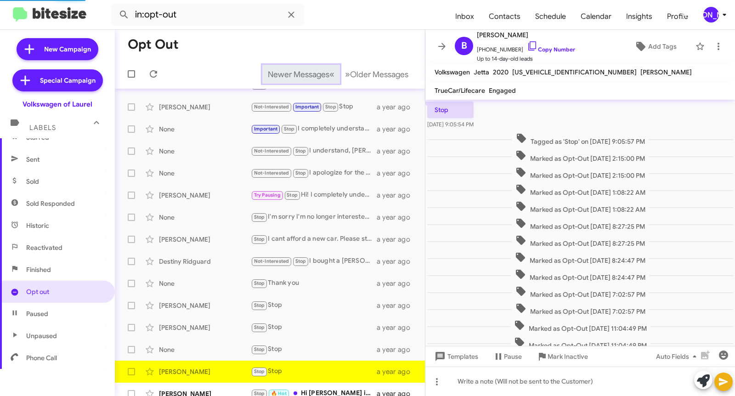
scroll to position [163, 0]
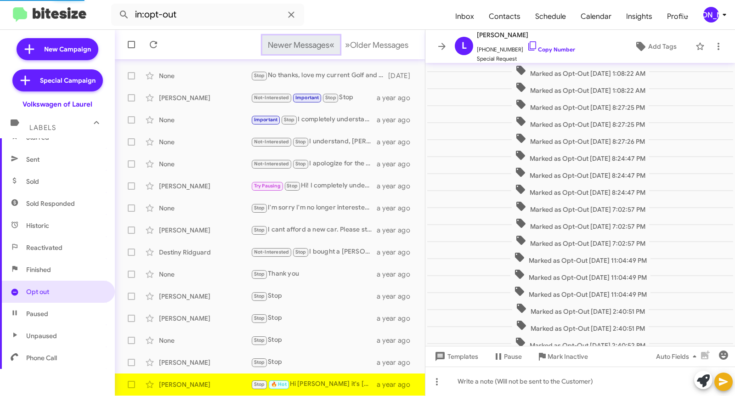
scroll to position [112, 0]
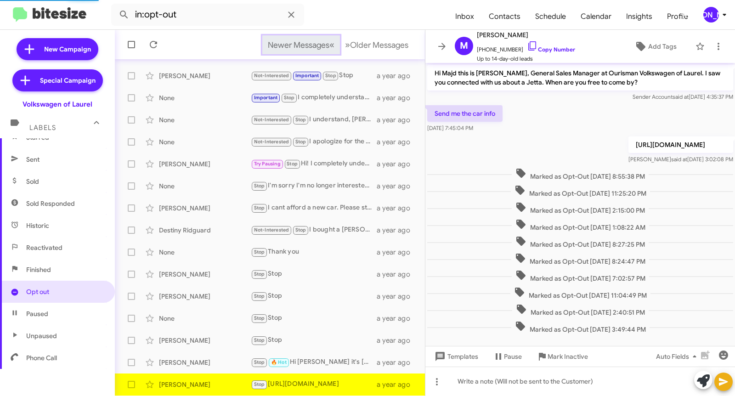
scroll to position [34, 0]
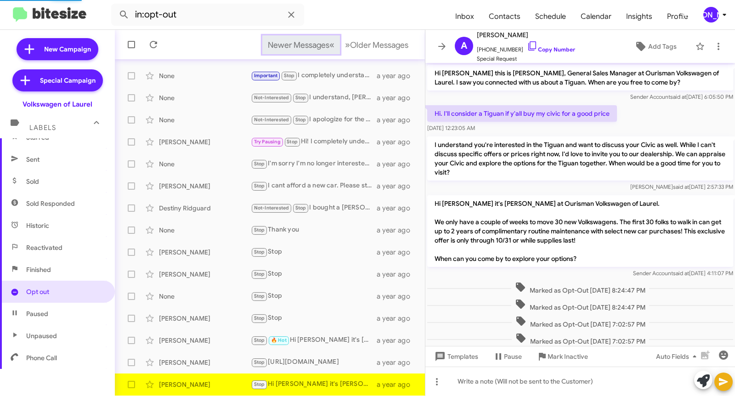
scroll to position [62, 0]
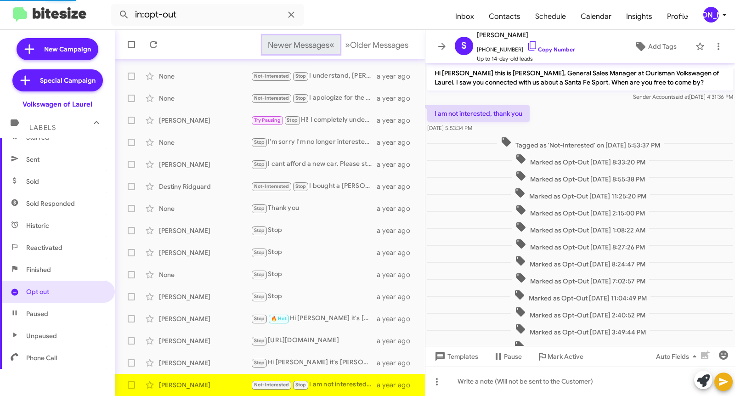
scroll to position [60, 0]
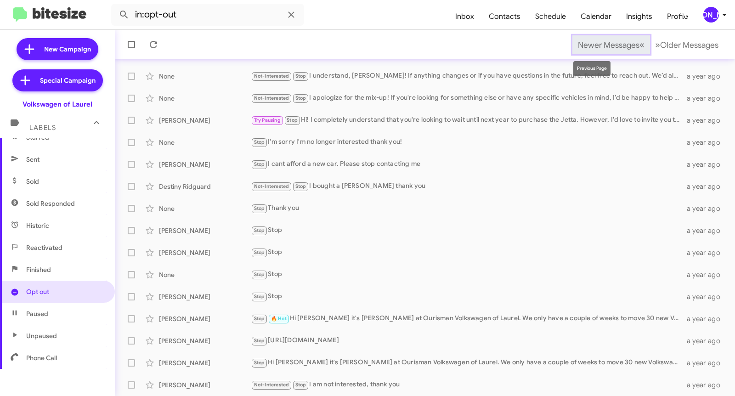
click at [589, 44] on span "Newer Messages" at bounding box center [609, 45] width 62 height 10
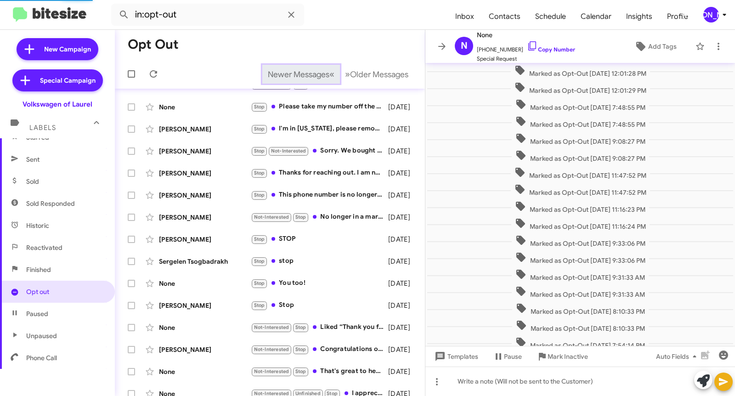
scroll to position [112, 0]
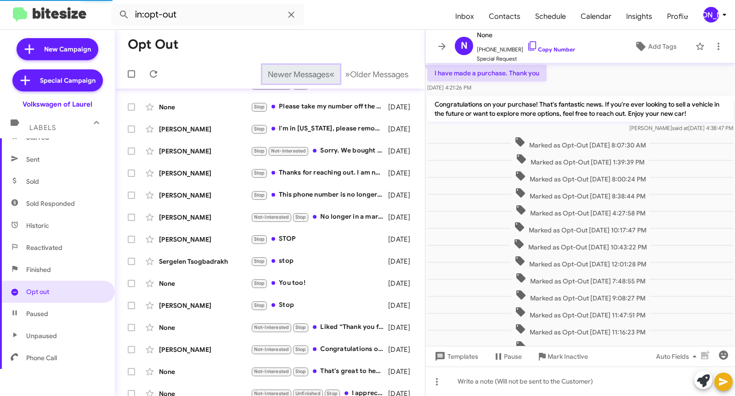
scroll to position [158, 0]
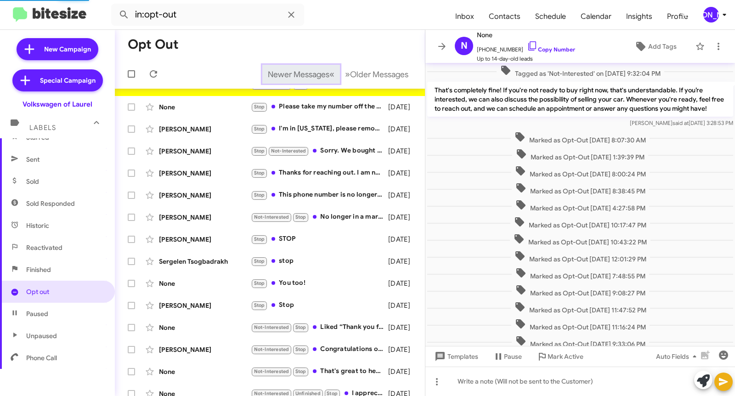
scroll to position [153, 0]
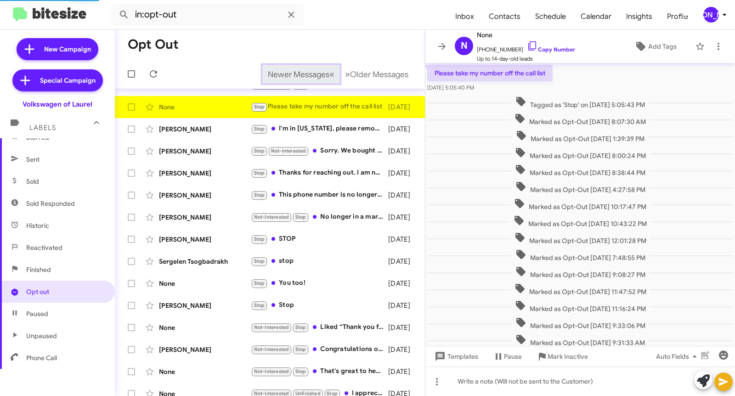
scroll to position [126, 0]
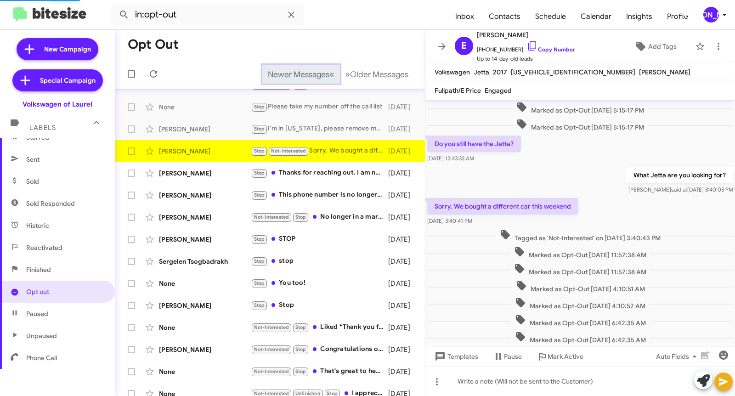
scroll to position [190, 0]
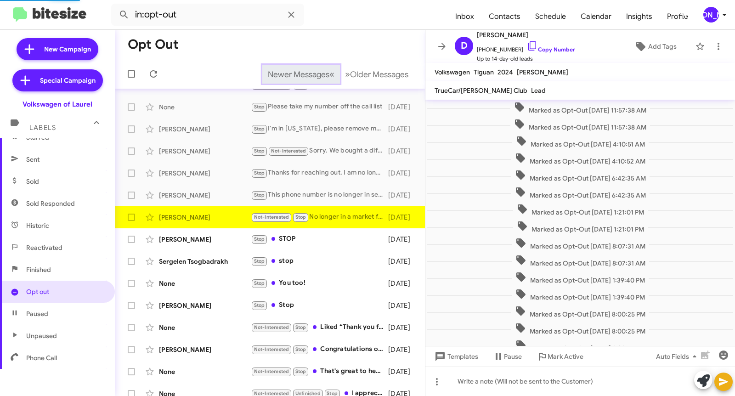
scroll to position [149, 0]
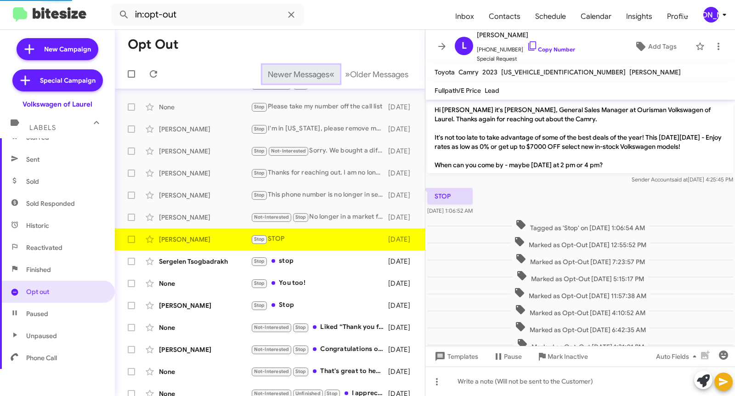
scroll to position [201, 0]
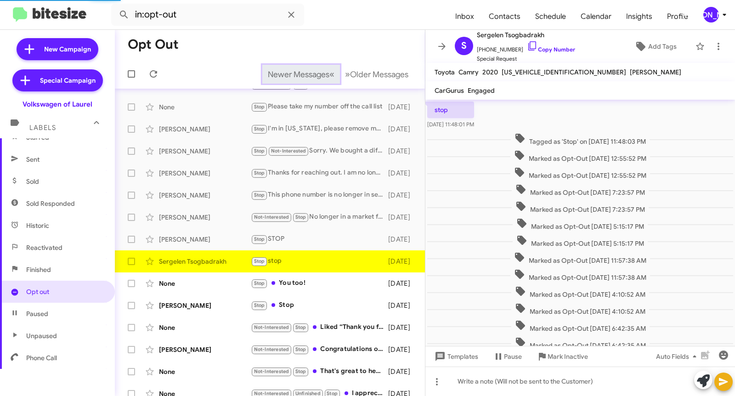
scroll to position [163, 0]
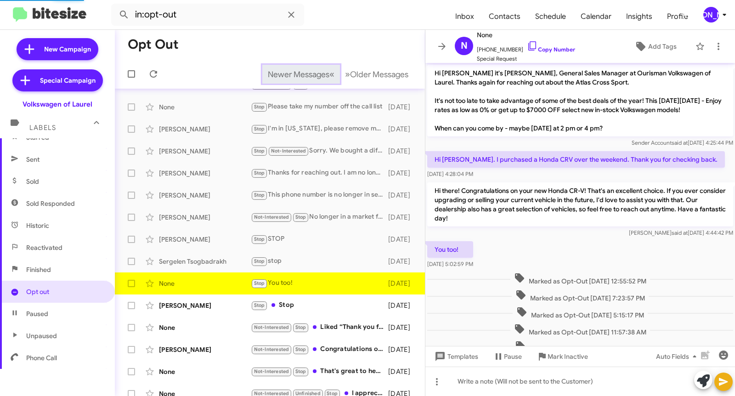
scroll to position [219, 0]
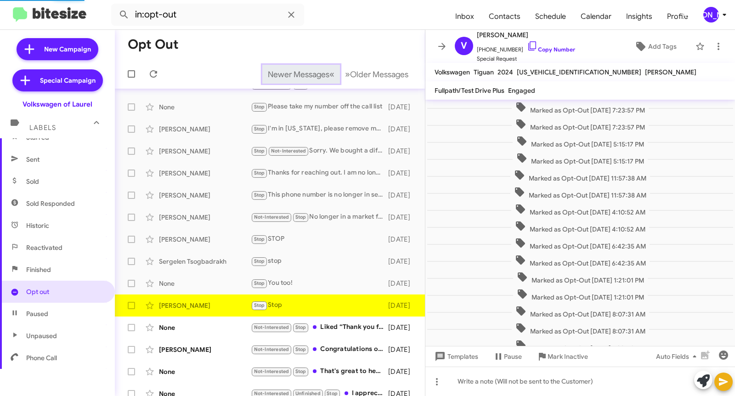
scroll to position [149, 0]
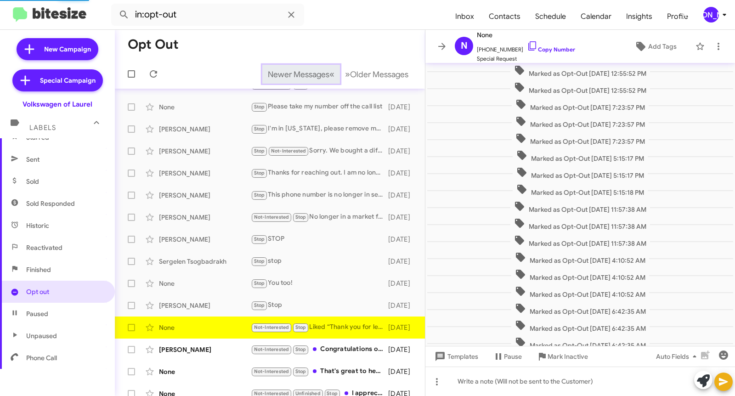
scroll to position [112, 0]
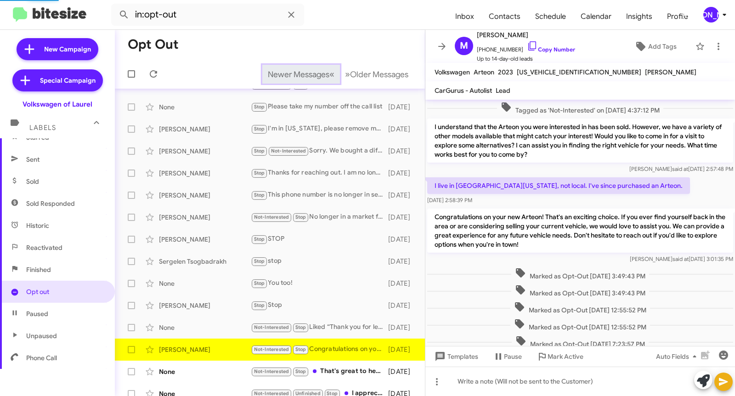
scroll to position [245, 0]
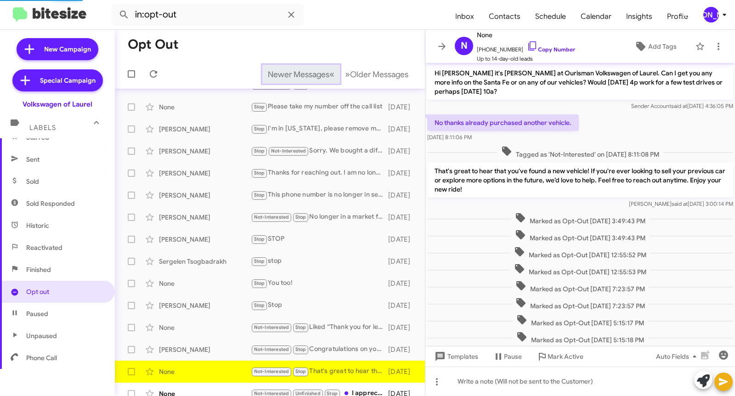
scroll to position [190, 0]
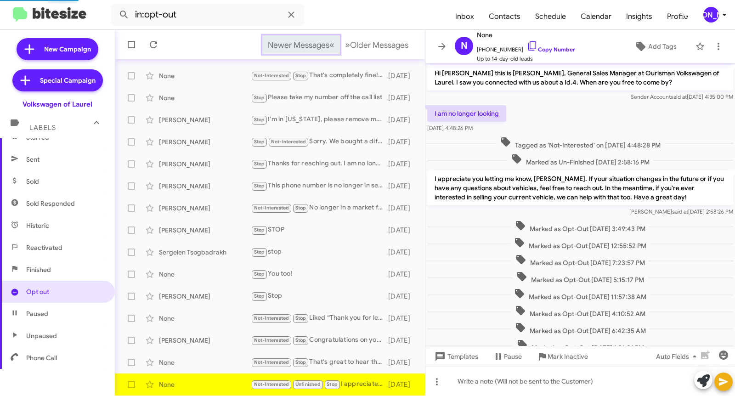
scroll to position [72, 0]
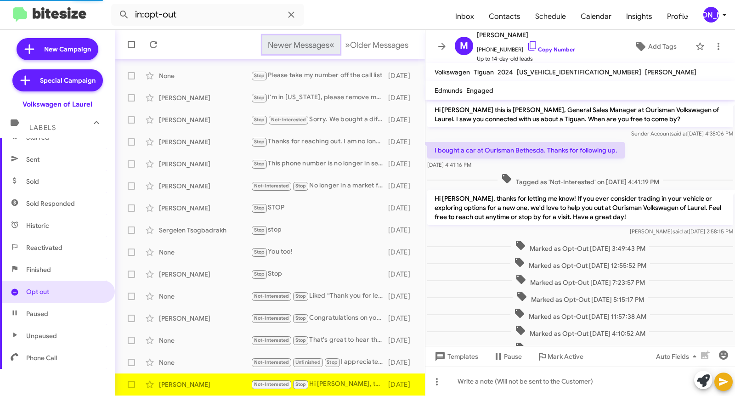
scroll to position [99, 0]
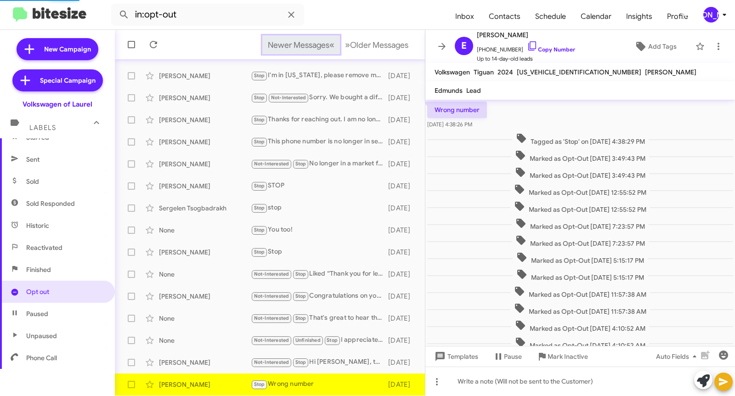
scroll to position [163, 0]
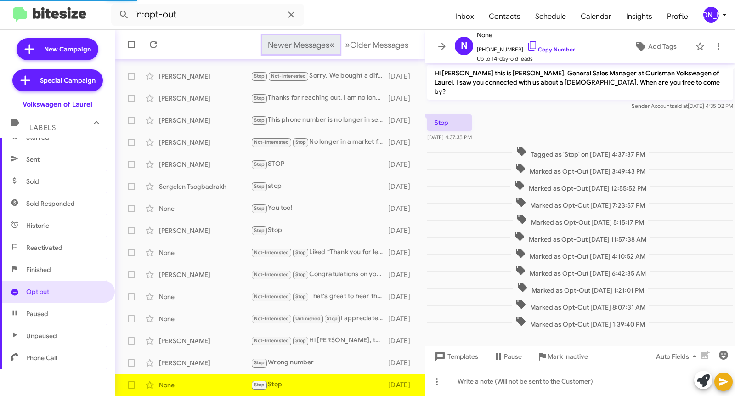
scroll to position [11, 0]
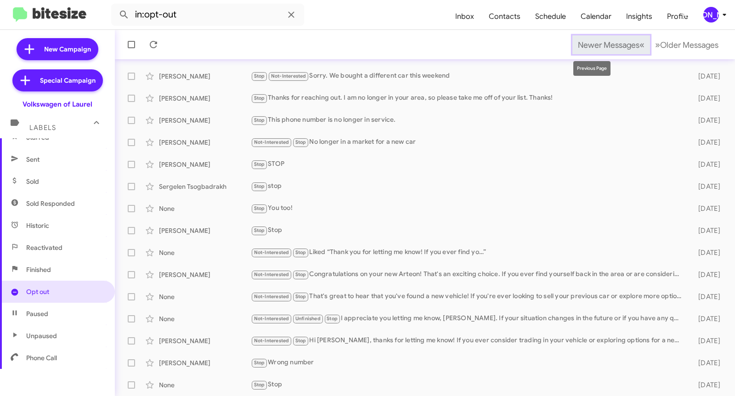
click at [589, 44] on span "Newer Messages" at bounding box center [609, 45] width 62 height 10
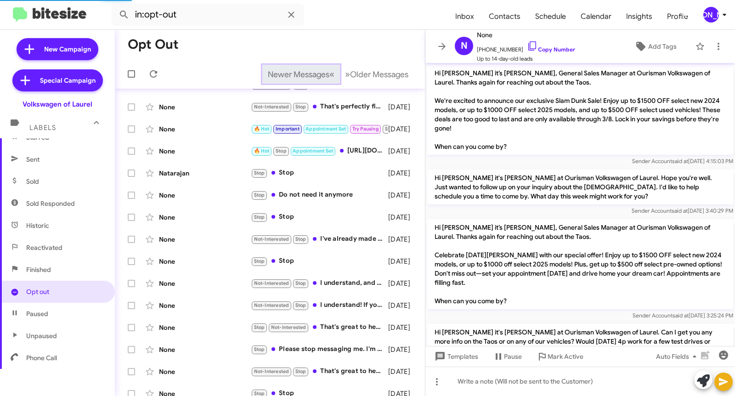
scroll to position [160, 0]
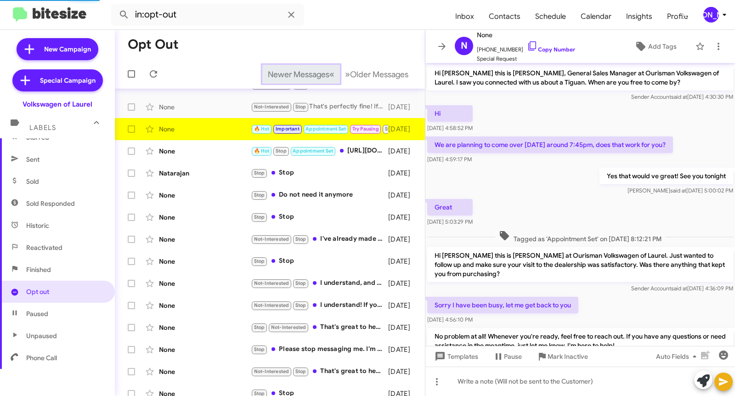
scroll to position [227, 0]
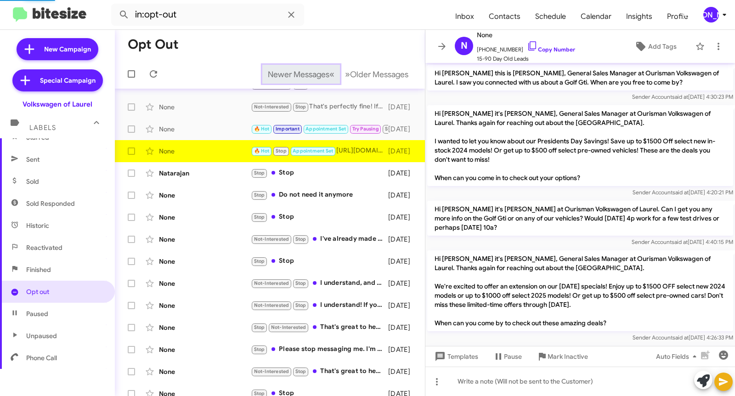
scroll to position [479, 0]
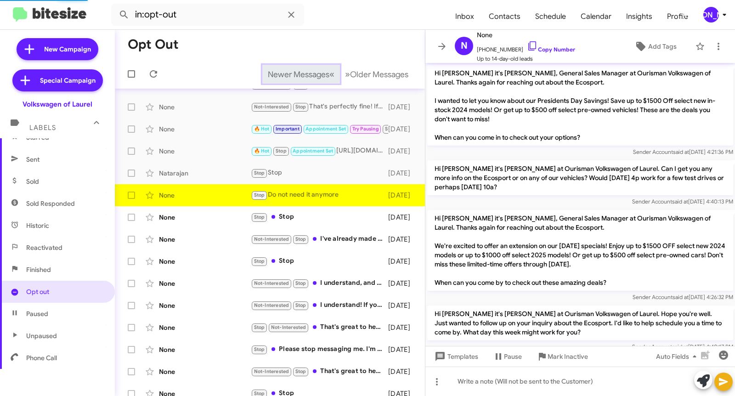
scroll to position [188, 0]
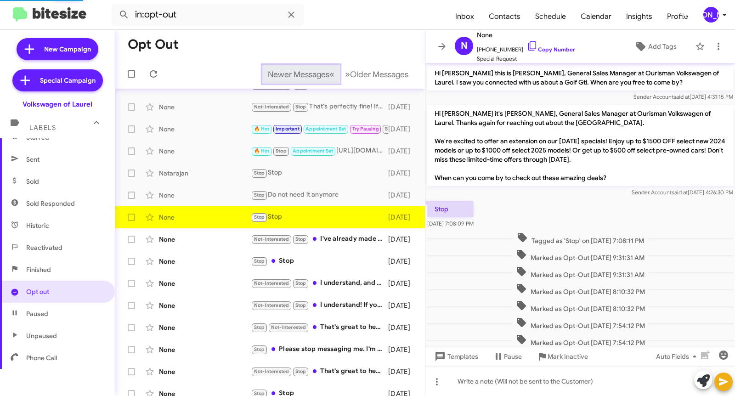
scroll to position [69, 0]
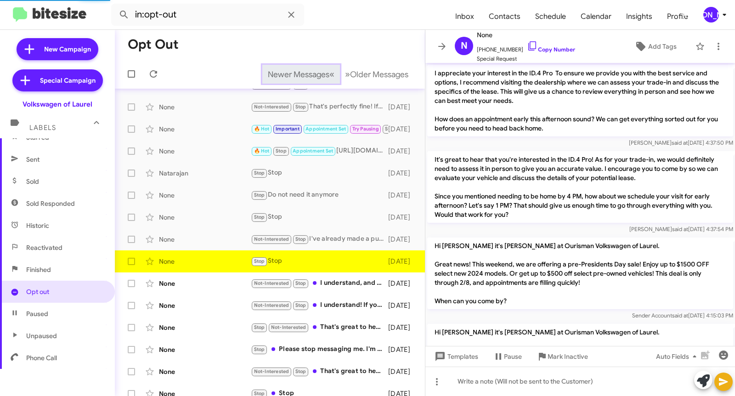
scroll to position [401, 0]
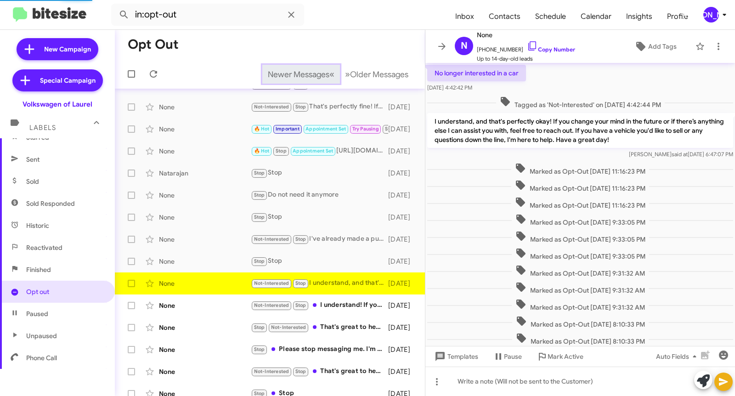
scroll to position [158, 0]
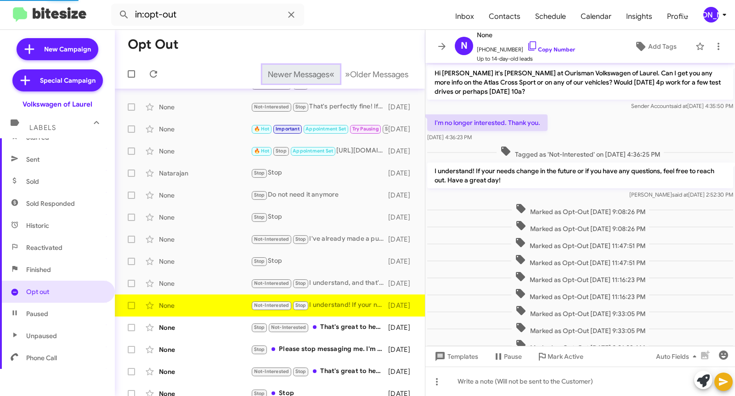
scroll to position [181, 0]
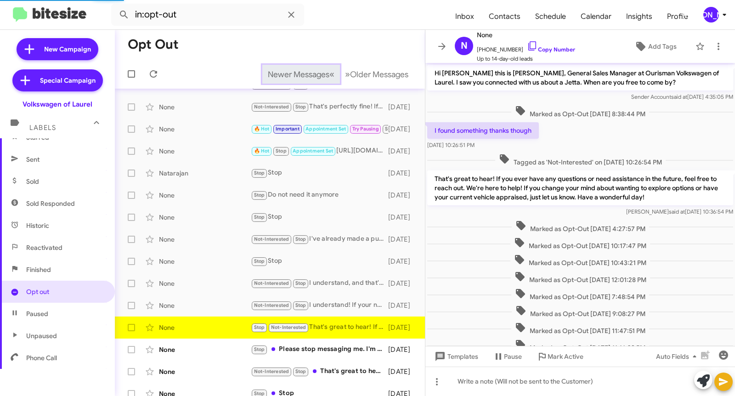
scroll to position [162, 0]
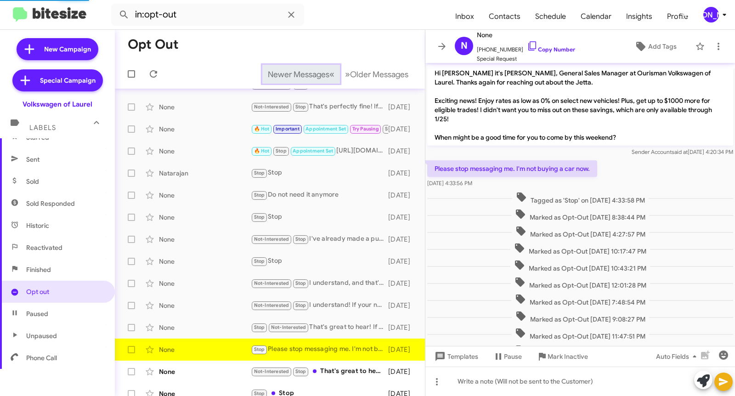
scroll to position [164, 0]
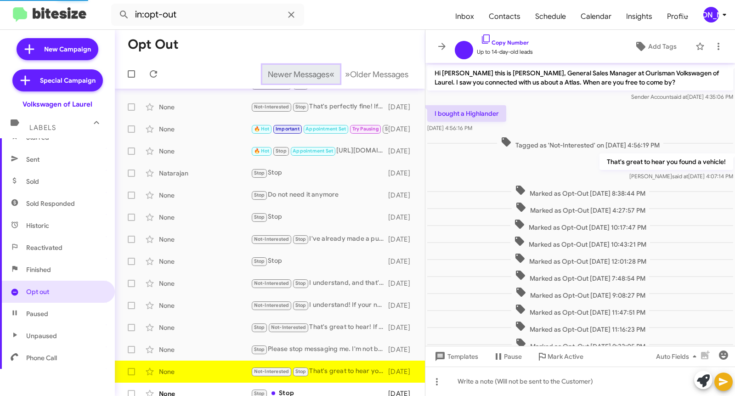
scroll to position [143, 0]
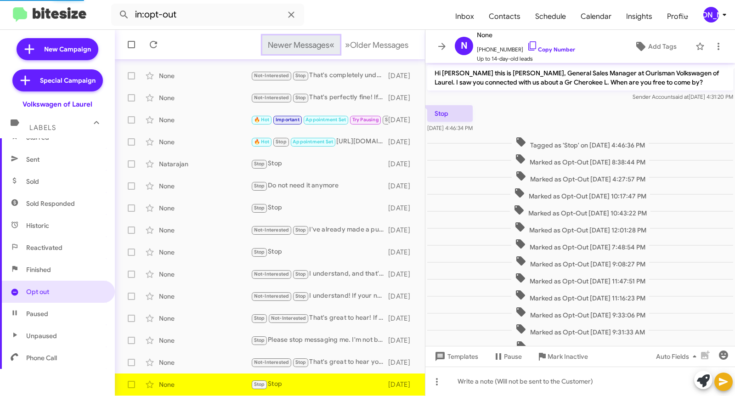
scroll to position [118, 0]
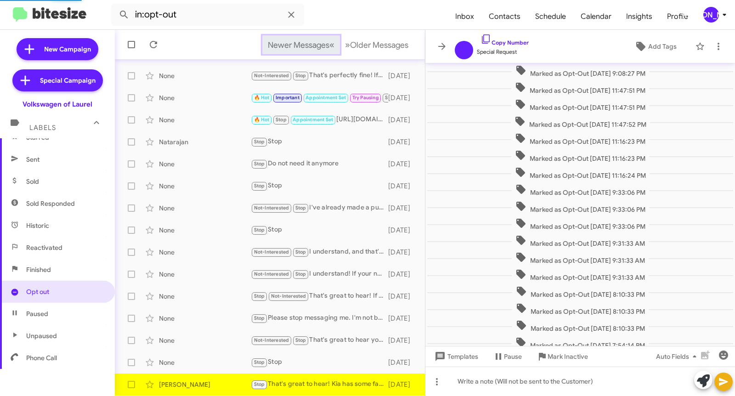
scroll to position [112, 0]
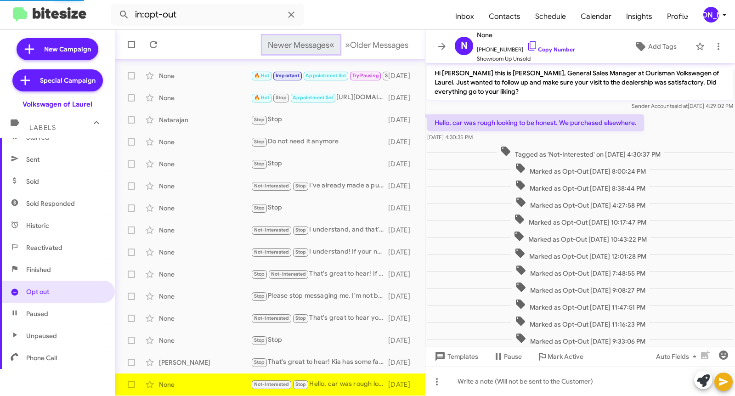
scroll to position [139, 0]
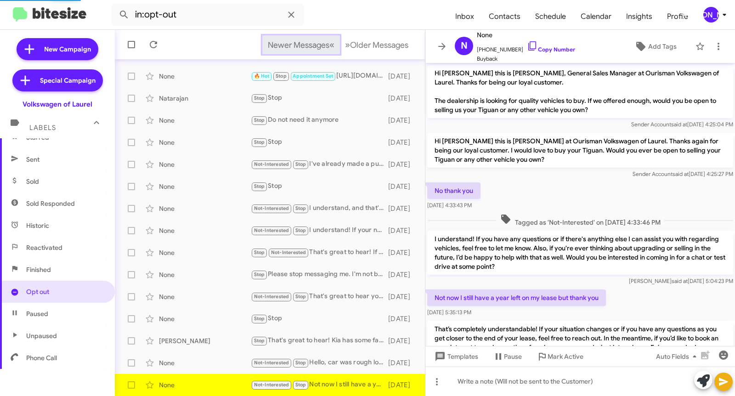
scroll to position [102, 0]
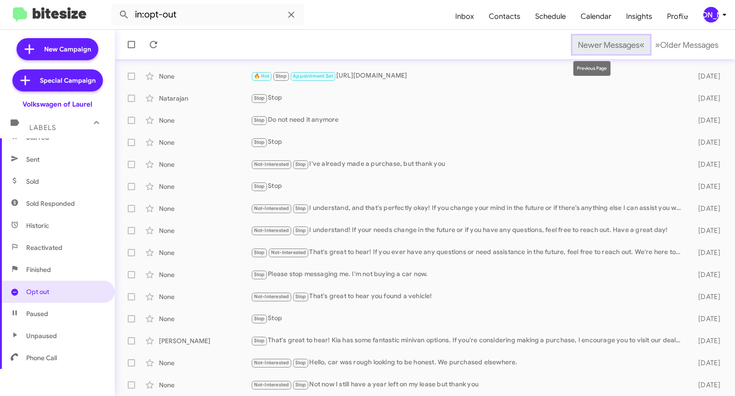
click at [589, 44] on span "Newer Messages" at bounding box center [609, 45] width 62 height 10
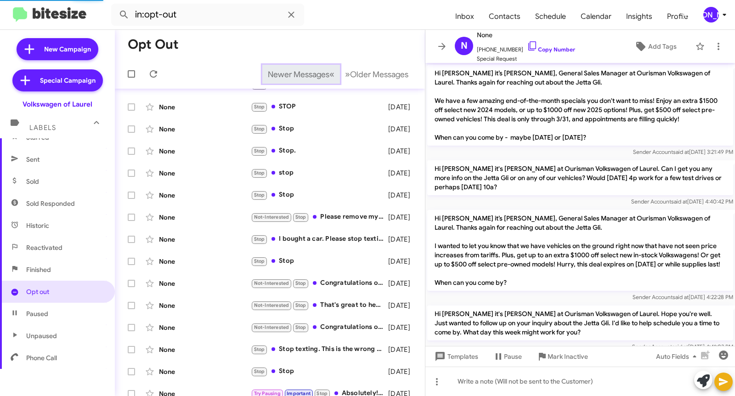
scroll to position [238, 0]
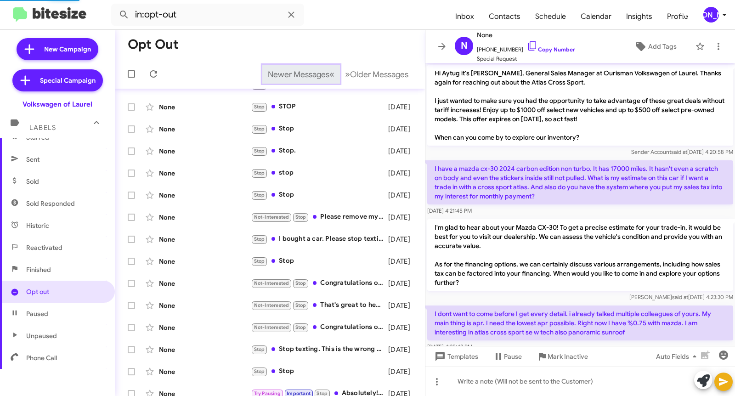
scroll to position [311, 0]
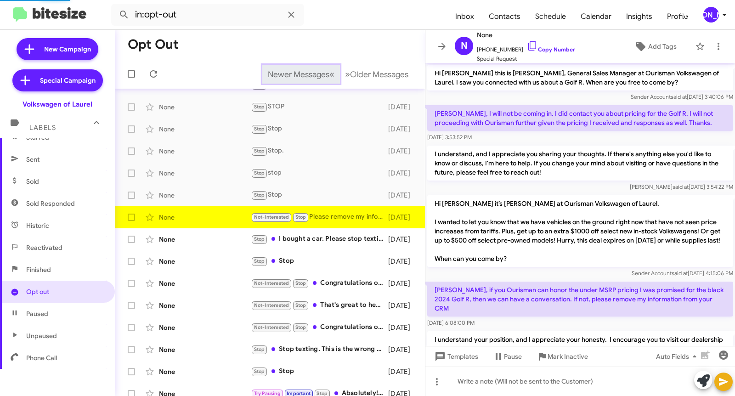
scroll to position [309, 0]
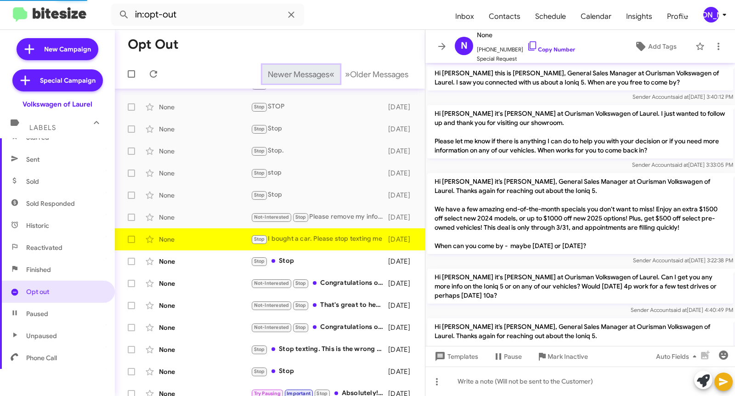
scroll to position [150, 0]
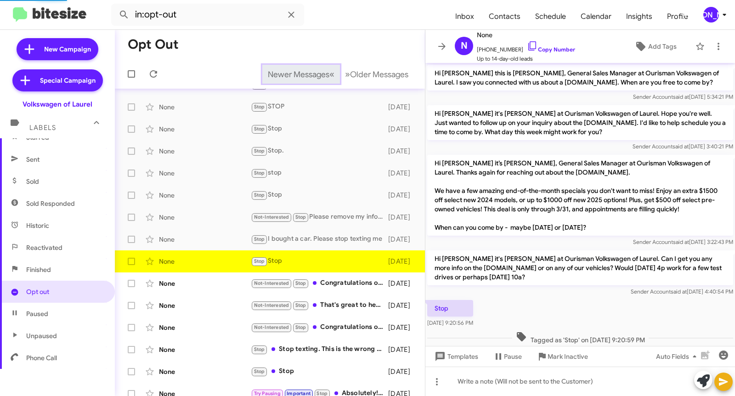
scroll to position [24, 0]
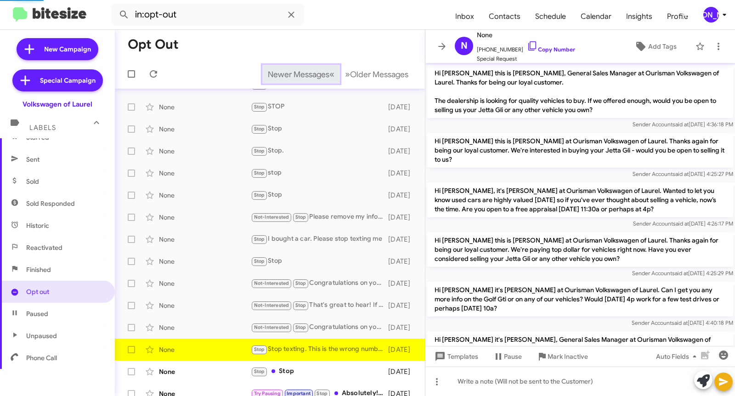
scroll to position [977, 0]
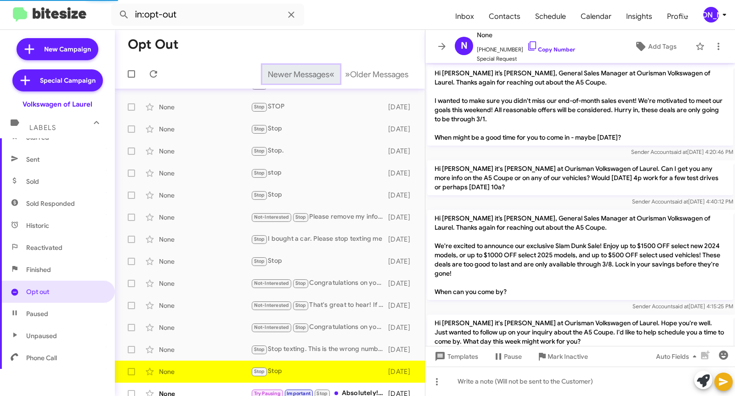
scroll to position [513, 0]
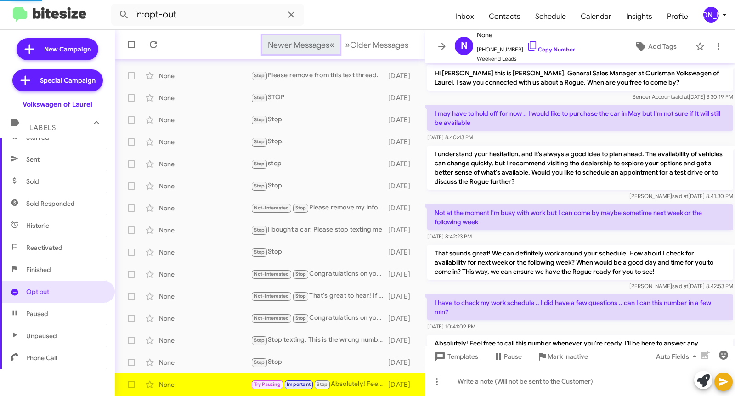
scroll to position [73, 0]
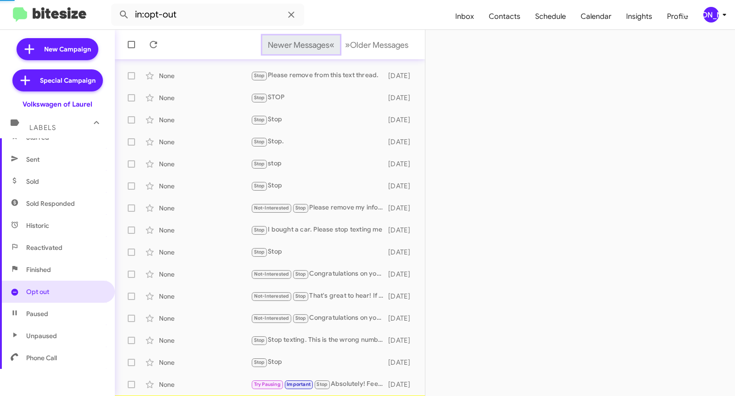
scroll to position [94, 0]
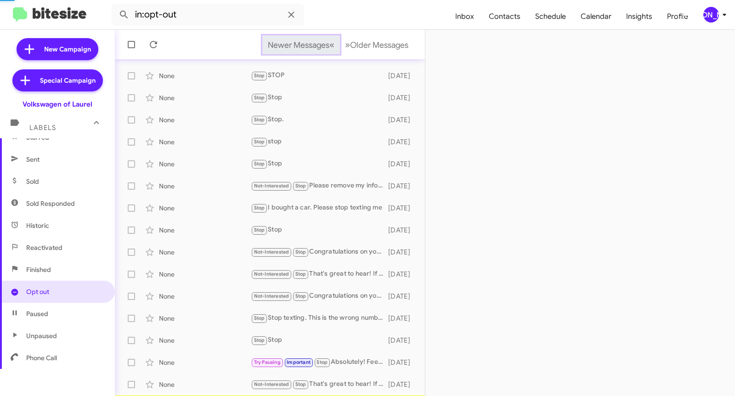
scroll to position [116, 0]
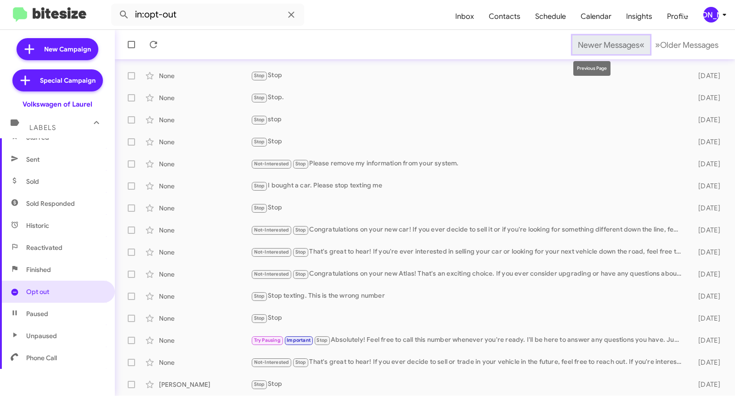
scroll to position [138, 0]
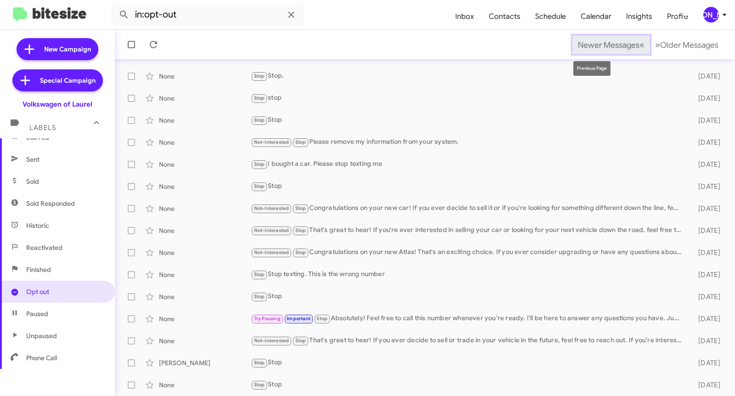
click at [589, 44] on span "Newer Messages" at bounding box center [609, 45] width 62 height 10
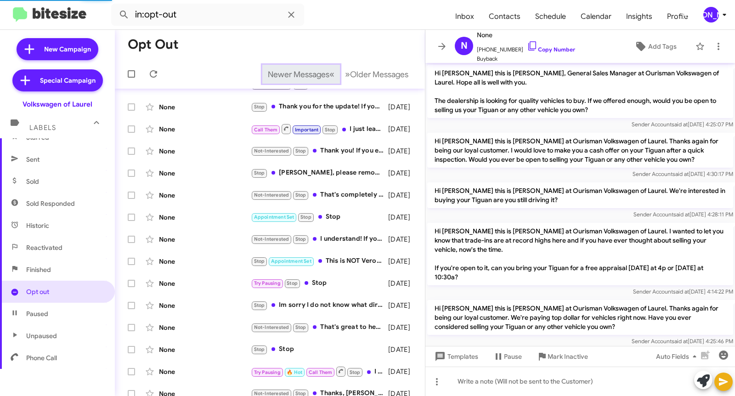
scroll to position [428, 0]
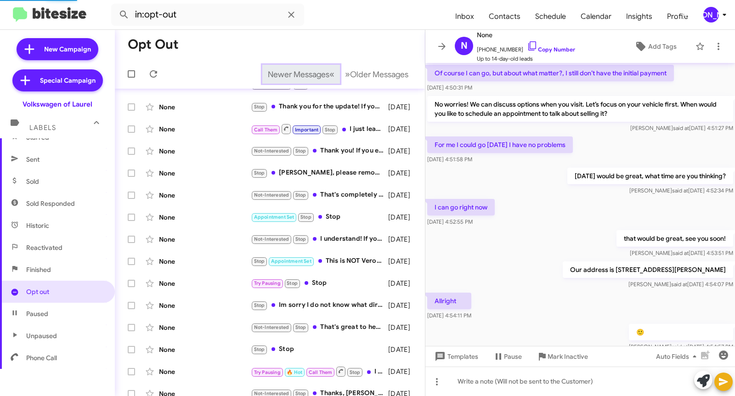
scroll to position [369, 0]
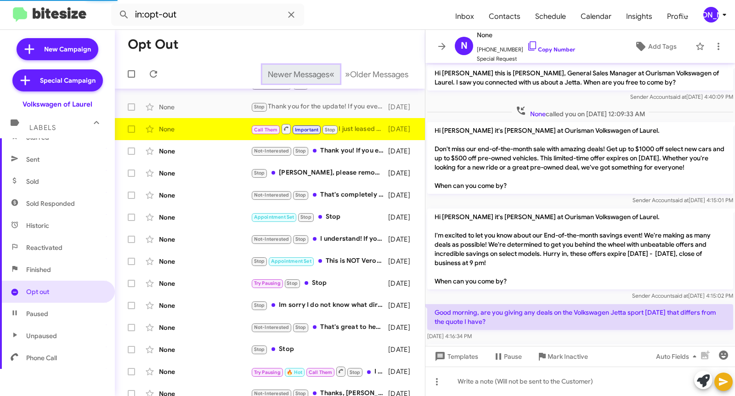
scroll to position [682, 0]
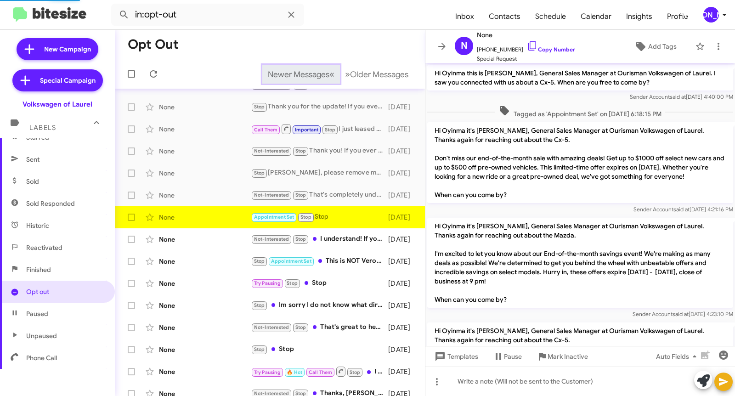
scroll to position [304, 0]
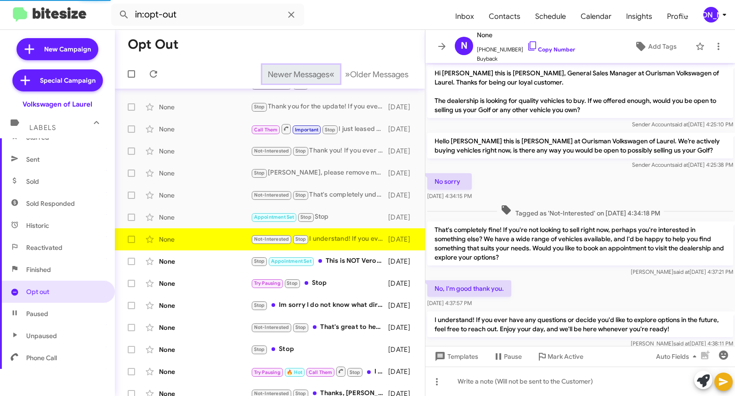
scroll to position [50, 0]
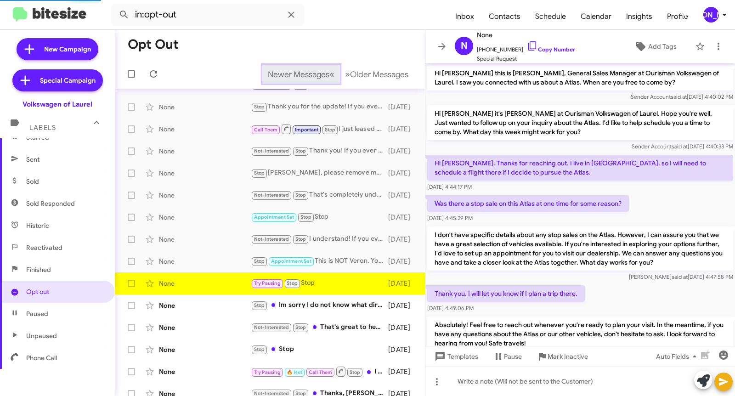
scroll to position [289, 0]
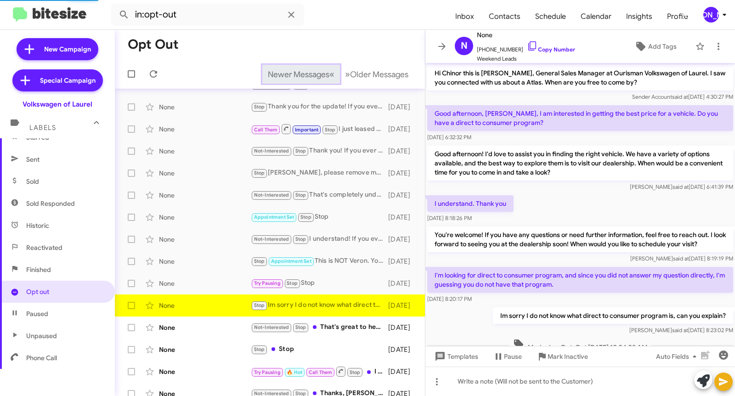
scroll to position [36, 0]
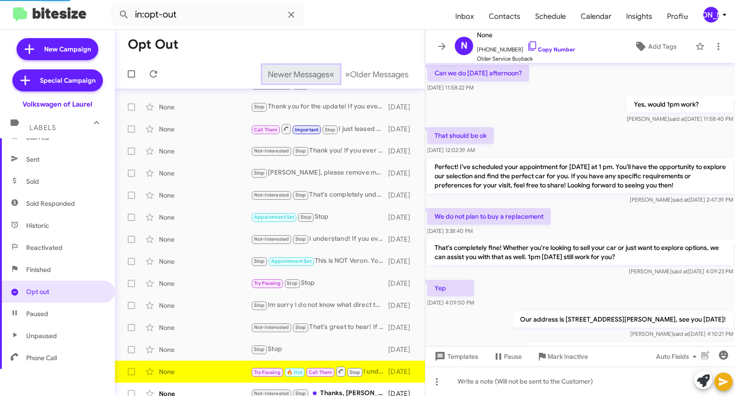
scroll to position [488, 0]
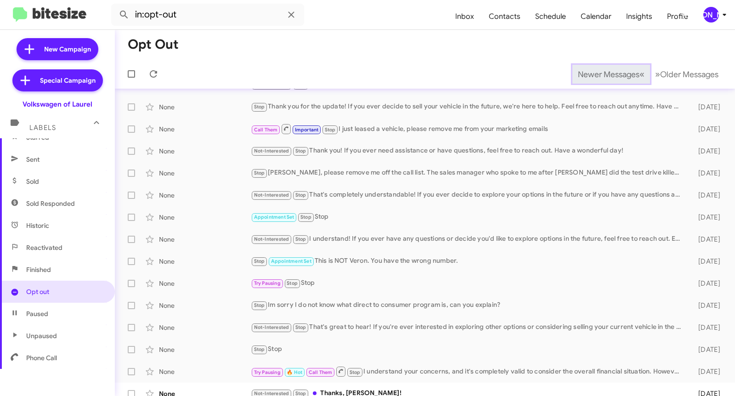
scroll to position [72, 0]
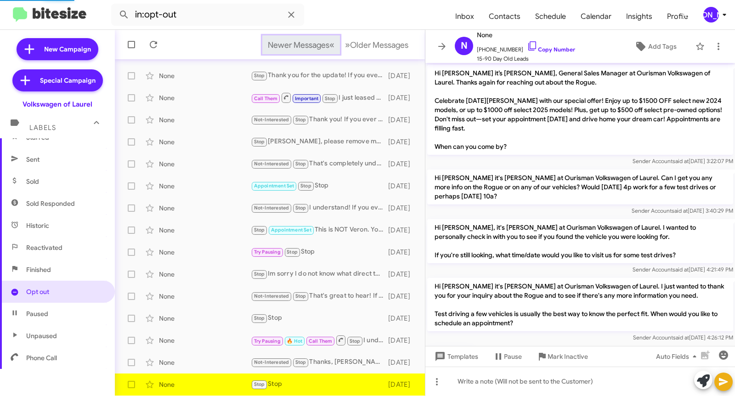
scroll to position [61, 0]
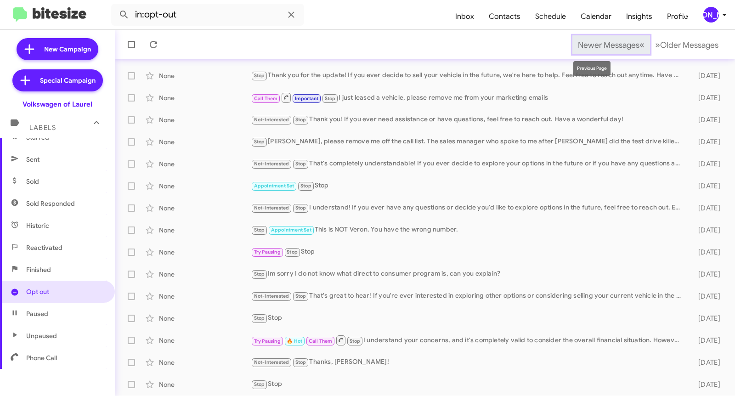
scroll to position [116, 0]
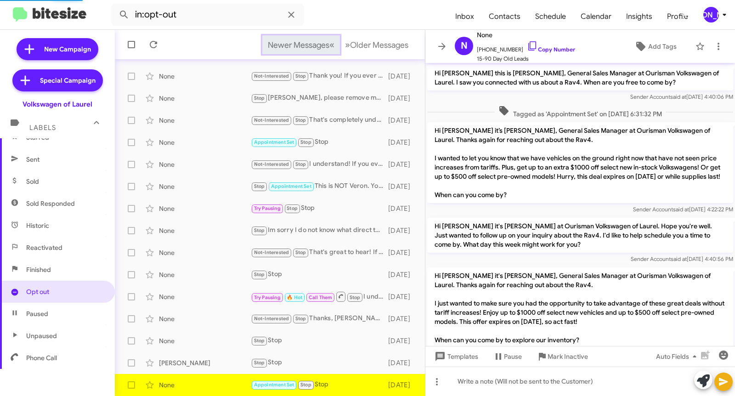
scroll to position [160, 0]
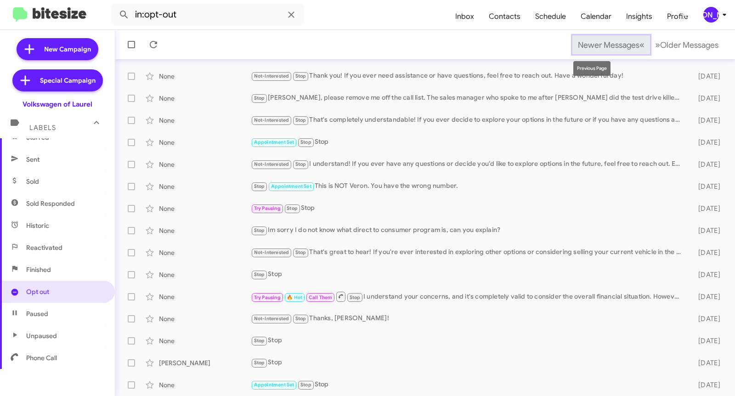
click at [589, 44] on span "Newer Messages" at bounding box center [609, 45] width 62 height 10
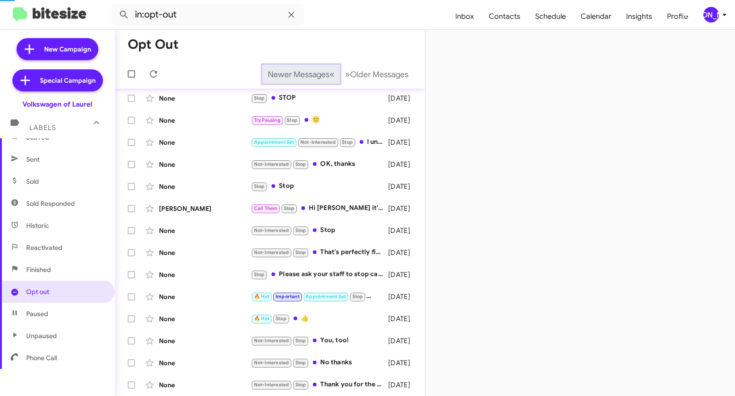
scroll to position [62, 0]
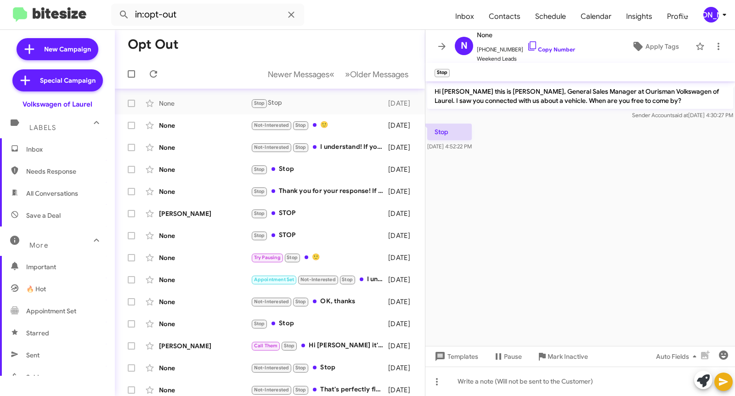
scroll to position [62, 0]
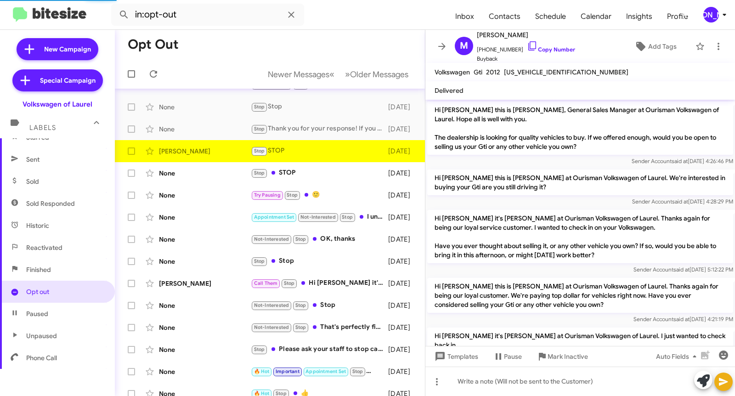
scroll to position [84, 0]
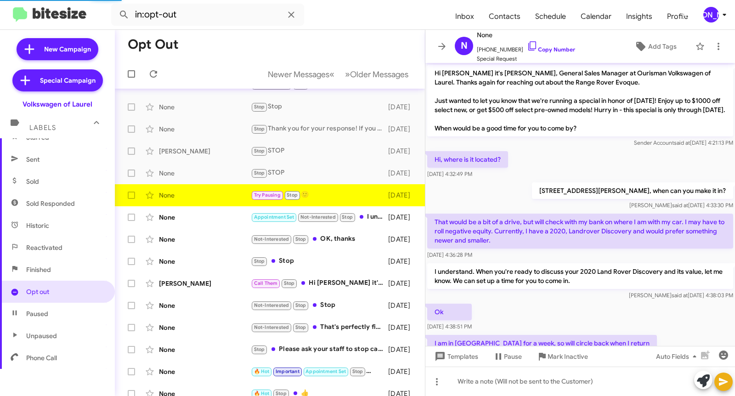
scroll to position [174, 0]
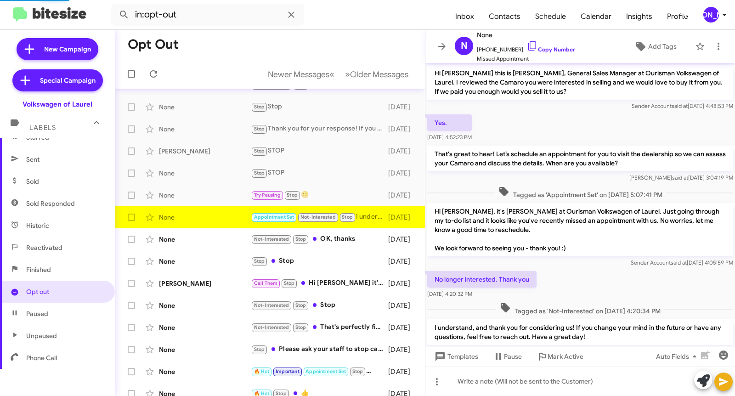
scroll to position [51, 0]
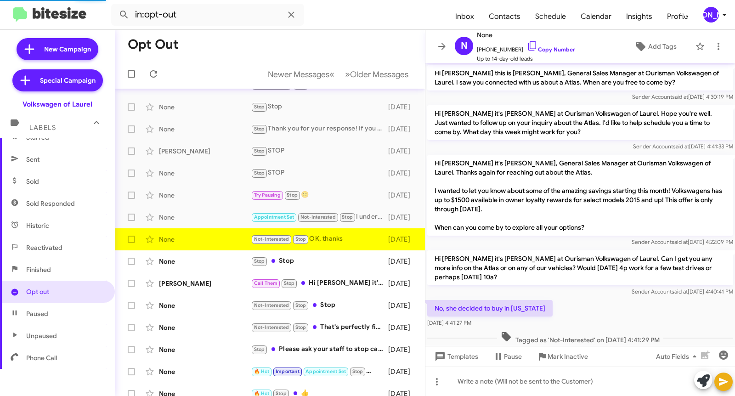
scroll to position [111, 0]
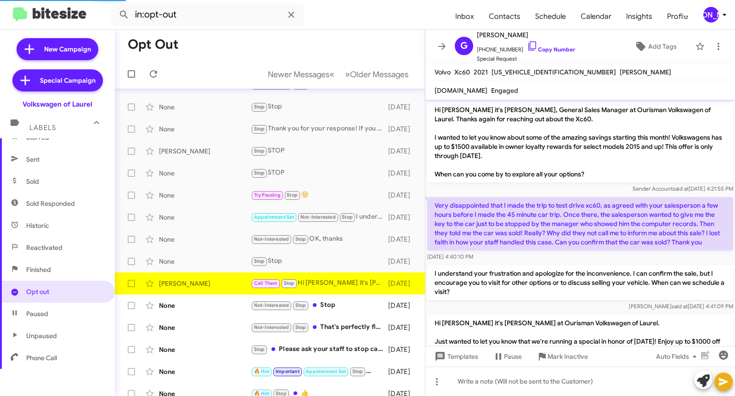
scroll to position [92, 0]
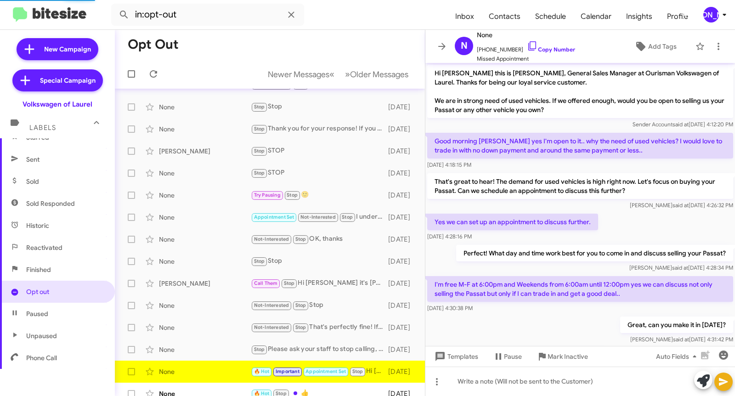
scroll to position [580, 0]
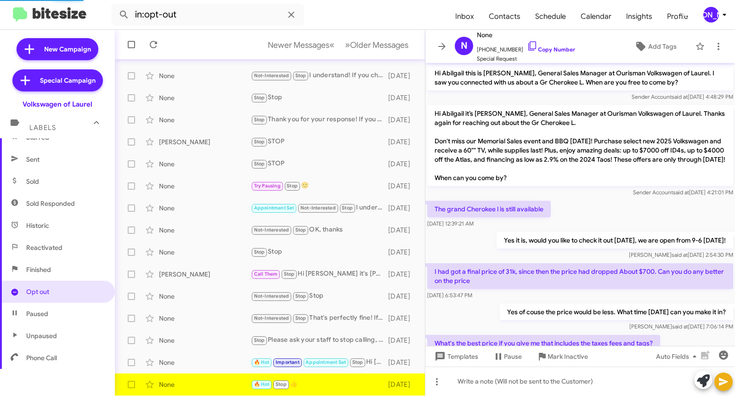
scroll to position [301, 0]
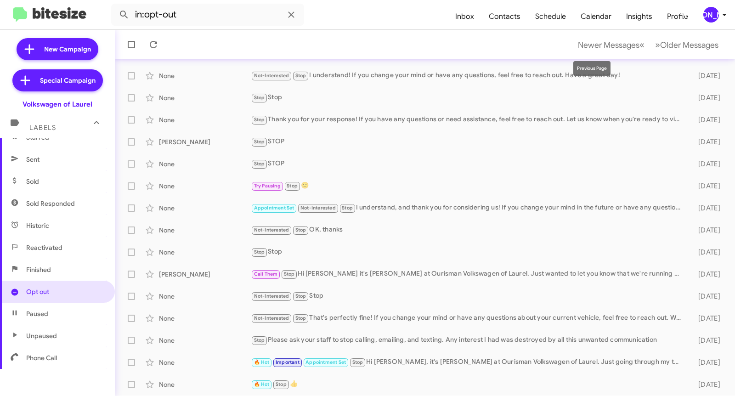
scroll to position [94, 0]
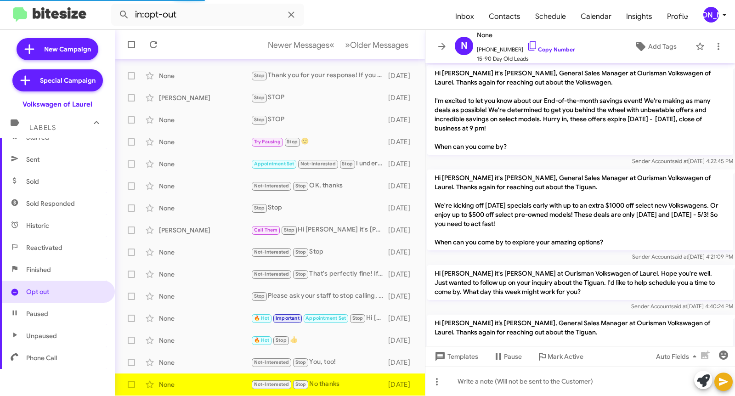
scroll to position [459, 0]
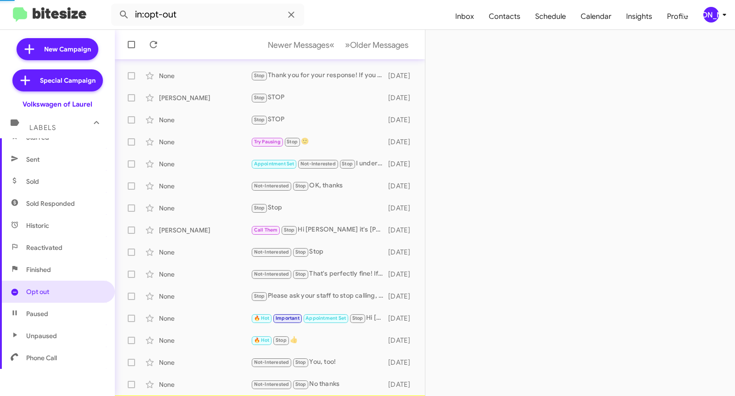
scroll to position [138, 0]
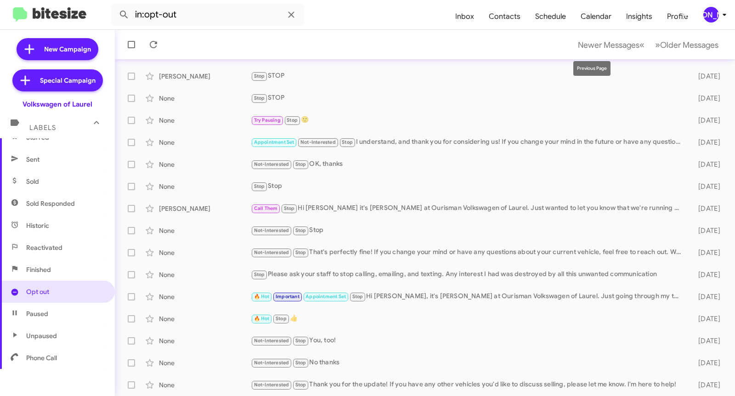
click at [589, 44] on span "Newer Messages" at bounding box center [609, 45] width 62 height 10
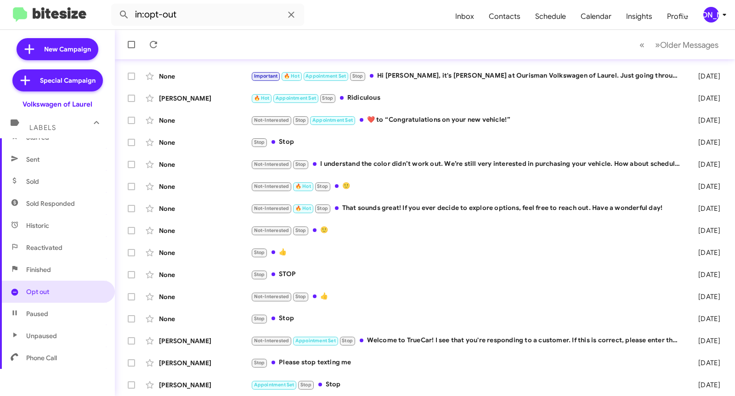
scroll to position [62, 0]
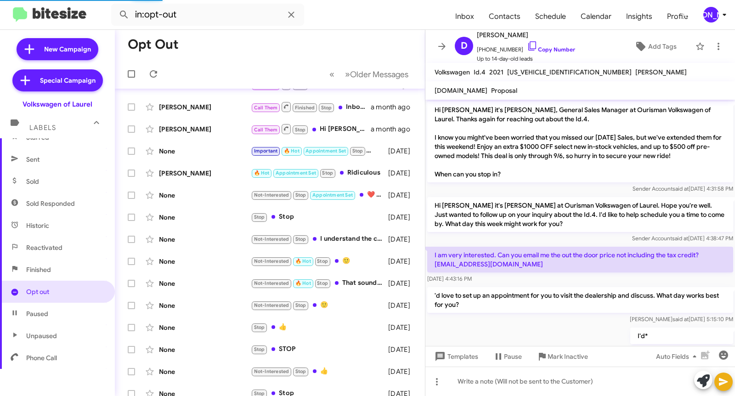
scroll to position [225, 0]
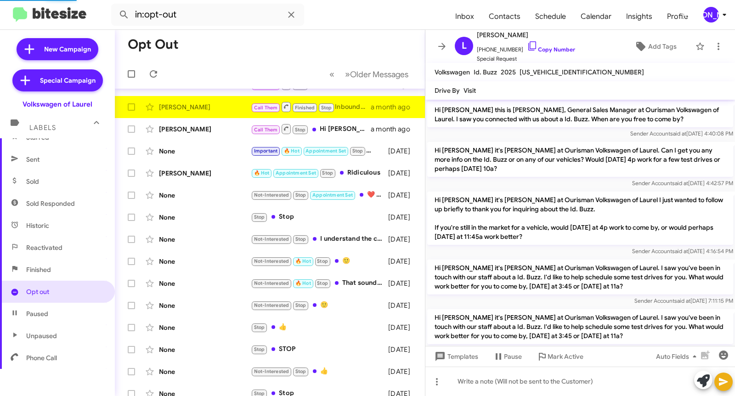
scroll to position [241, 0]
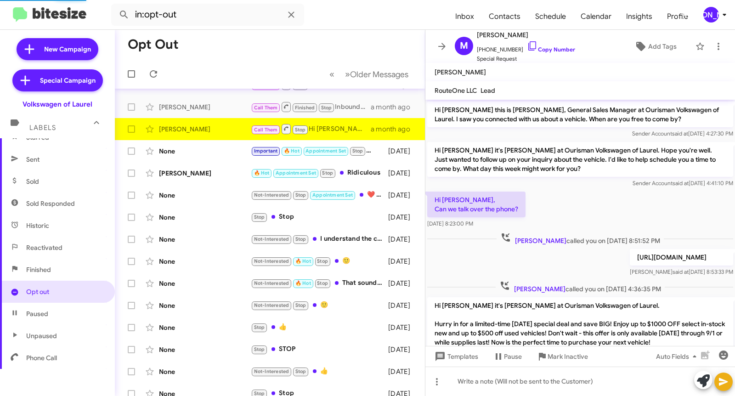
scroll to position [549, 0]
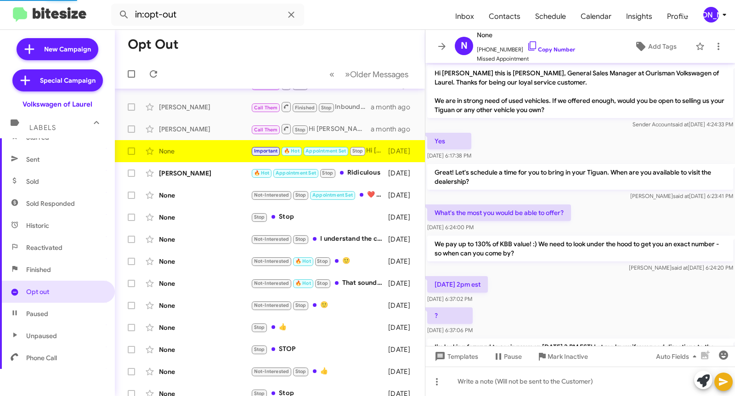
scroll to position [230, 0]
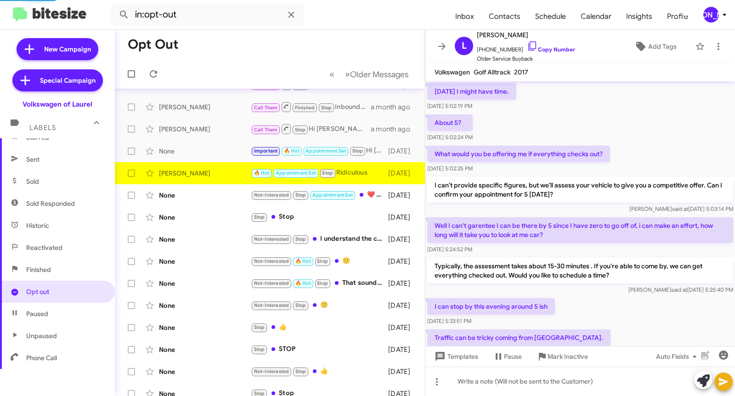
scroll to position [415, 0]
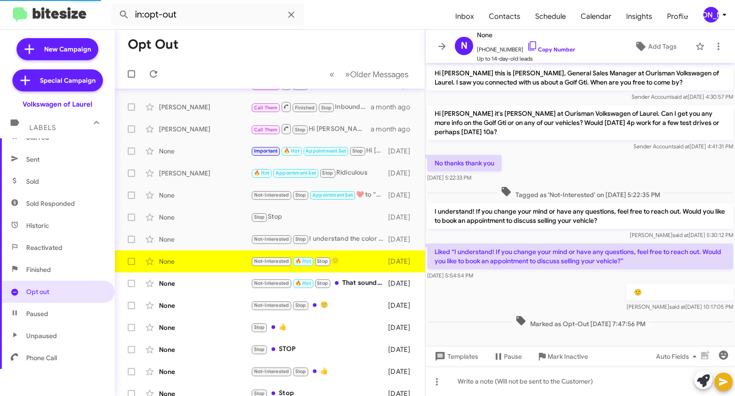
scroll to position [4, 0]
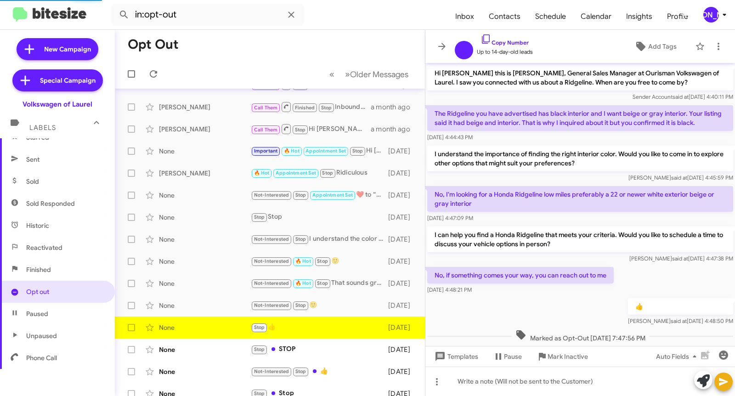
scroll to position [27, 0]
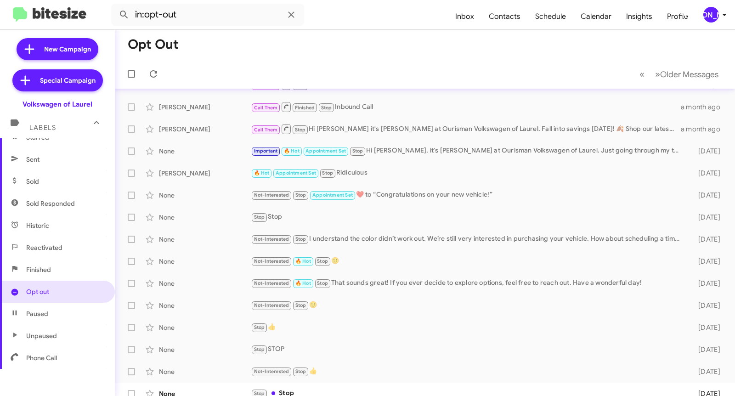
scroll to position [72, 0]
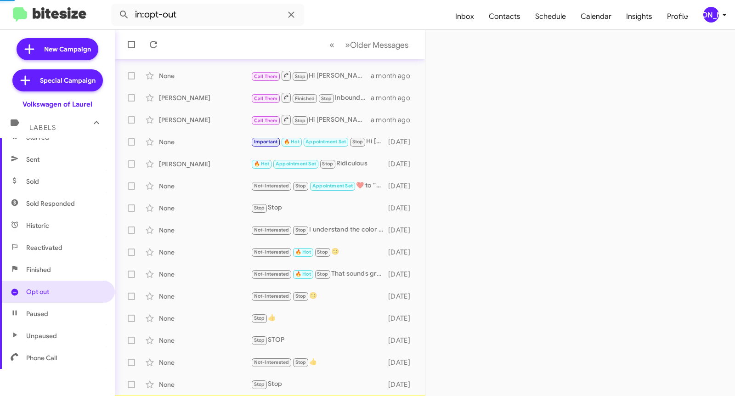
scroll to position [94, 0]
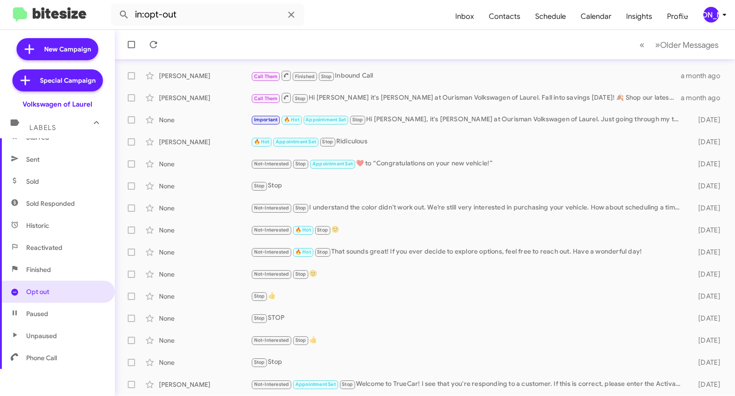
scroll to position [116, 0]
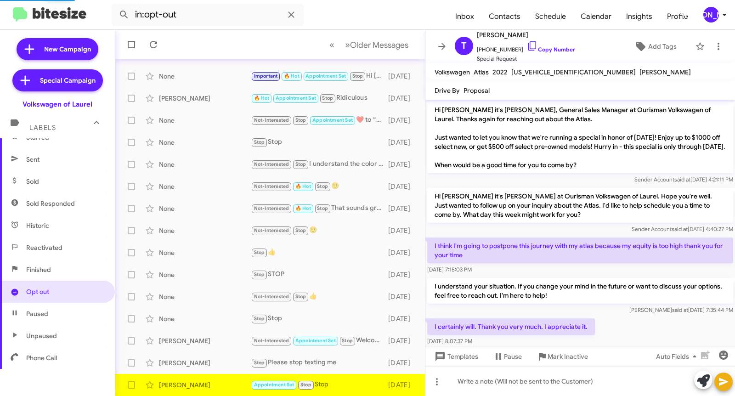
scroll to position [455, 0]
